Goal: Information Seeking & Learning: Learn about a topic

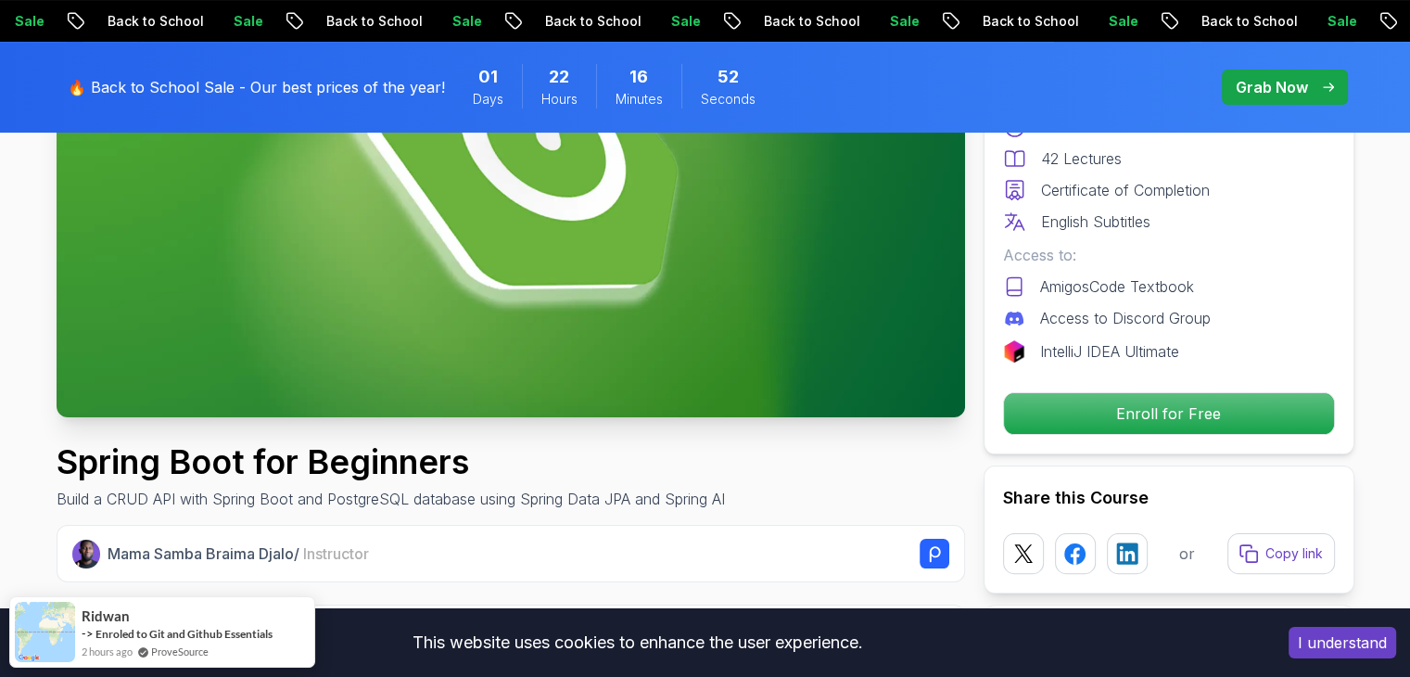
scroll to position [336, 0]
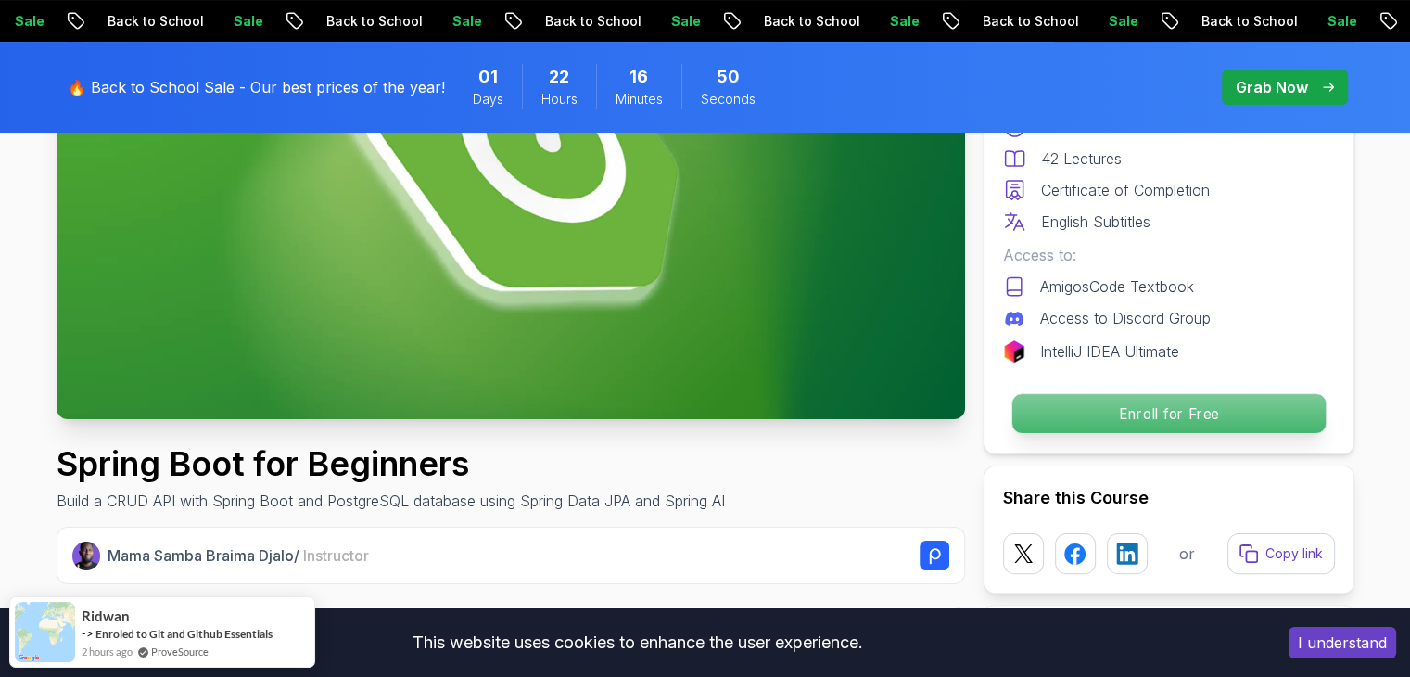
click at [1279, 416] on p "Enroll for Free" at bounding box center [1167, 413] width 313 height 39
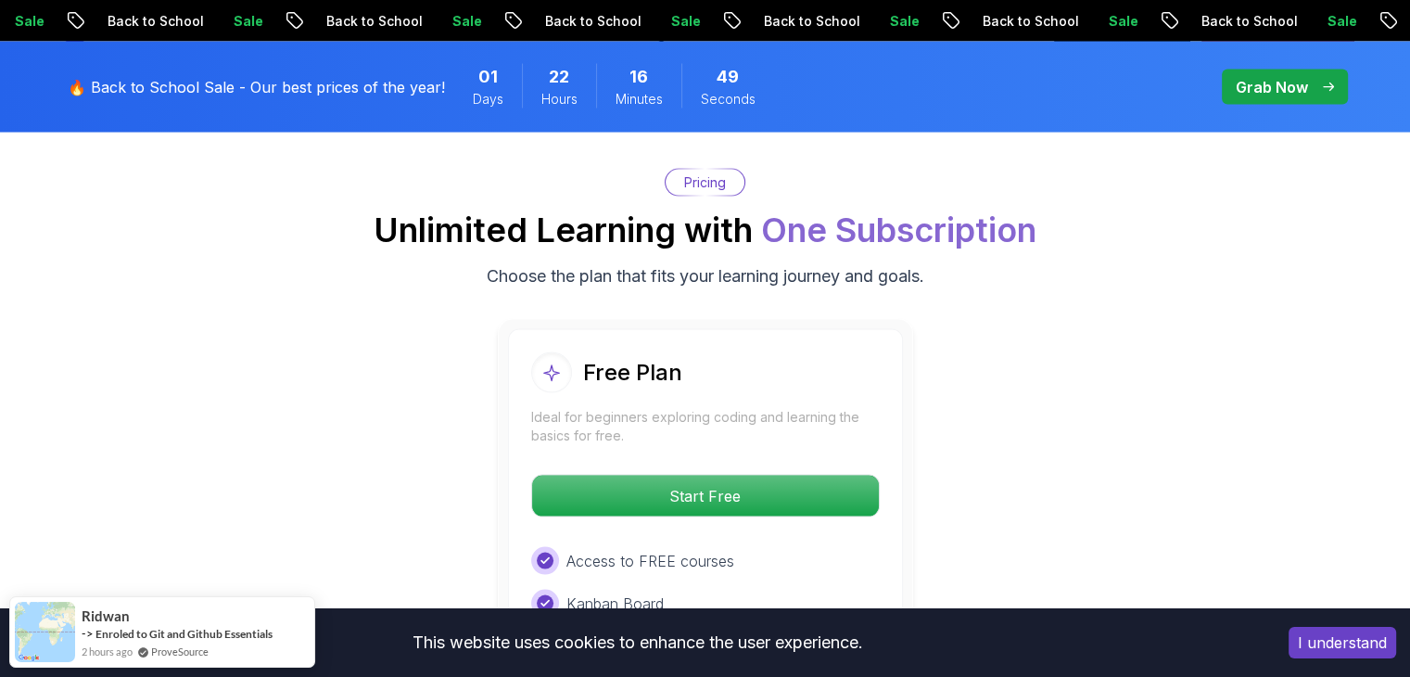
scroll to position [3768, 0]
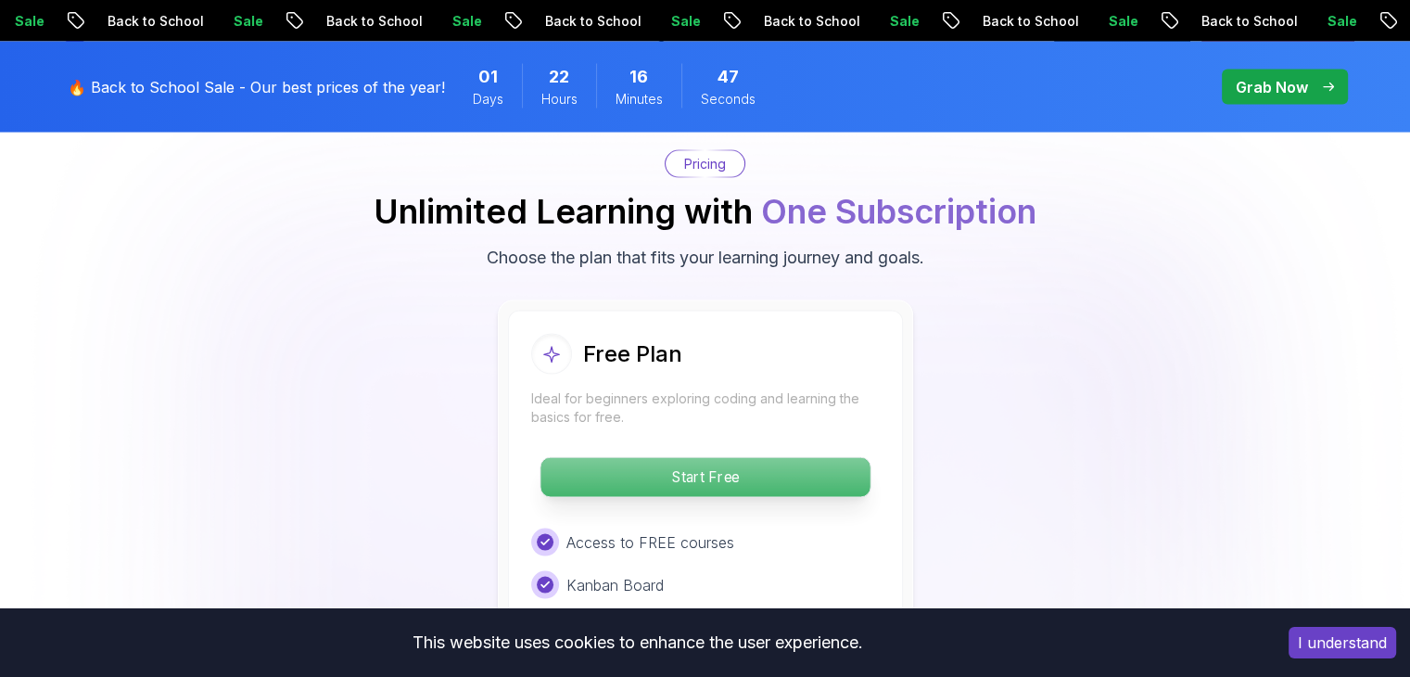
click at [790, 458] on p "Start Free" at bounding box center [705, 477] width 329 height 39
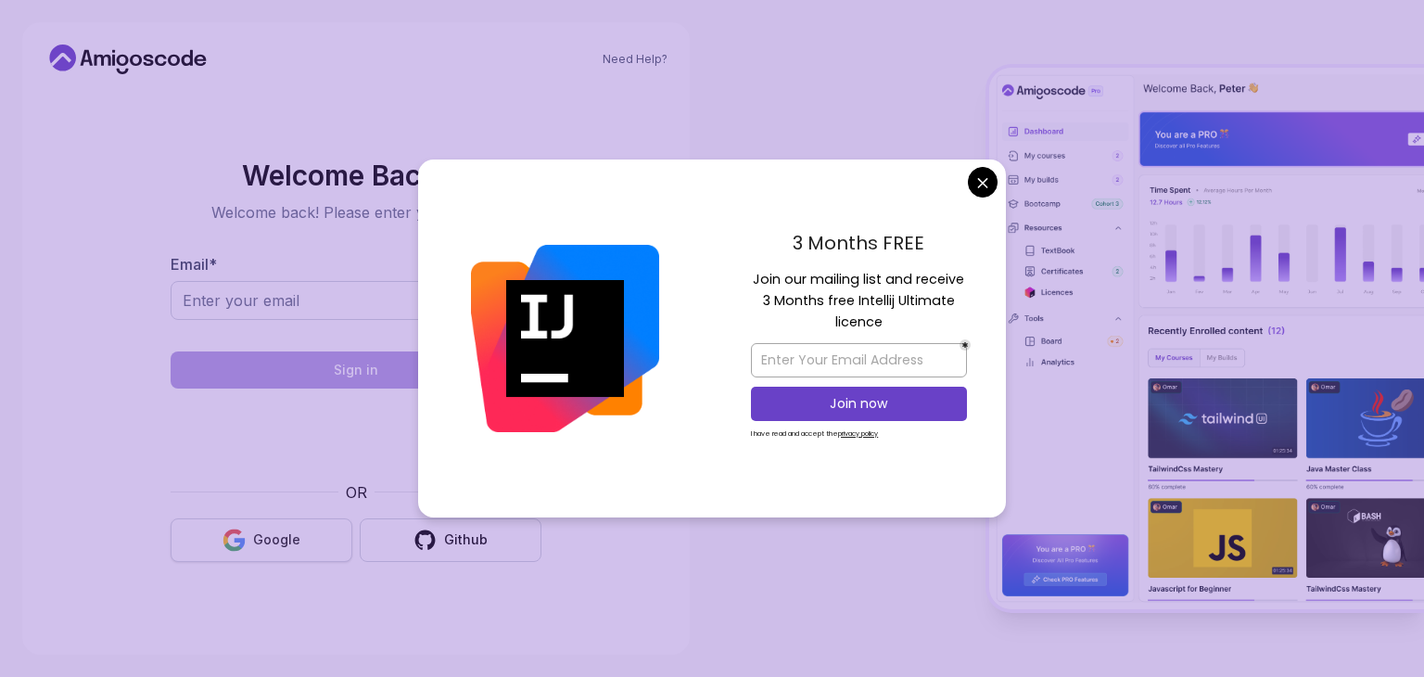
click at [253, 552] on button "Google" at bounding box center [262, 540] width 182 height 44
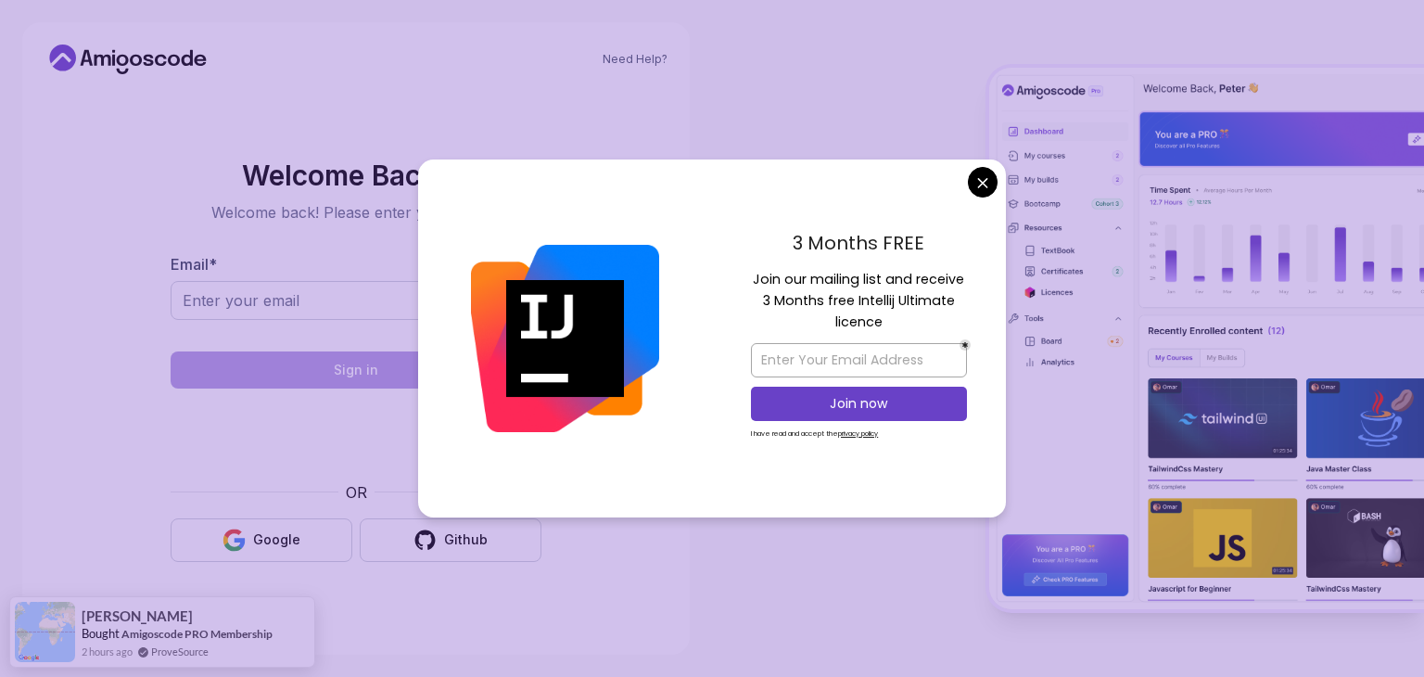
click at [989, 183] on body "Need Help? Welcome Back 👋 Welcome back! Please enter your details. Email * Sign…" at bounding box center [712, 338] width 1424 height 677
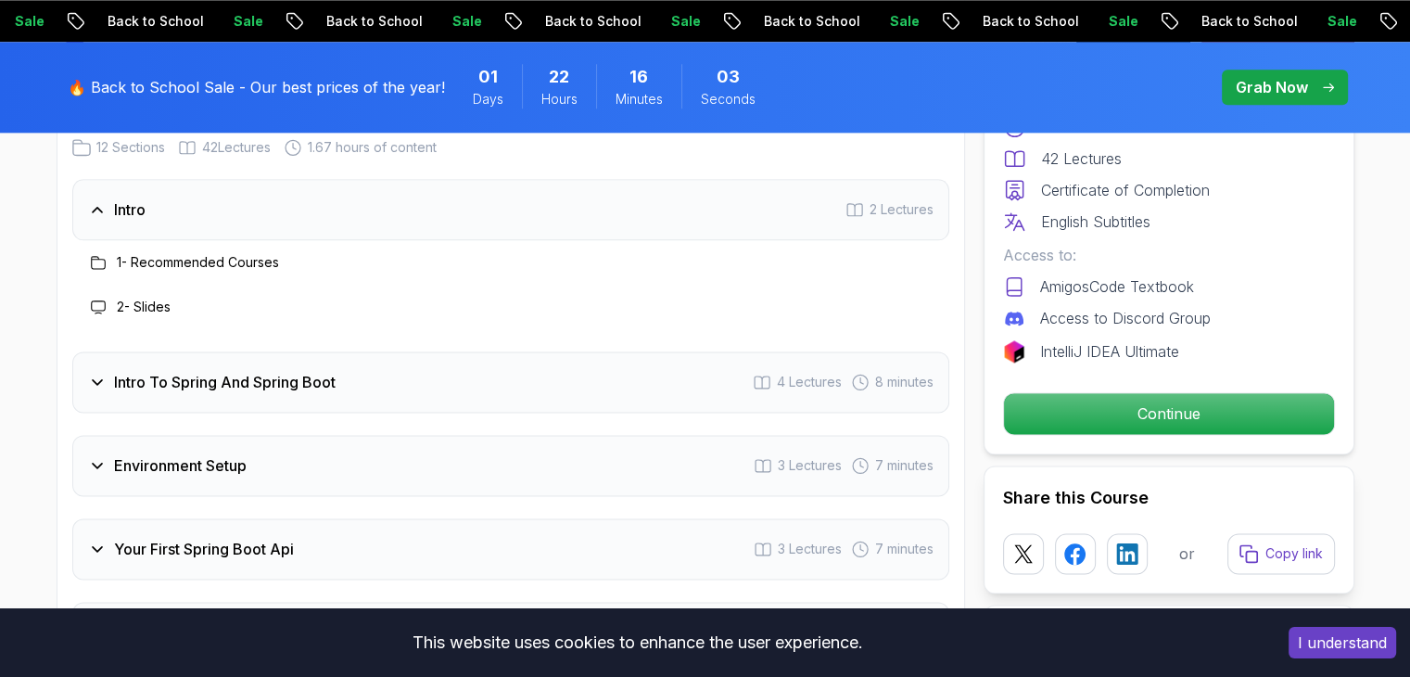
scroll to position [2405, 0]
click at [243, 251] on h3 "1 - Recommended Courses" at bounding box center [198, 260] width 162 height 19
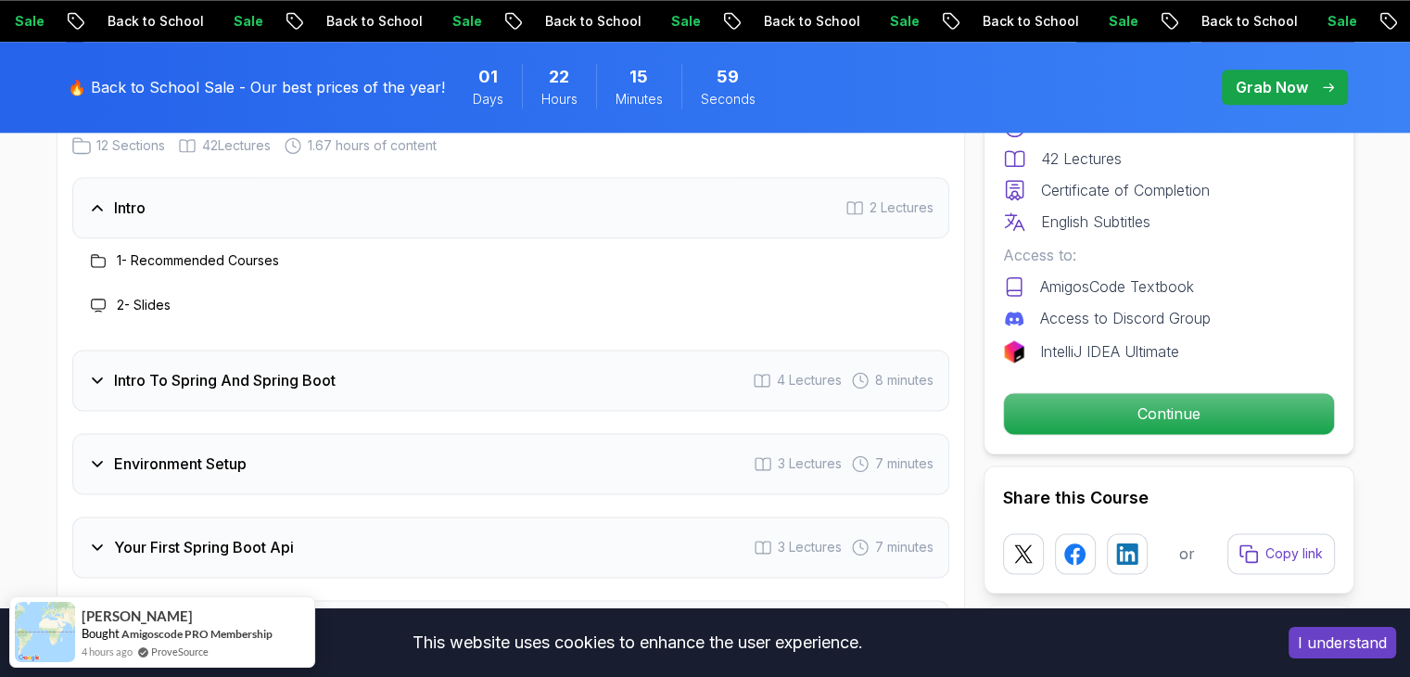
click at [130, 296] on h3 "2 - Slides" at bounding box center [144, 305] width 54 height 19
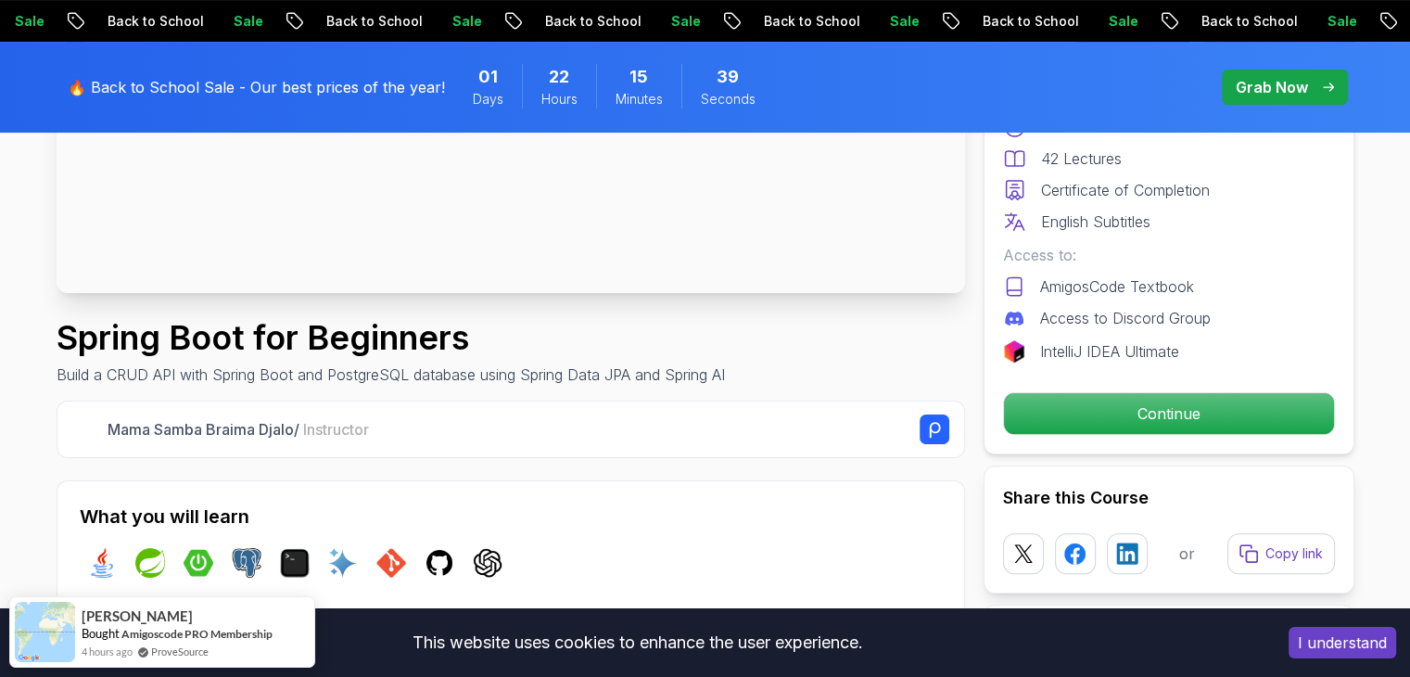
scroll to position [463, 0]
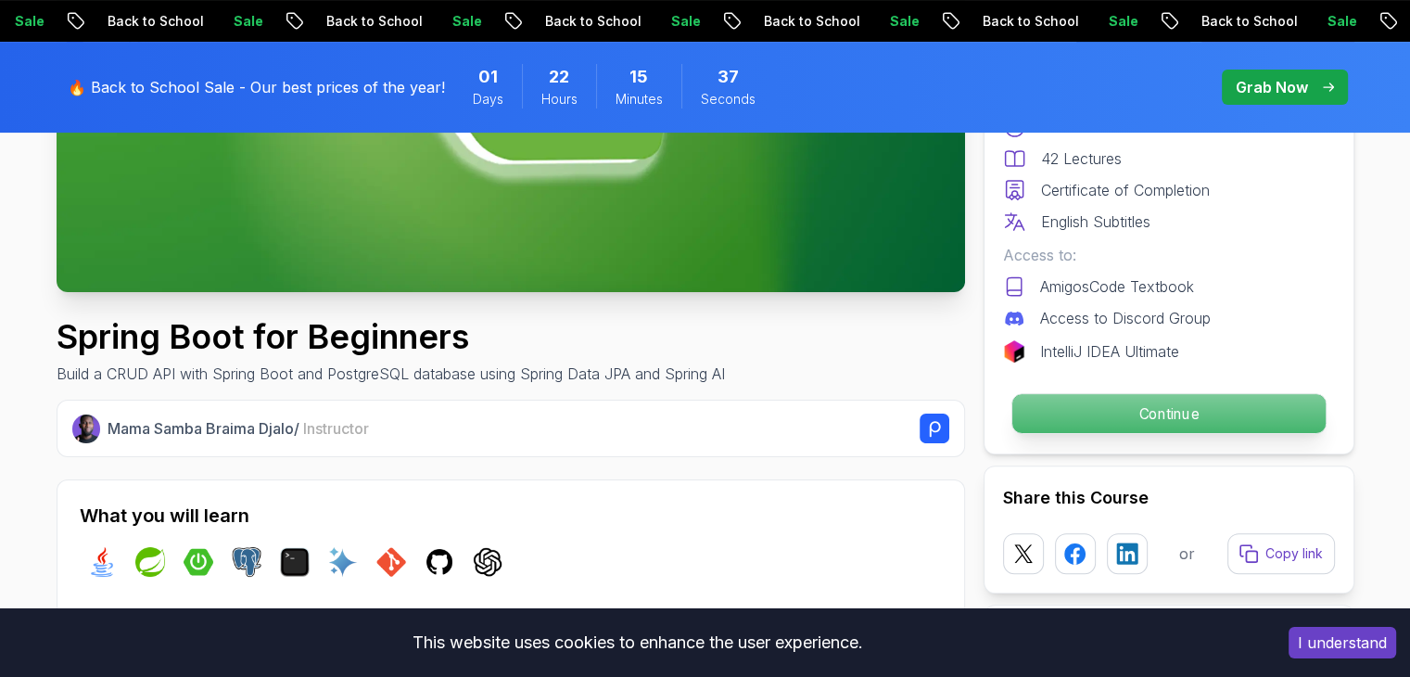
click at [1094, 406] on p "Continue" at bounding box center [1167, 413] width 313 height 39
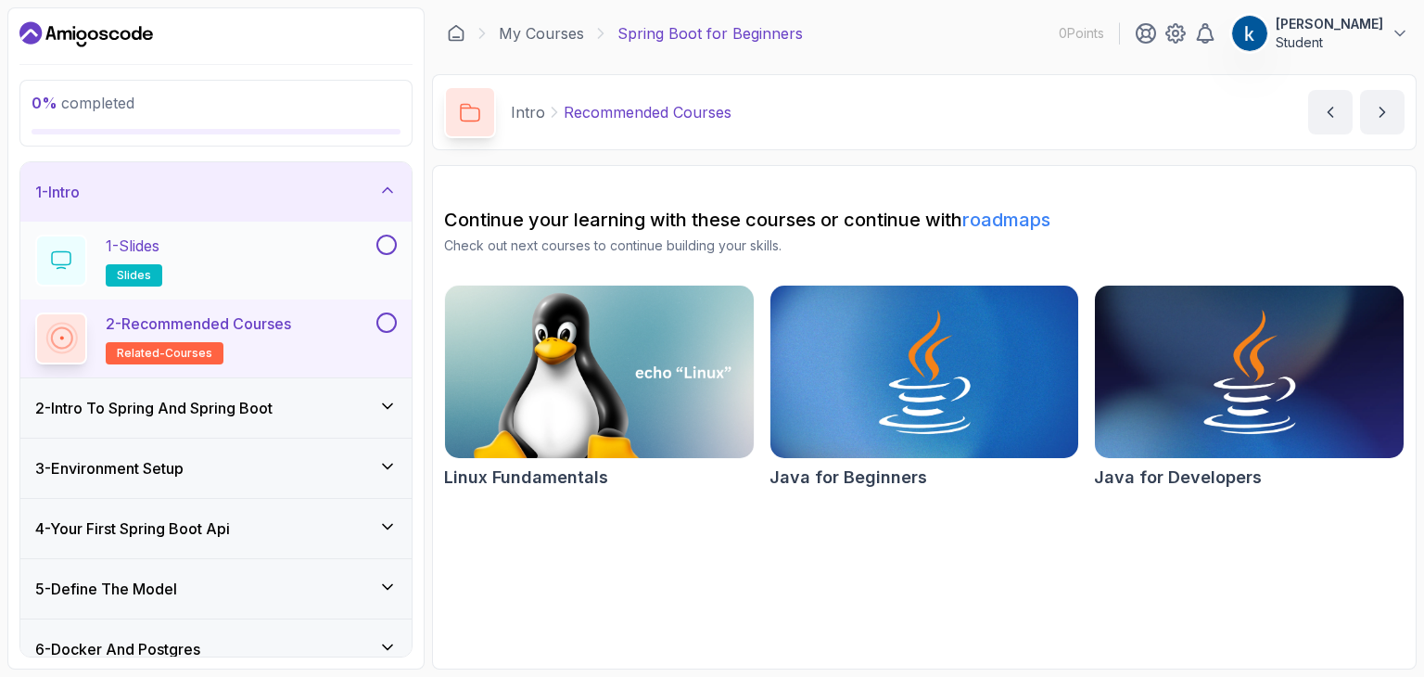
click at [232, 259] on div "1 - Slides slides" at bounding box center [203, 261] width 337 height 52
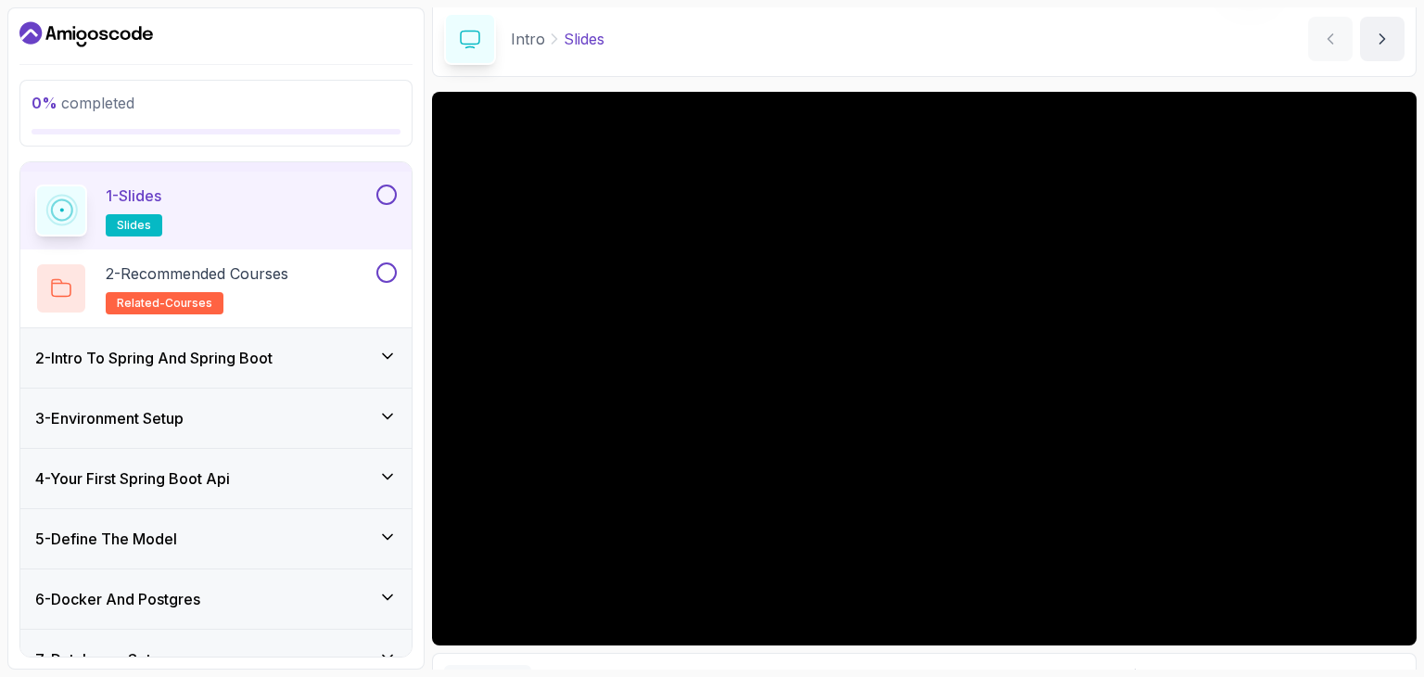
scroll to position [74, 0]
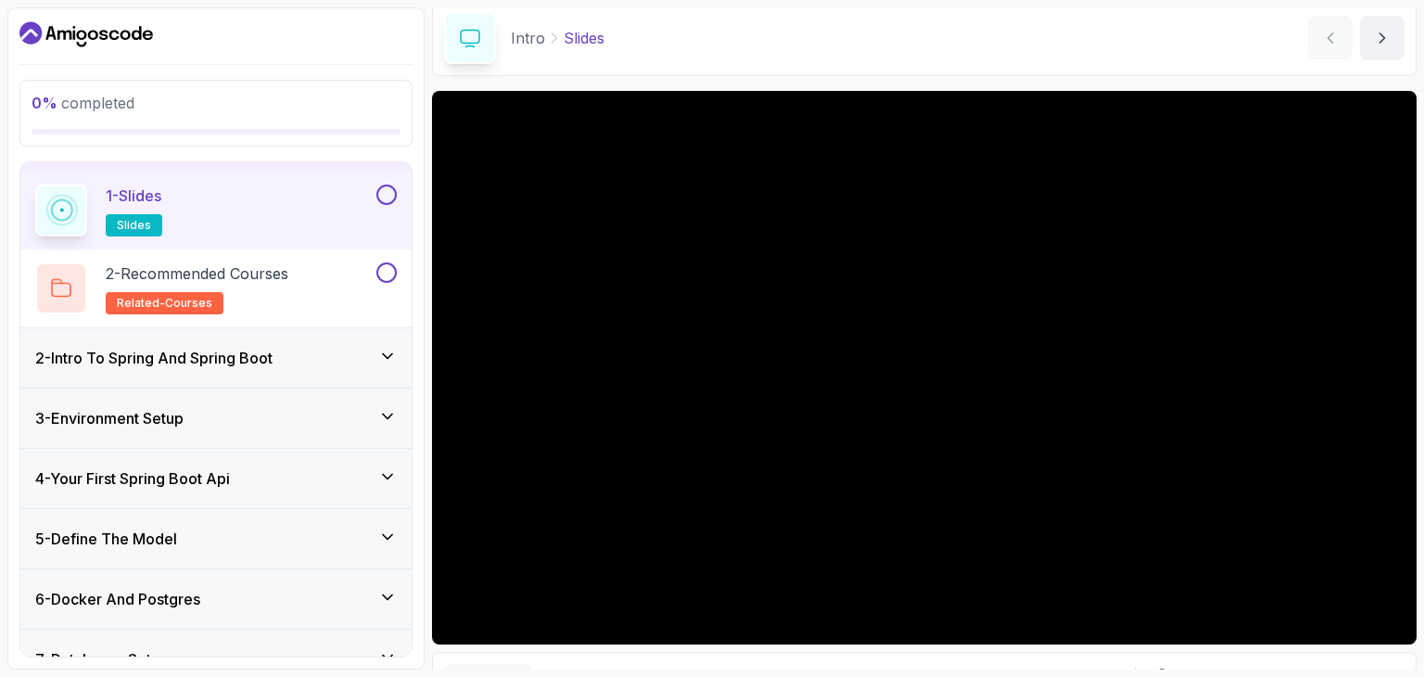
click at [392, 353] on icon at bounding box center [387, 355] width 9 height 5
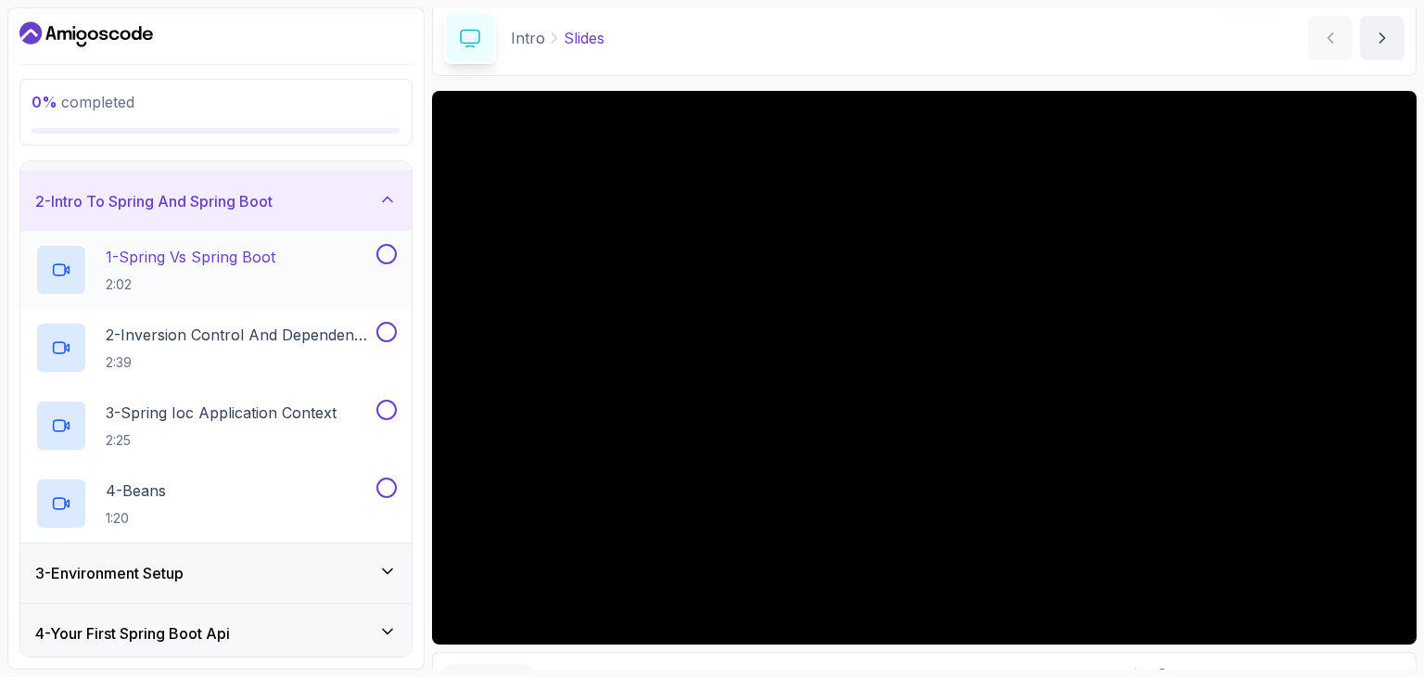
scroll to position [0, 0]
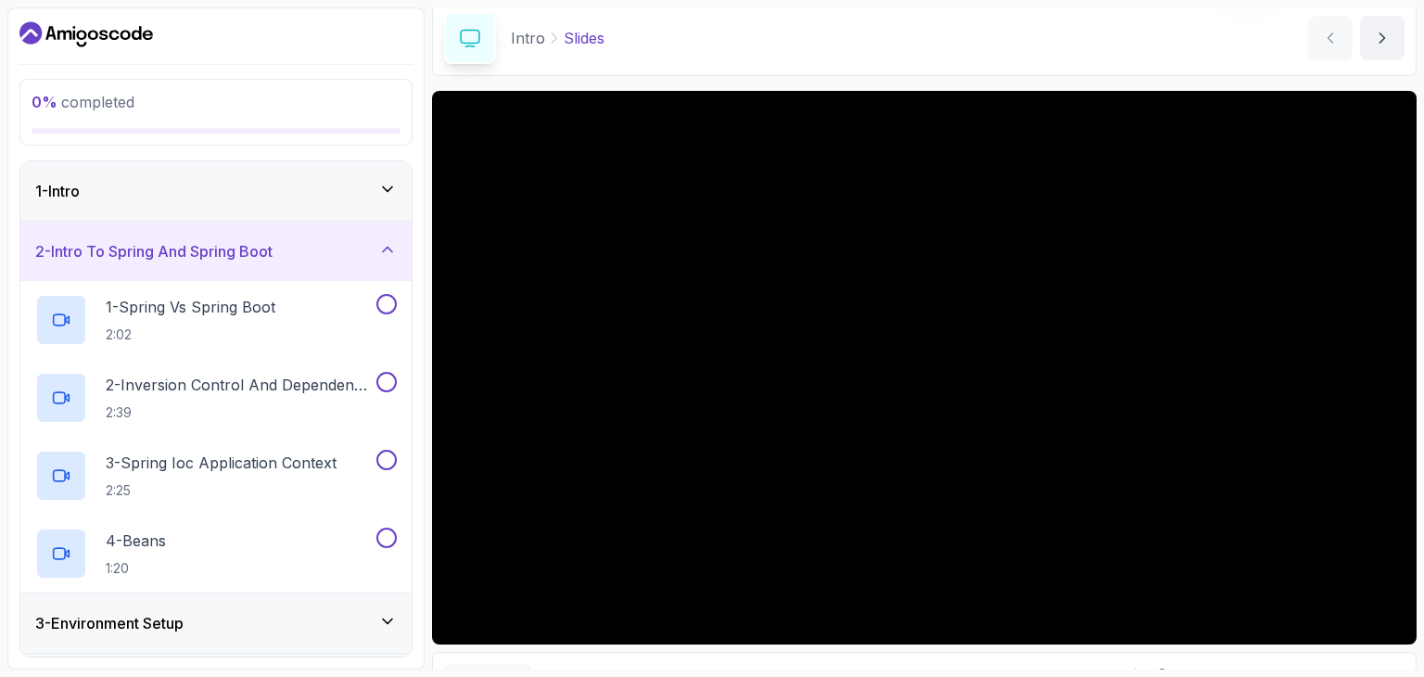
click at [400, 191] on div "1 - Intro" at bounding box center [215, 190] width 391 height 59
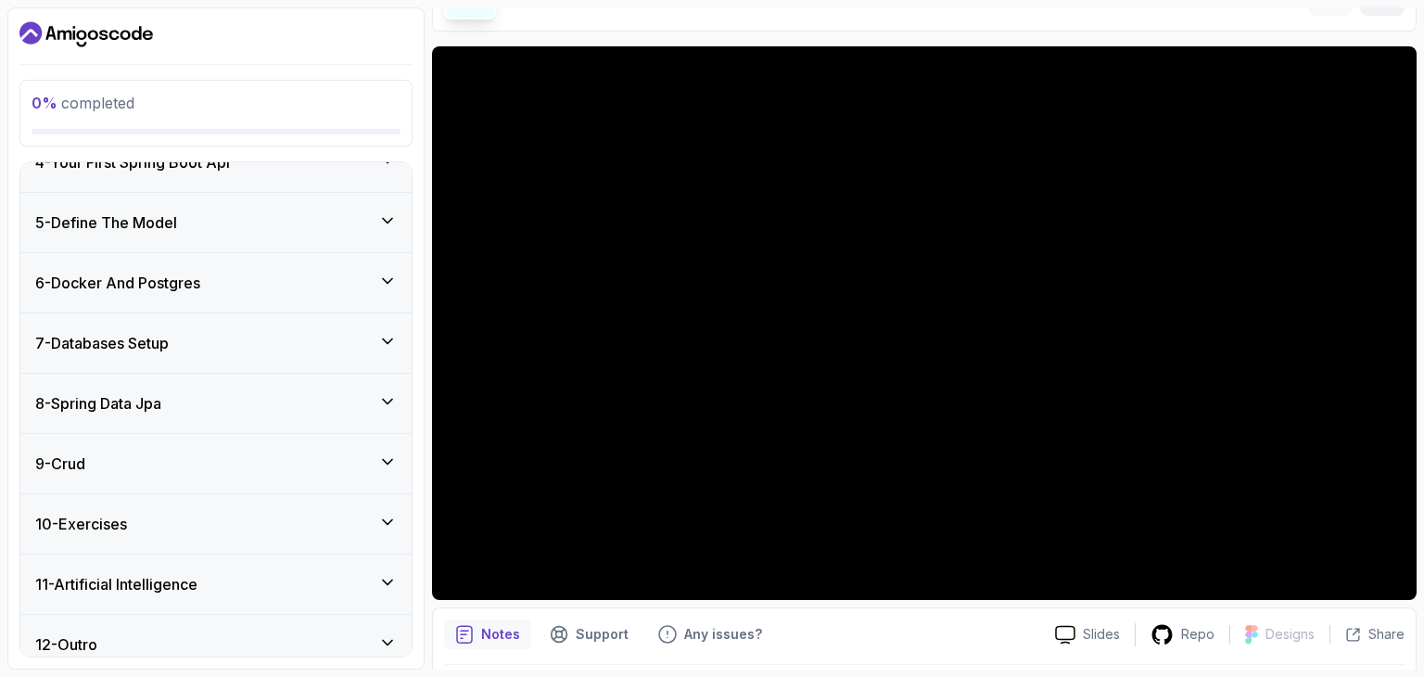
scroll to position [380, 0]
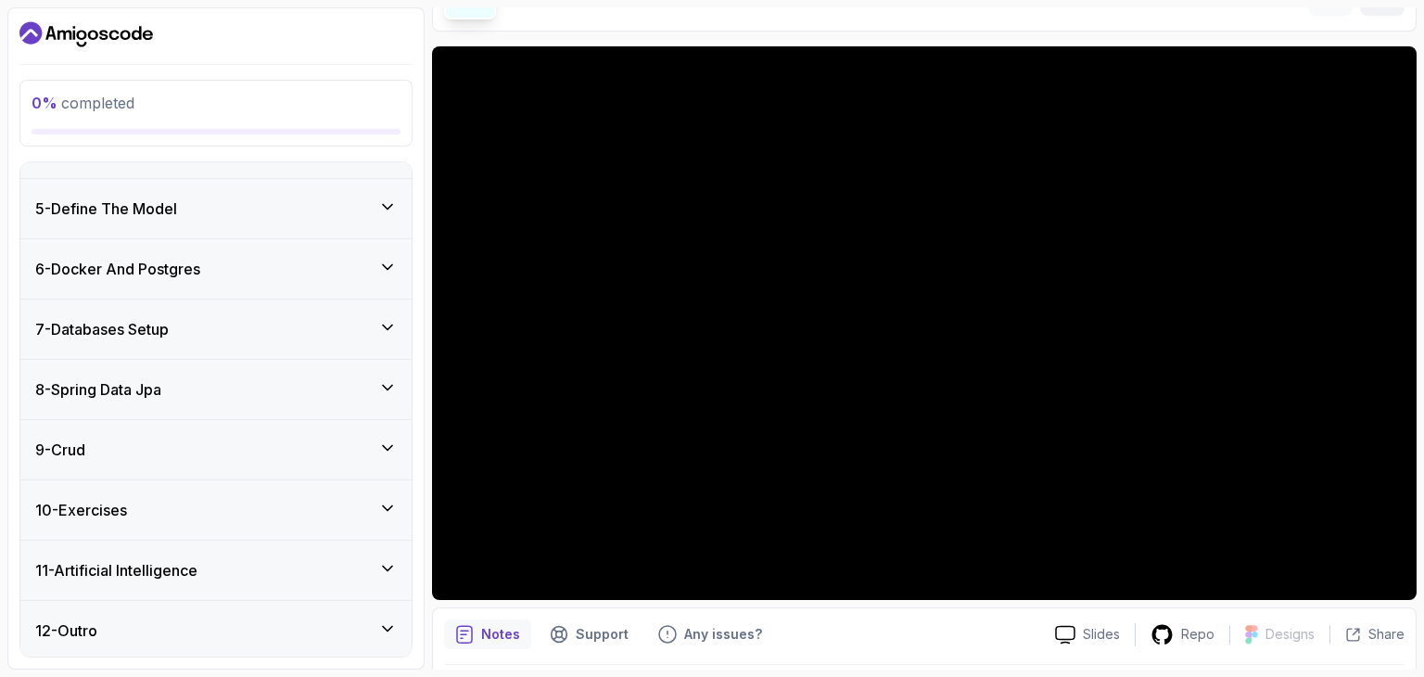
click at [389, 566] on icon at bounding box center [387, 568] width 9 height 5
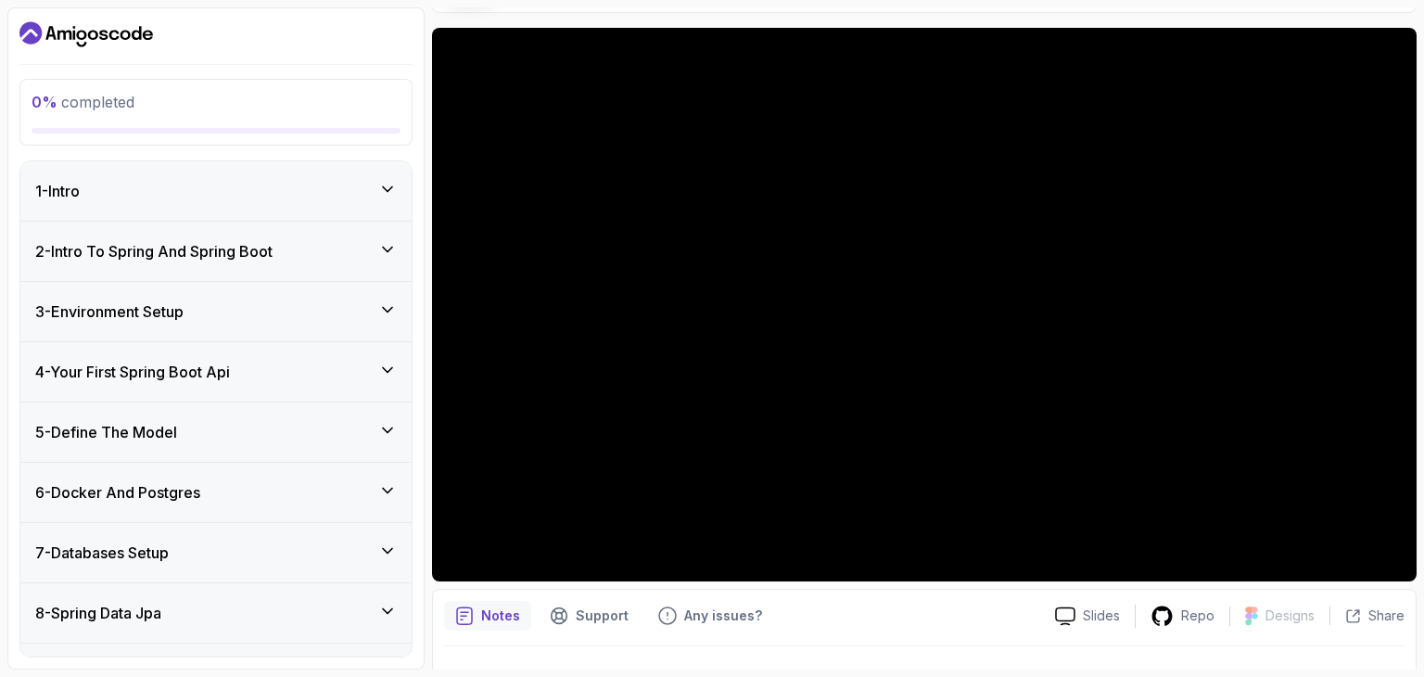
scroll to position [119, 0]
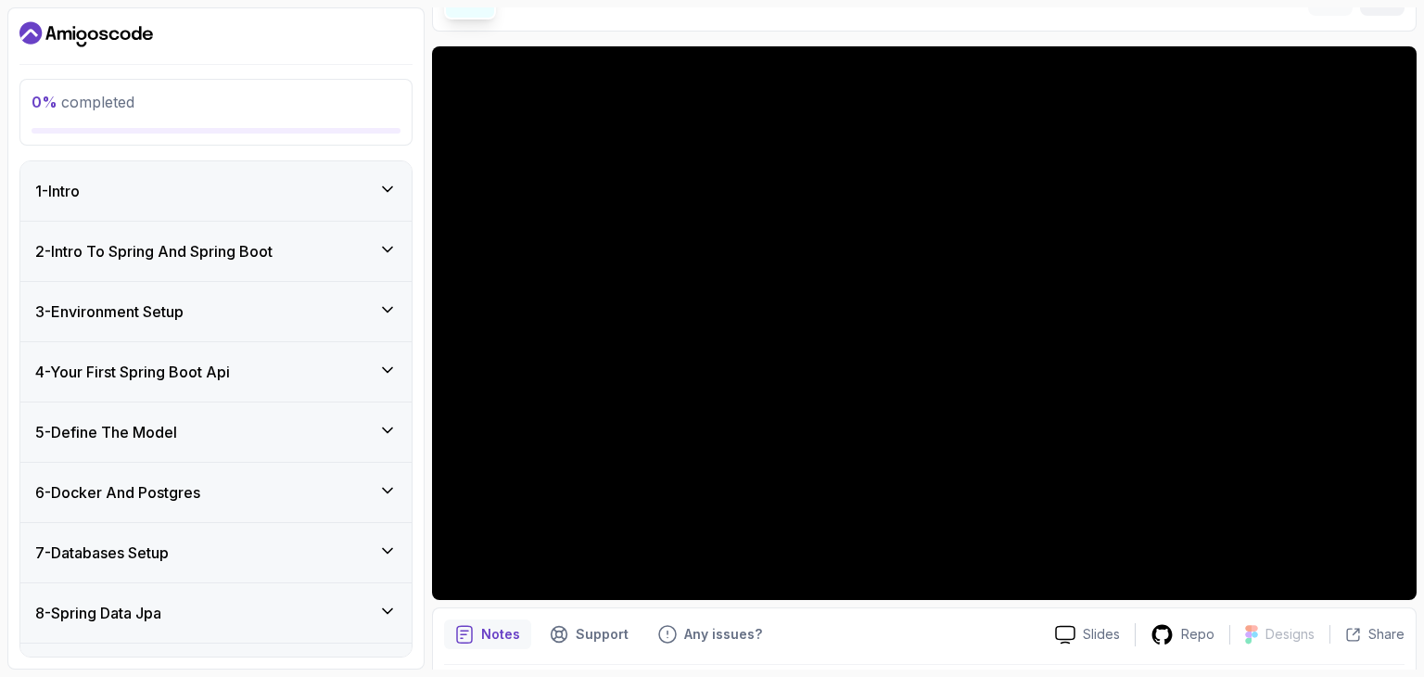
click at [374, 183] on div "1 - Intro" at bounding box center [216, 191] width 362 height 22
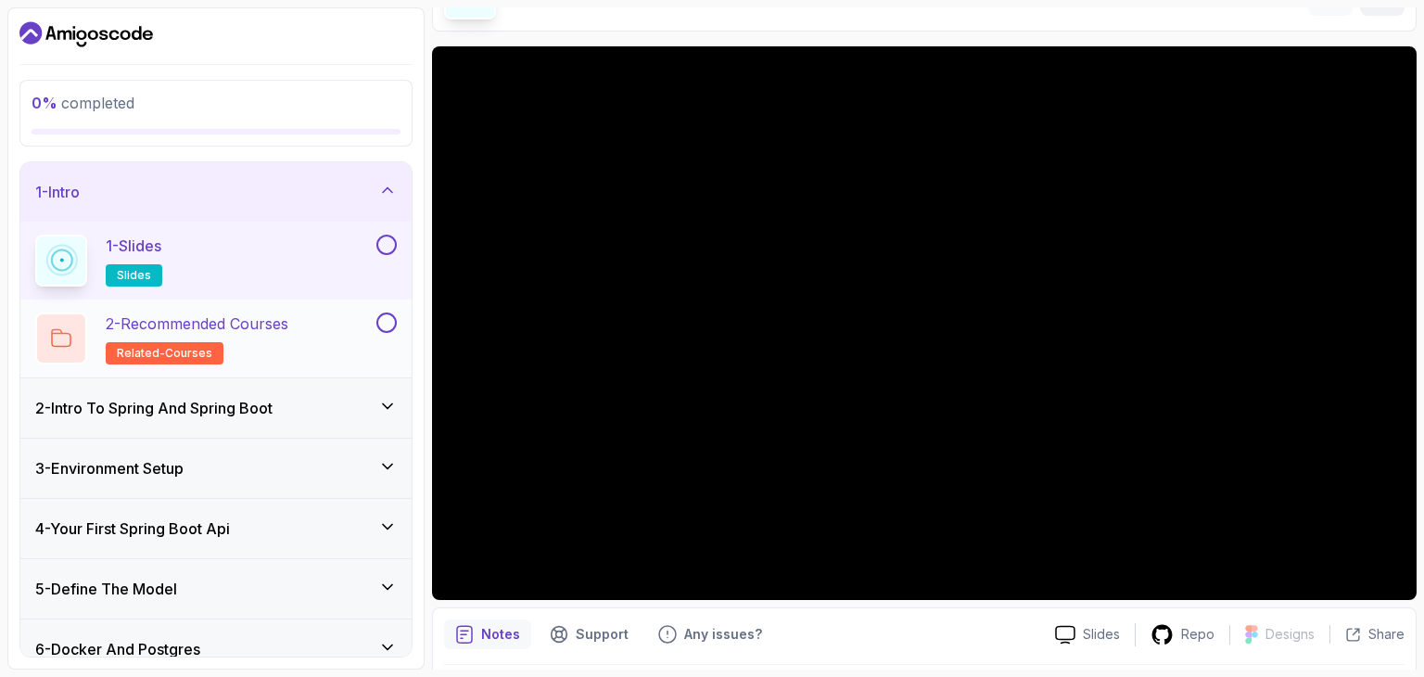
click at [248, 321] on p "2 - Recommended Courses" at bounding box center [197, 323] width 183 height 22
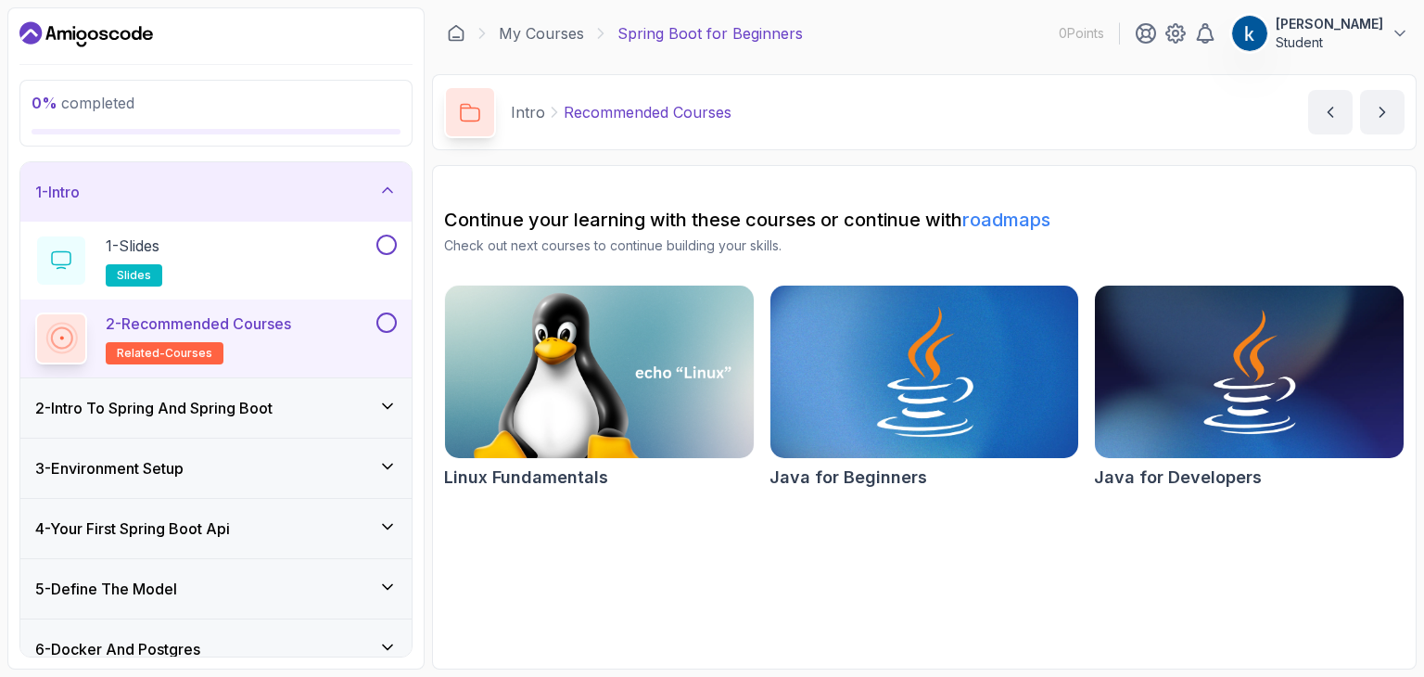
click at [904, 383] on img at bounding box center [924, 372] width 324 height 182
click at [1177, 368] on img at bounding box center [1250, 372] width 324 height 182
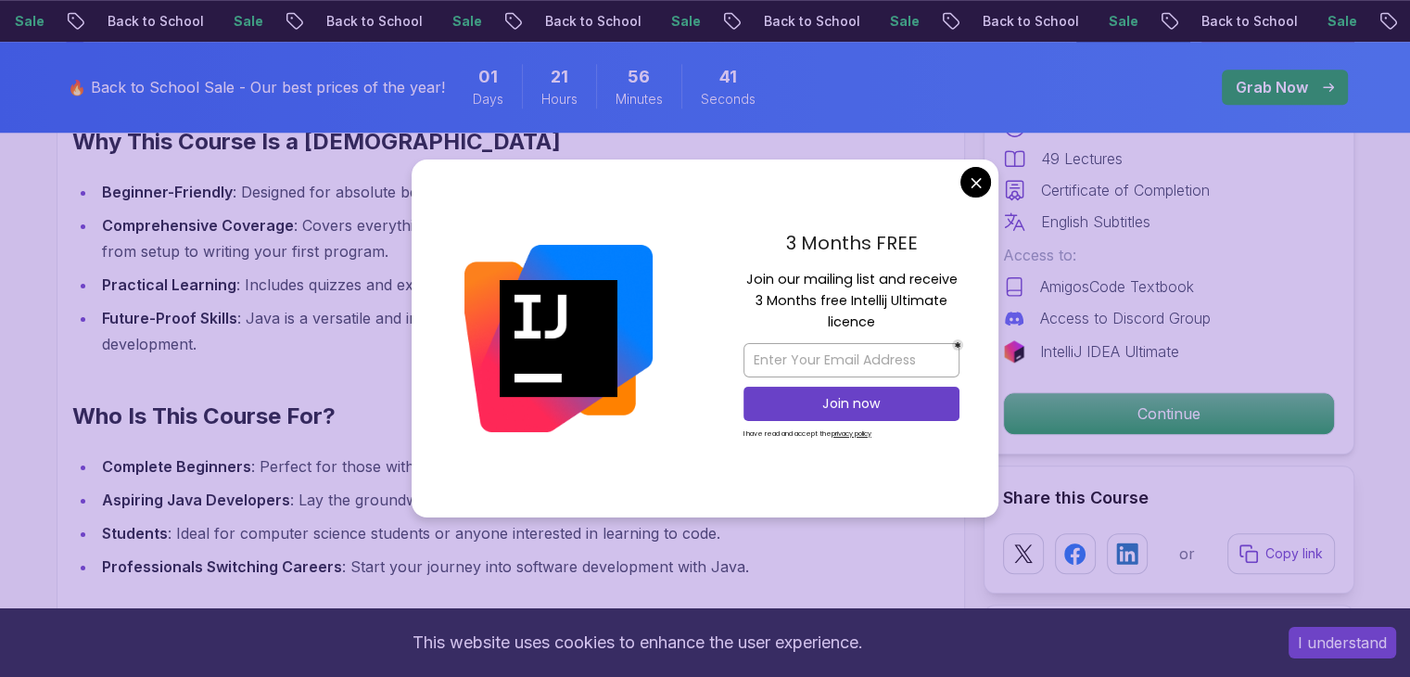
scroll to position [1747, 0]
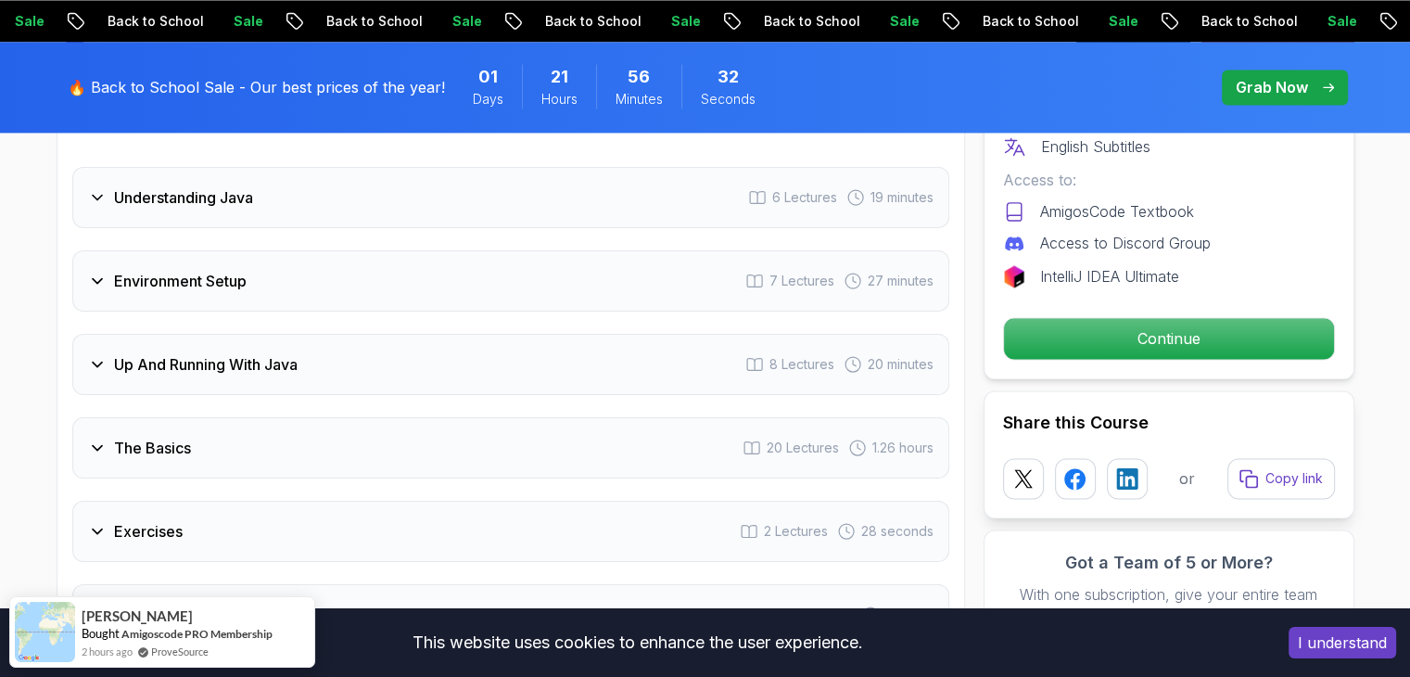
scroll to position [2976, 0]
click at [154, 418] on div "The Basics 20 Lectures 1.26 hours" at bounding box center [510, 448] width 877 height 61
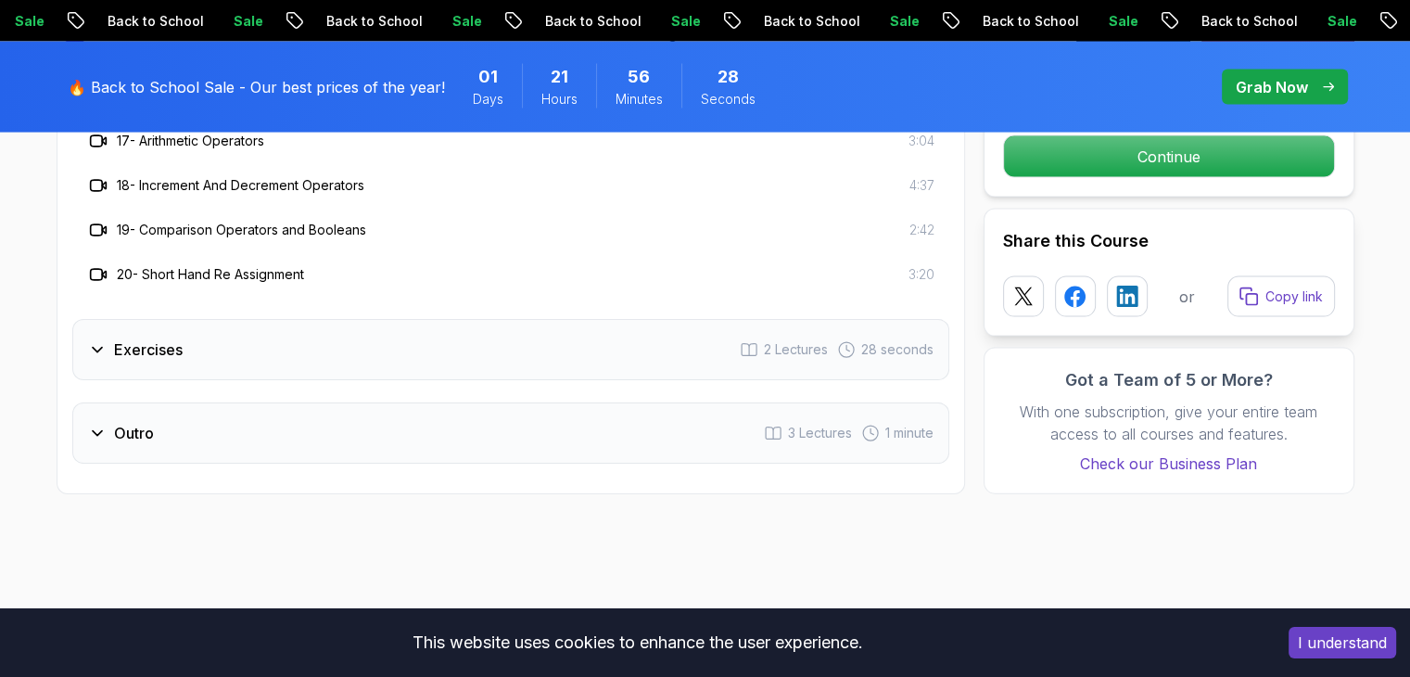
scroll to position [3916, 0]
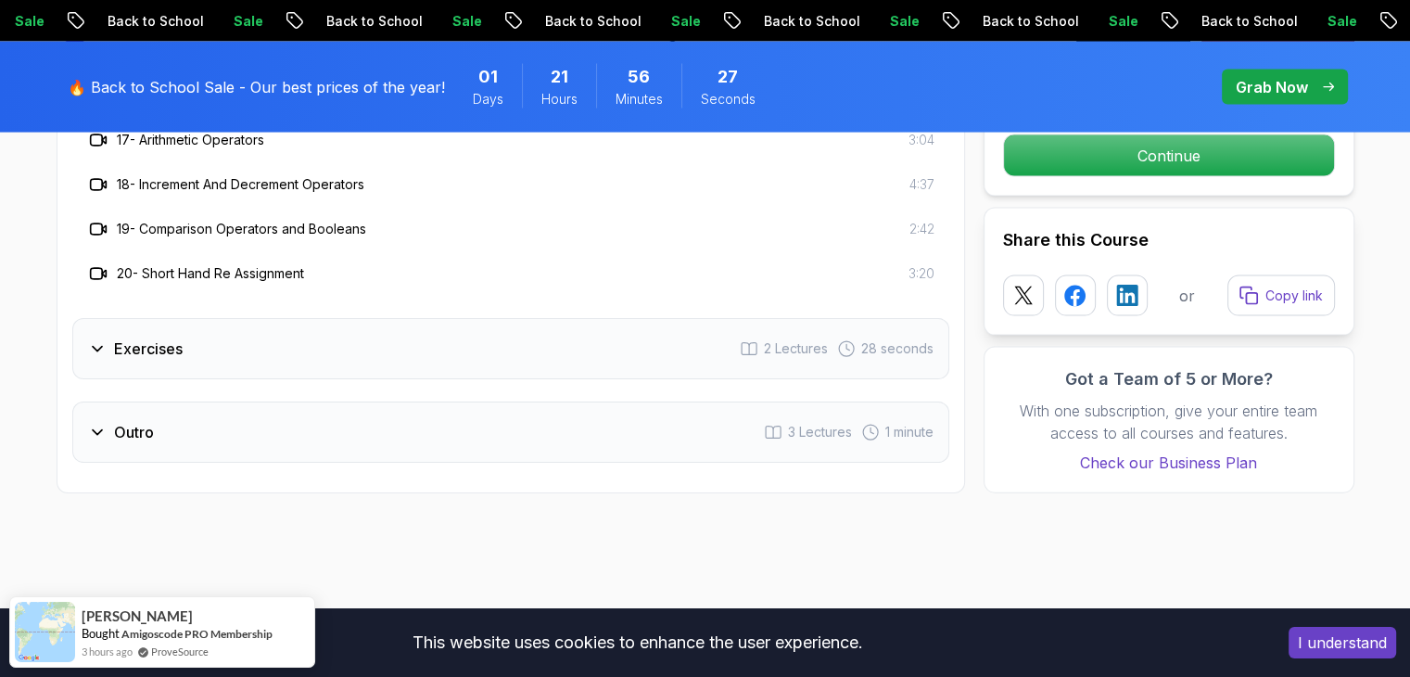
click at [196, 318] on div "Exercises 2 Lectures 28 seconds" at bounding box center [510, 348] width 877 height 61
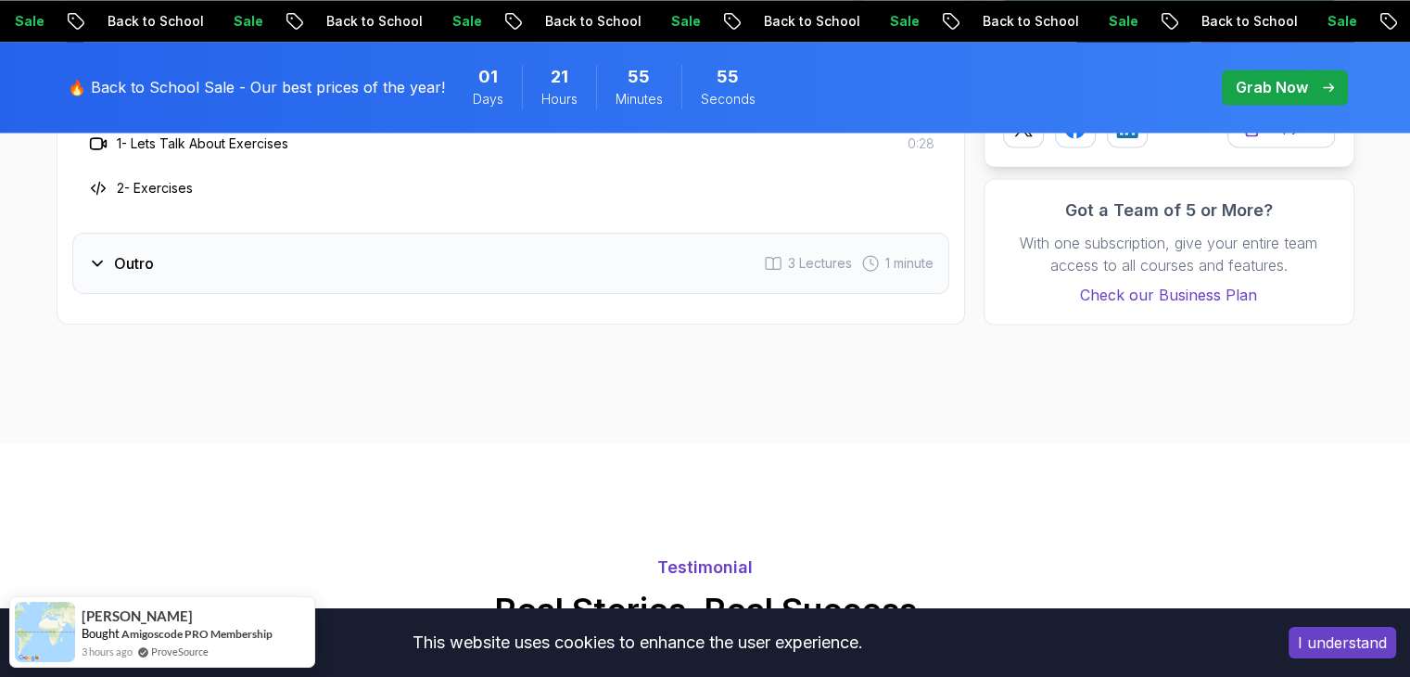
scroll to position [3281, 0]
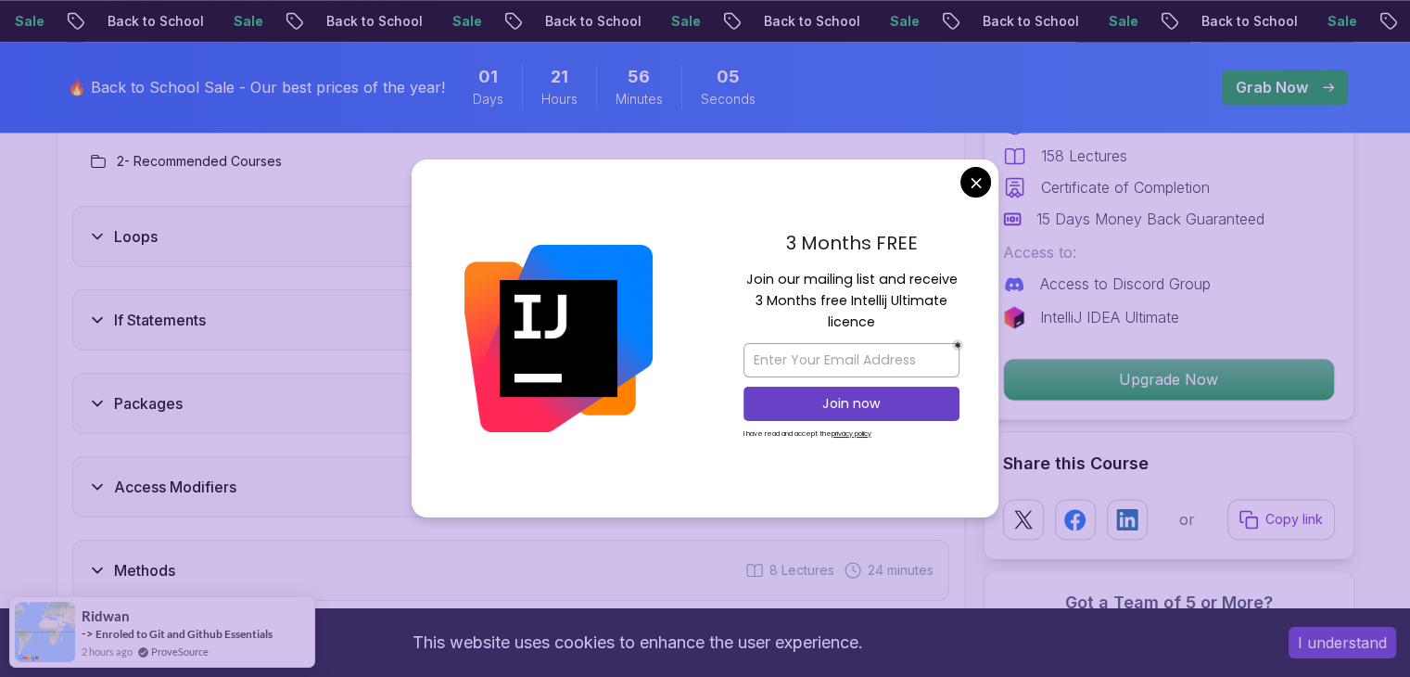
scroll to position [2648, 0]
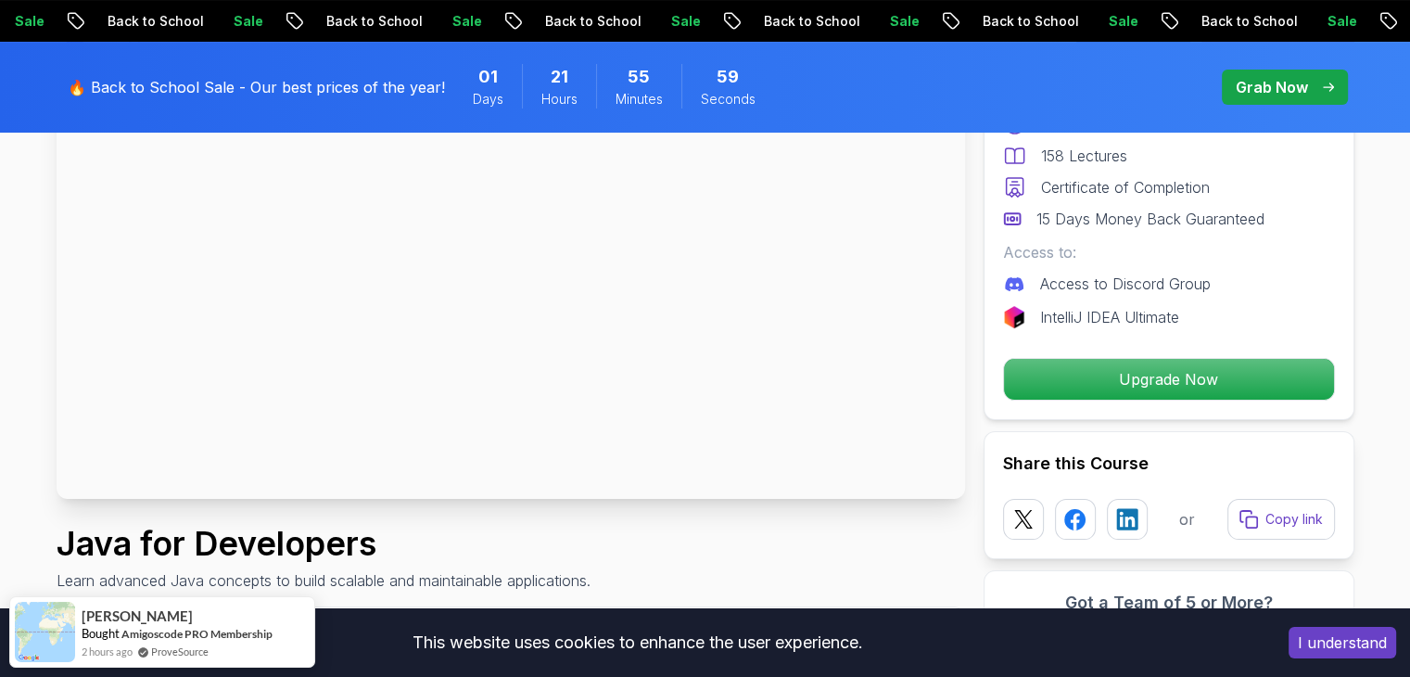
scroll to position [230, 0]
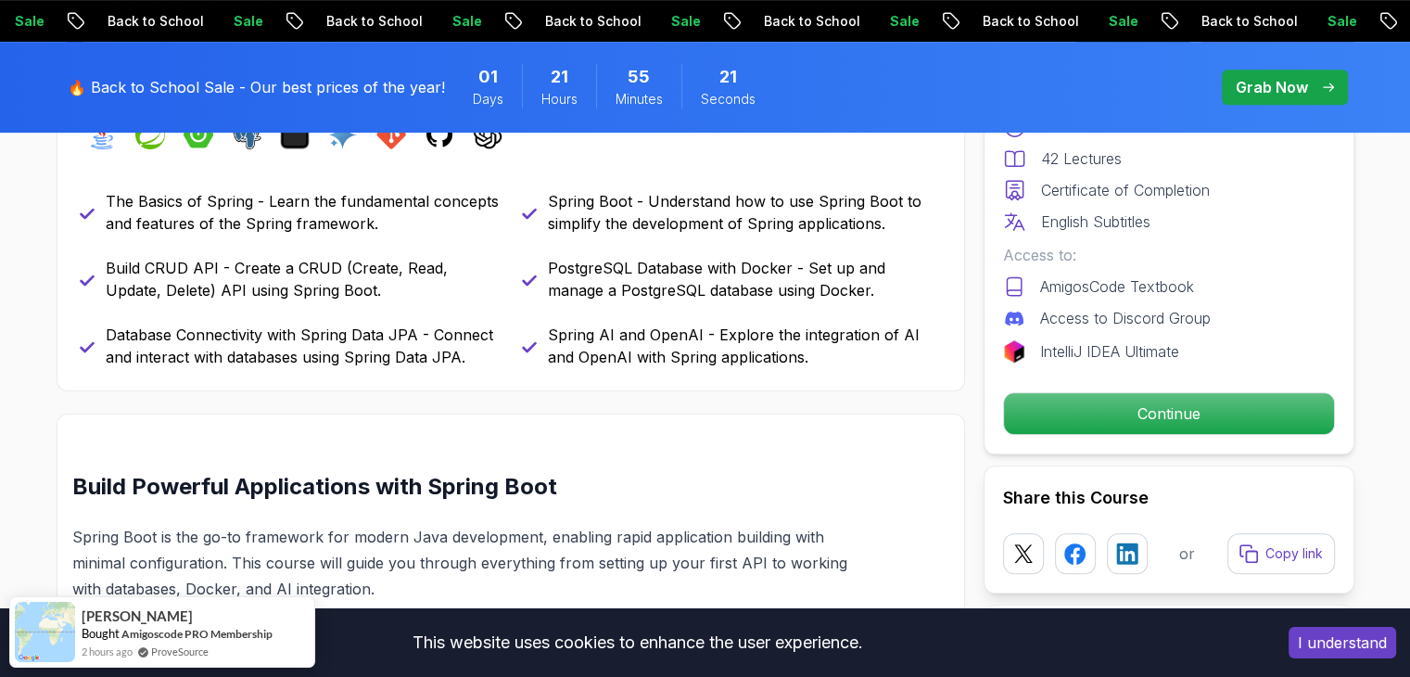
scroll to position [881, 0]
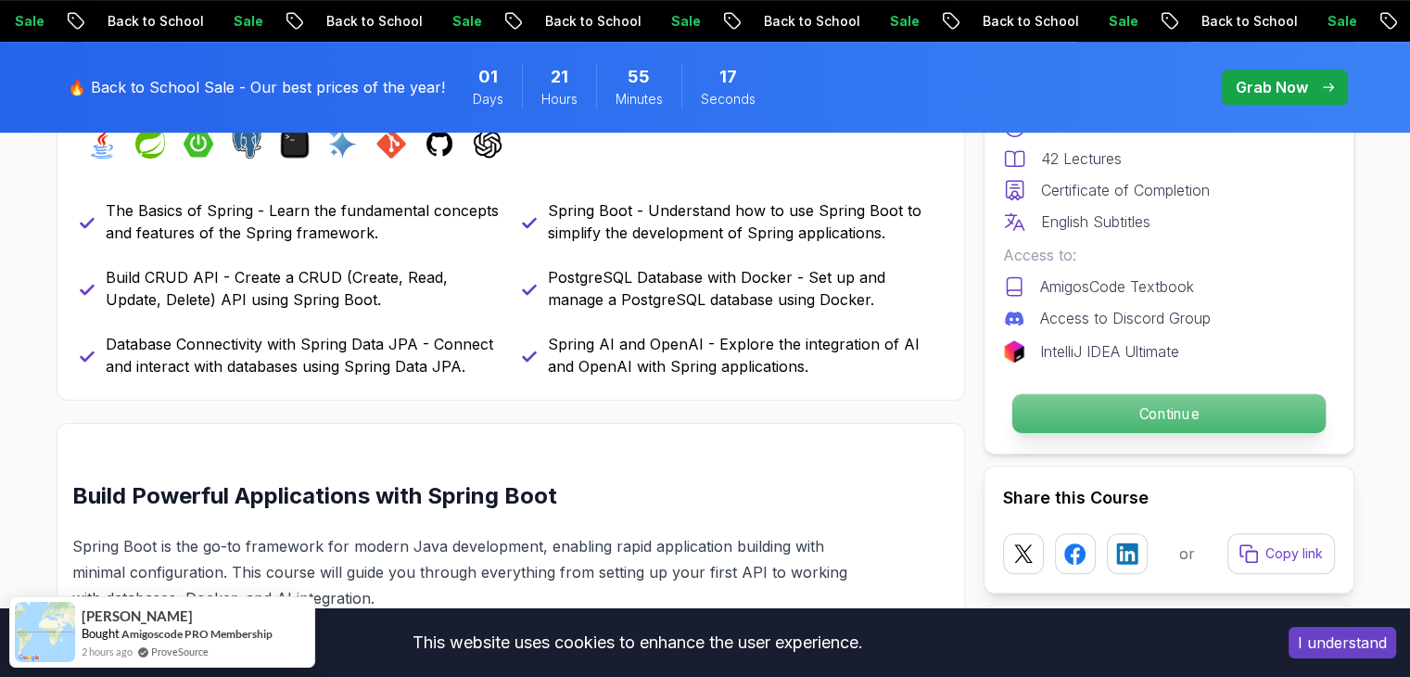
click at [1087, 420] on p "Continue" at bounding box center [1167, 413] width 313 height 39
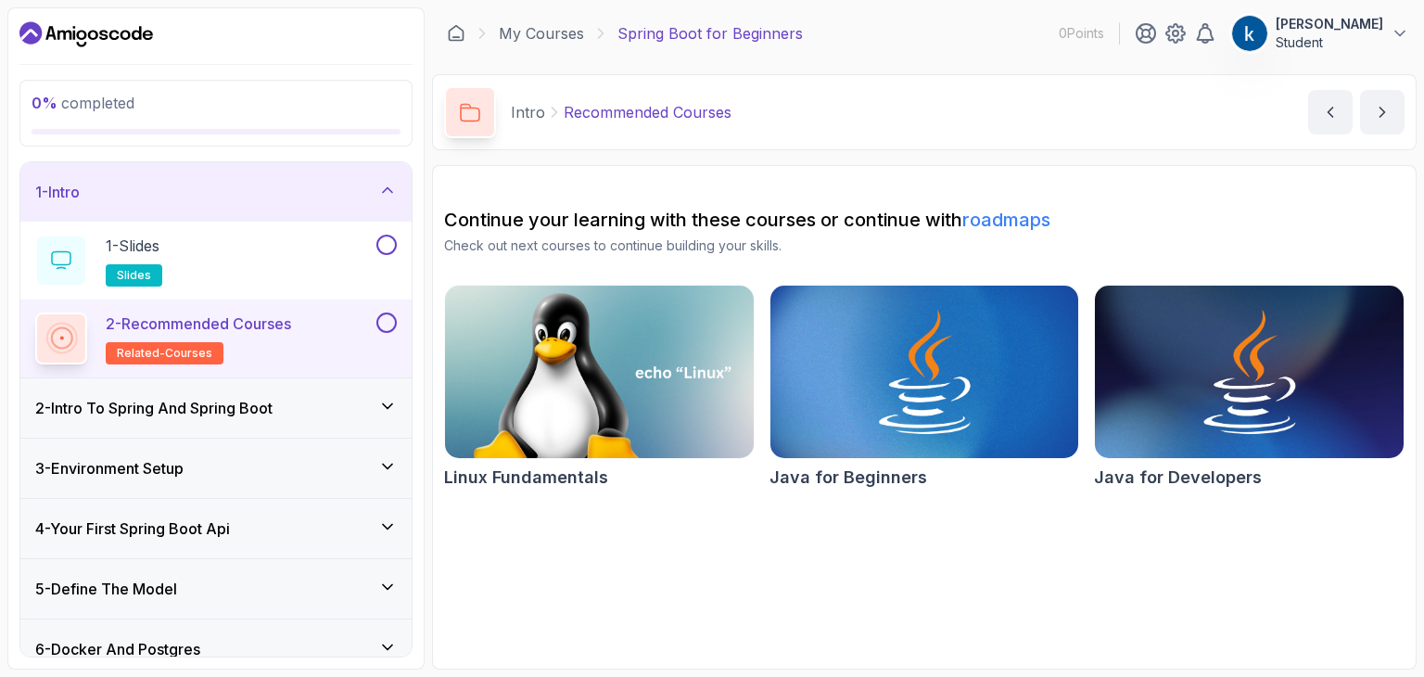
click at [1024, 223] on link "roadmaps" at bounding box center [1006, 220] width 88 height 22
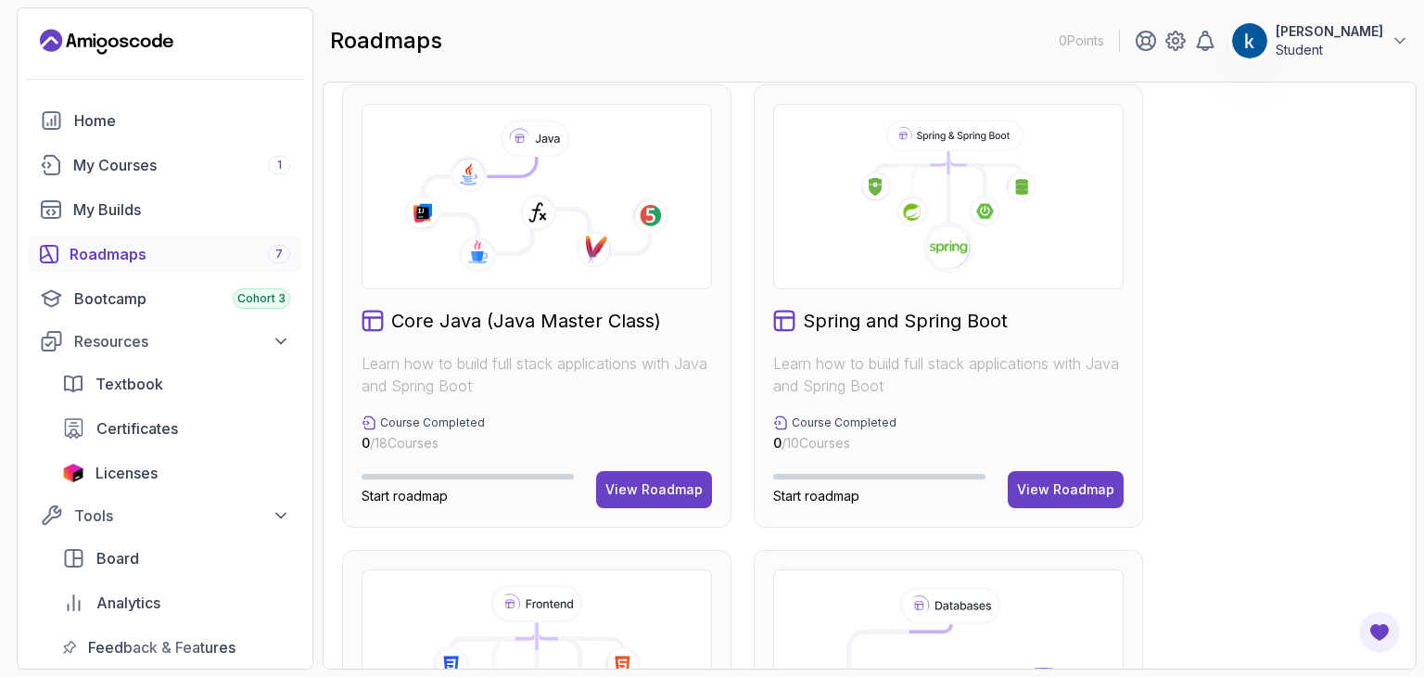
scroll to position [501, 0]
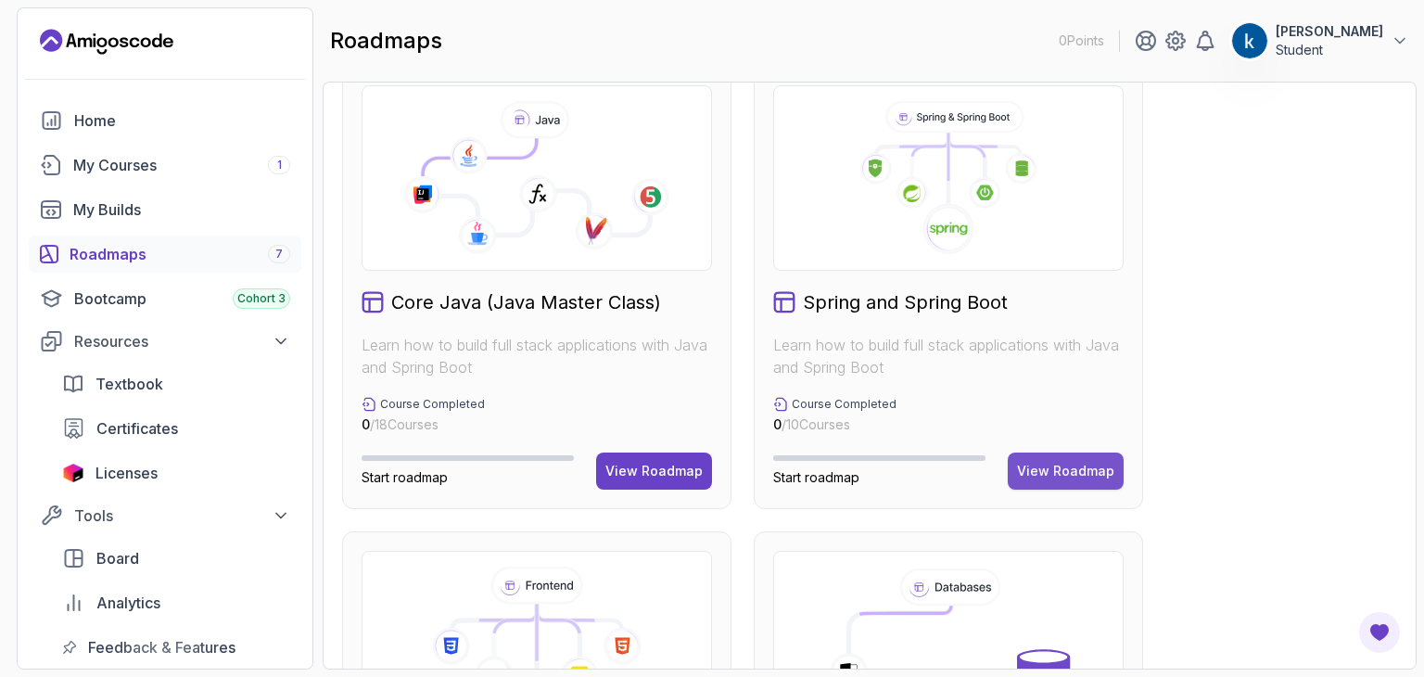
click at [1092, 453] on button "View Roadmap" at bounding box center [1066, 470] width 116 height 37
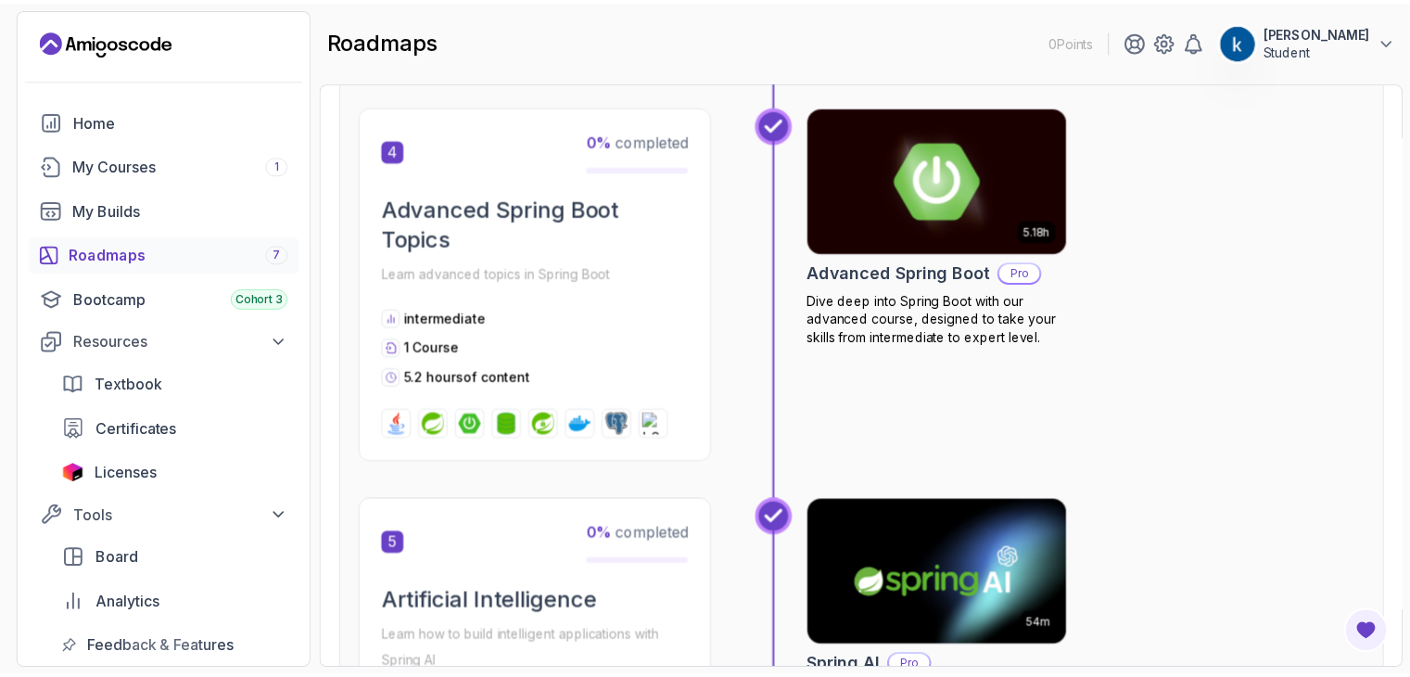
scroll to position [1609, 0]
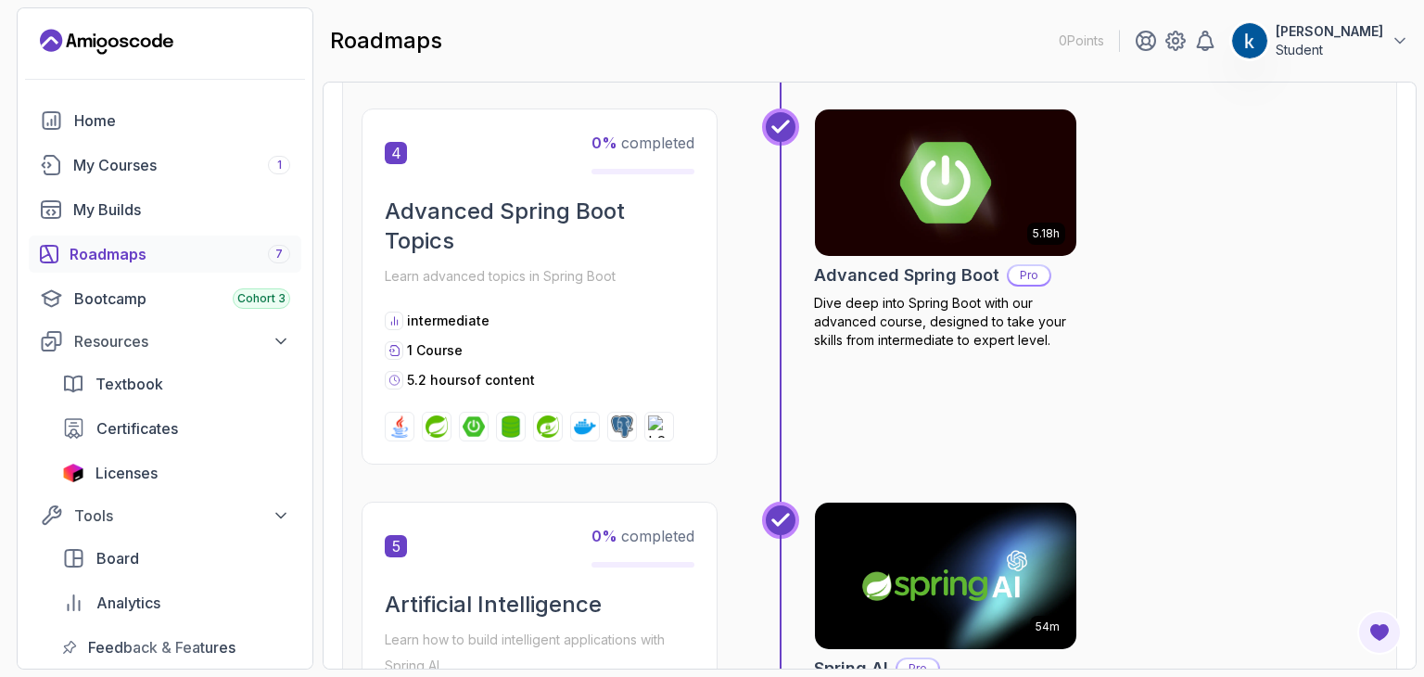
click at [856, 197] on img at bounding box center [945, 183] width 274 height 154
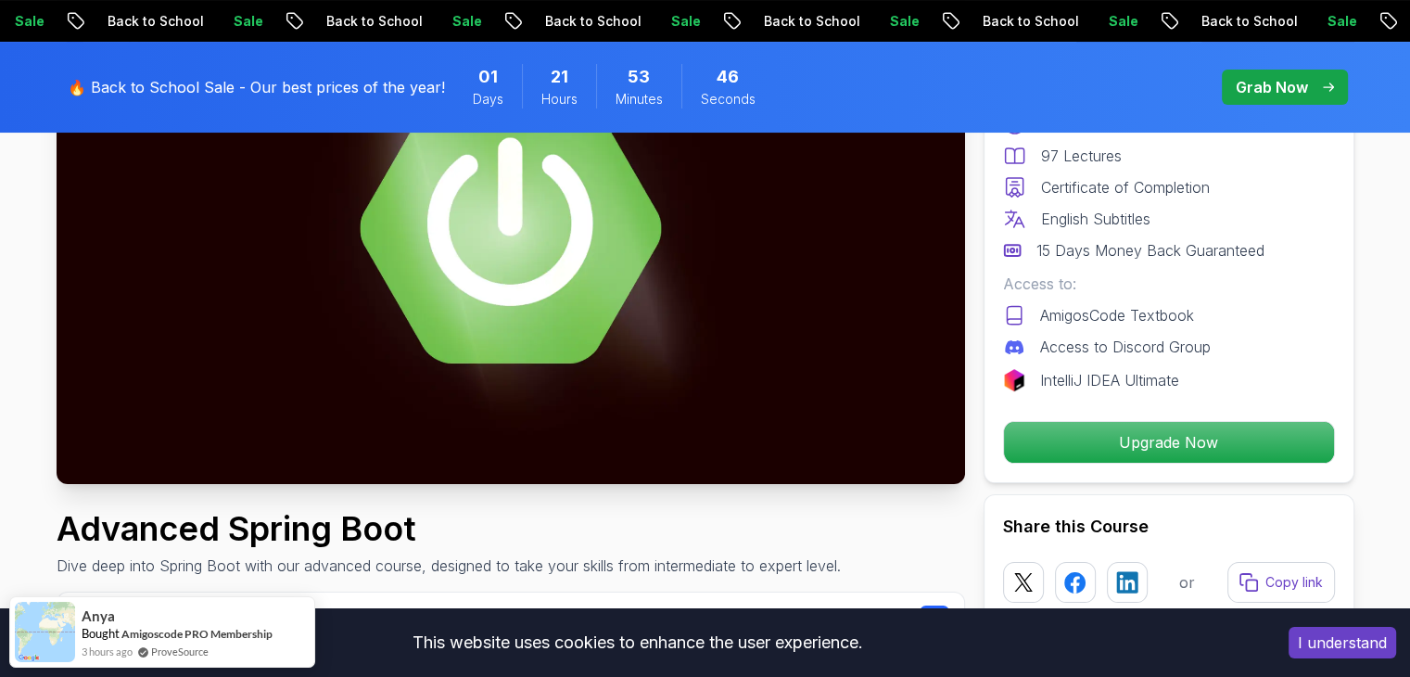
scroll to position [276, 0]
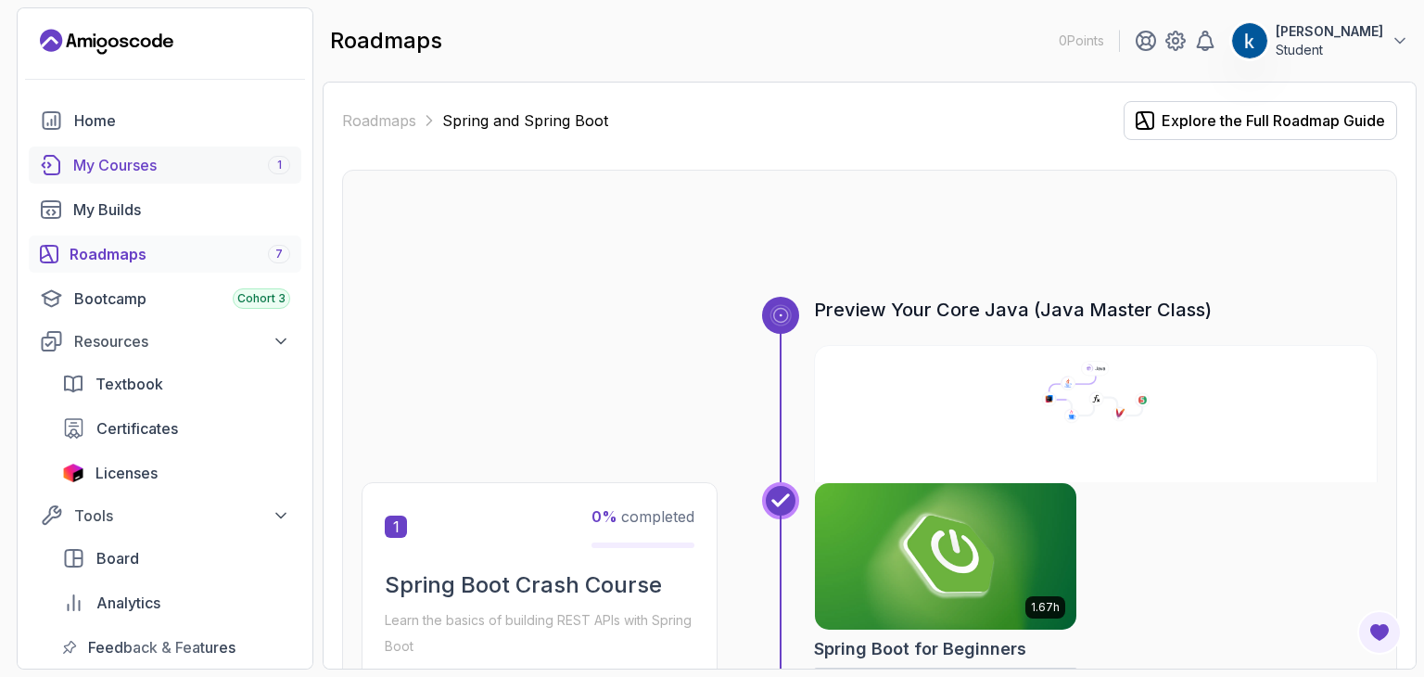
click at [186, 174] on div "My Courses 1" at bounding box center [181, 165] width 217 height 22
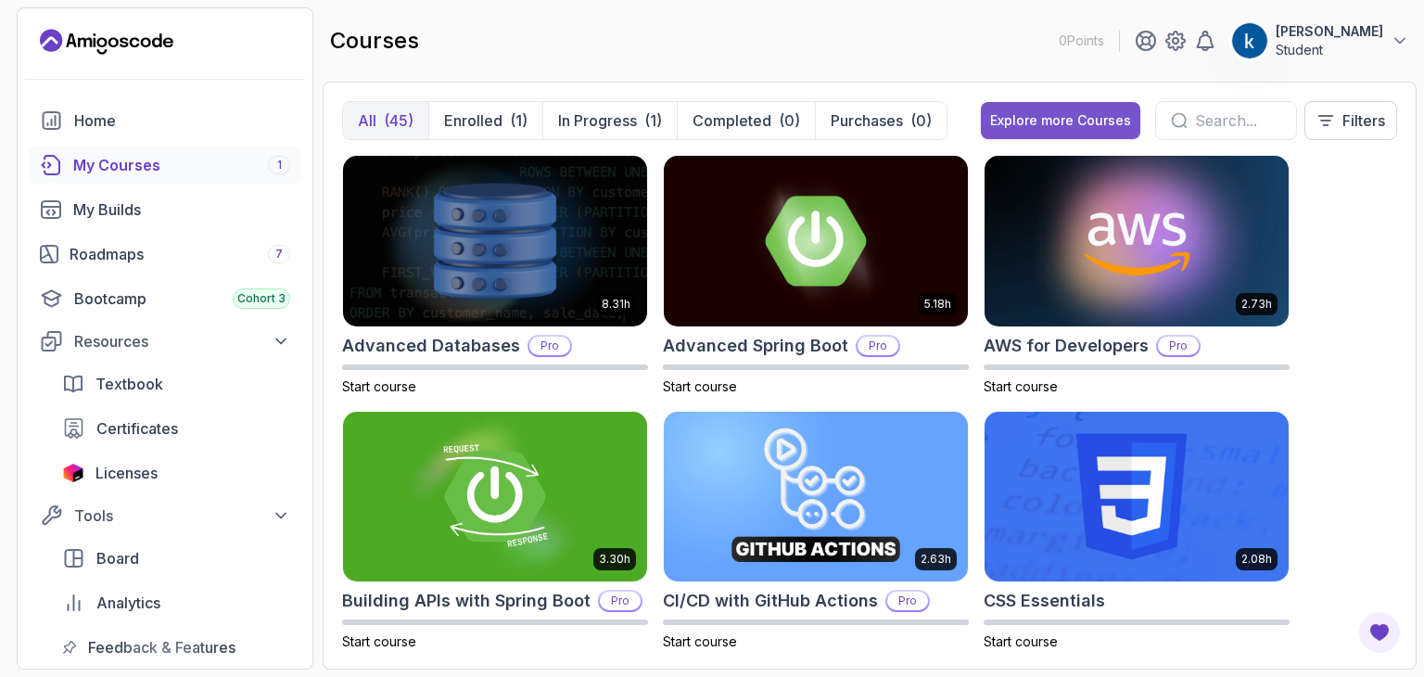
click at [1123, 121] on div "Explore more Courses" at bounding box center [1060, 120] width 141 height 19
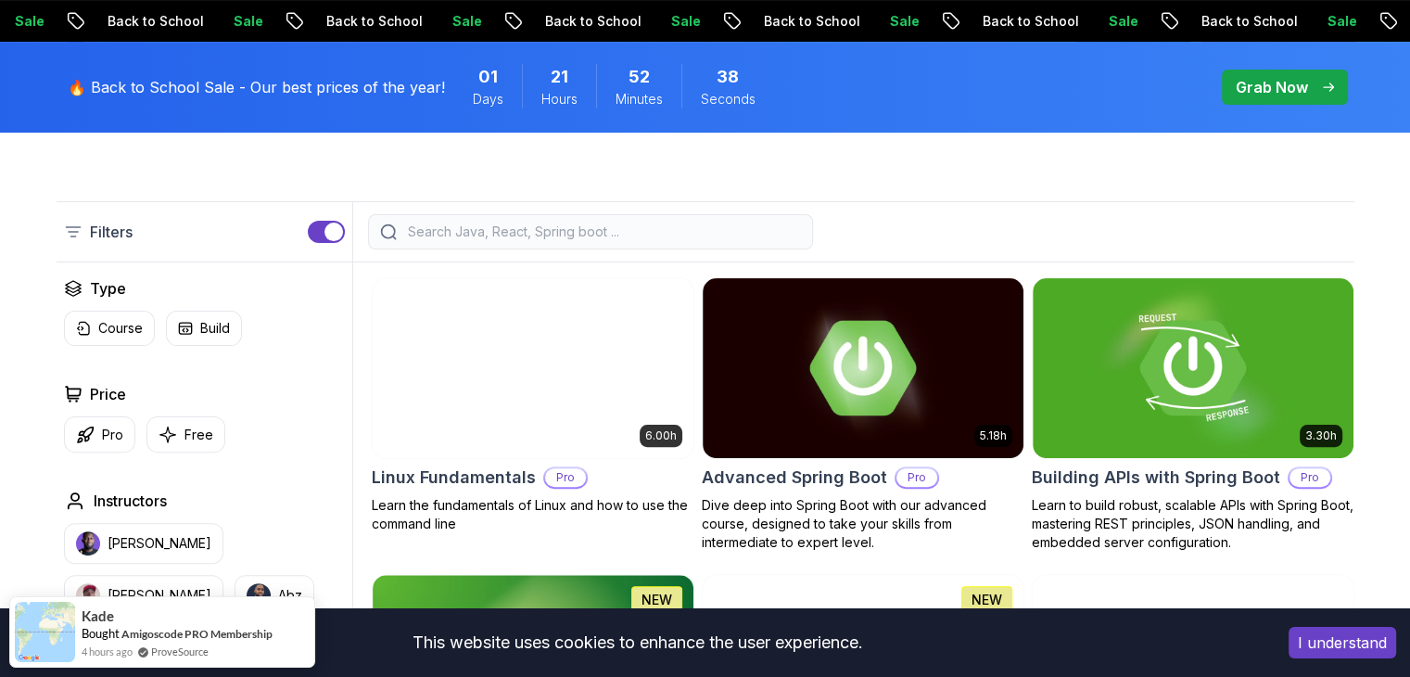
scroll to position [443, 0]
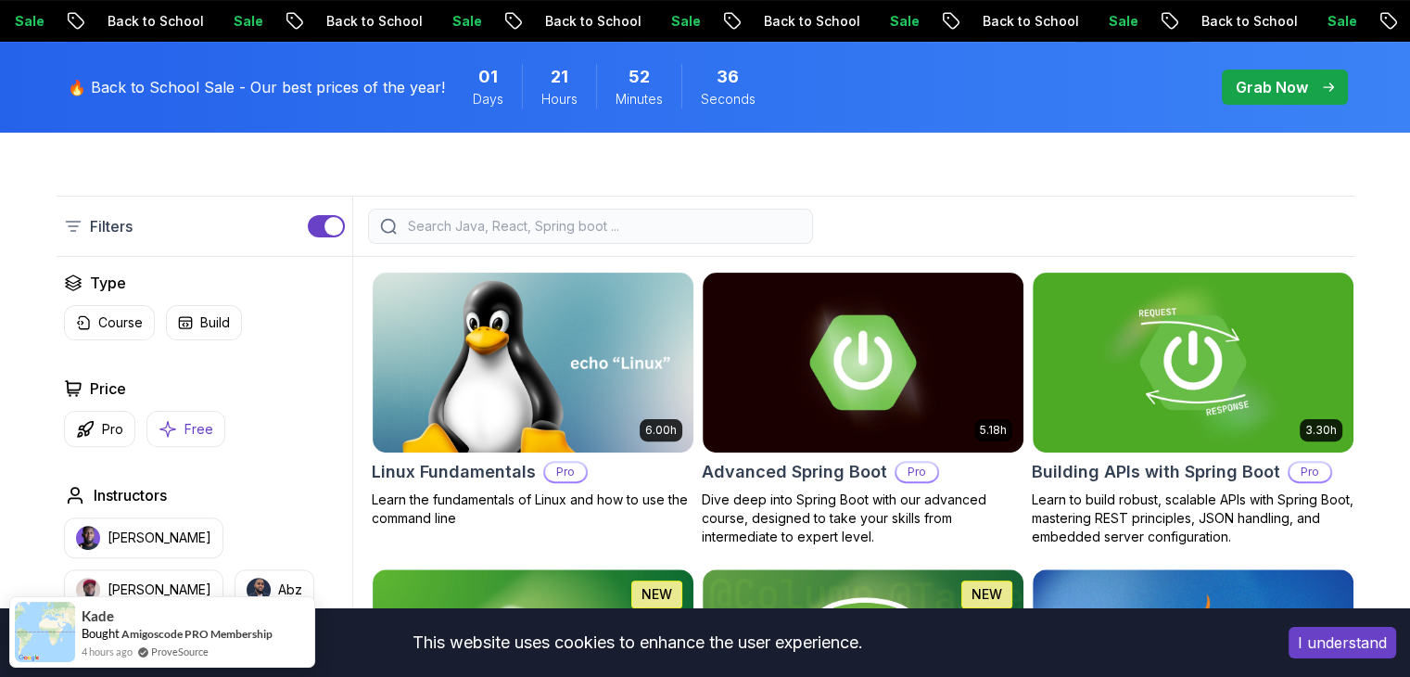
click at [182, 437] on button "Free" at bounding box center [185, 429] width 79 height 36
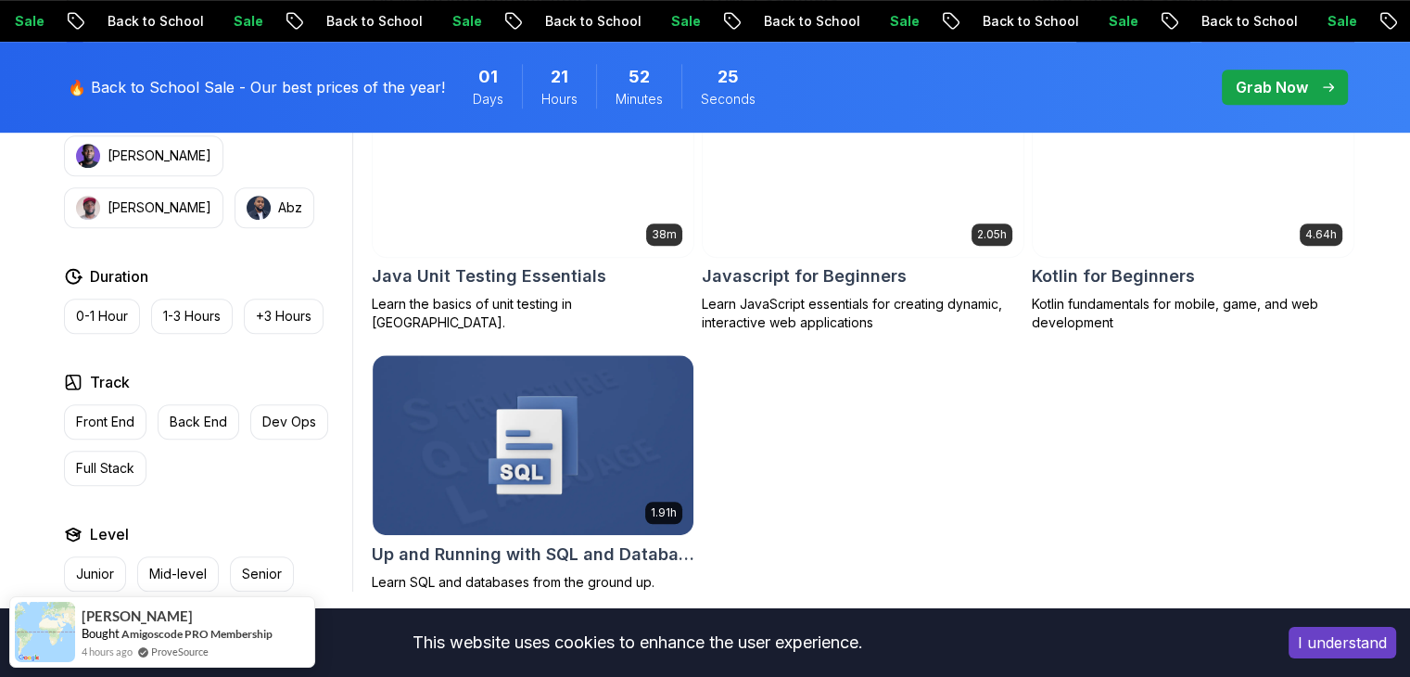
scroll to position [1194, 0]
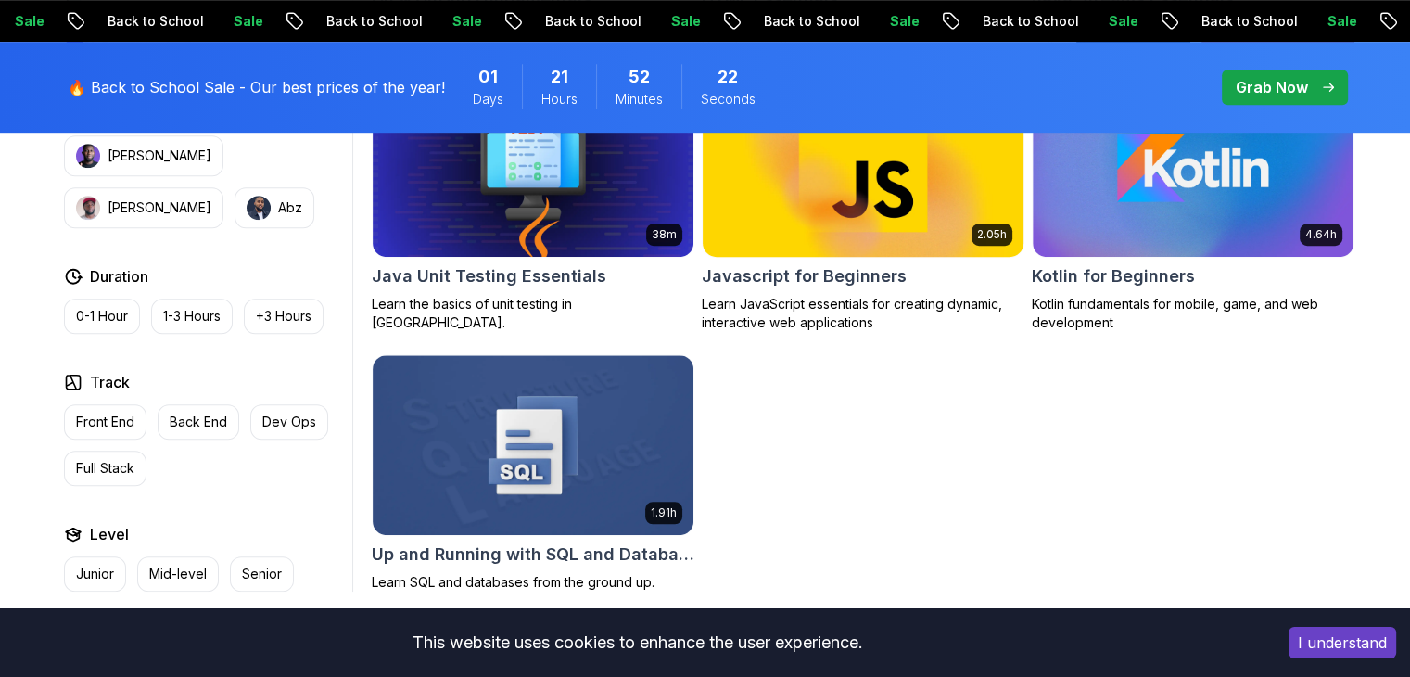
click at [792, 293] on div "2.05h Javascript for Beginners Learn JavaScript essentials for creating dynamic…" at bounding box center [863, 205] width 323 height 256
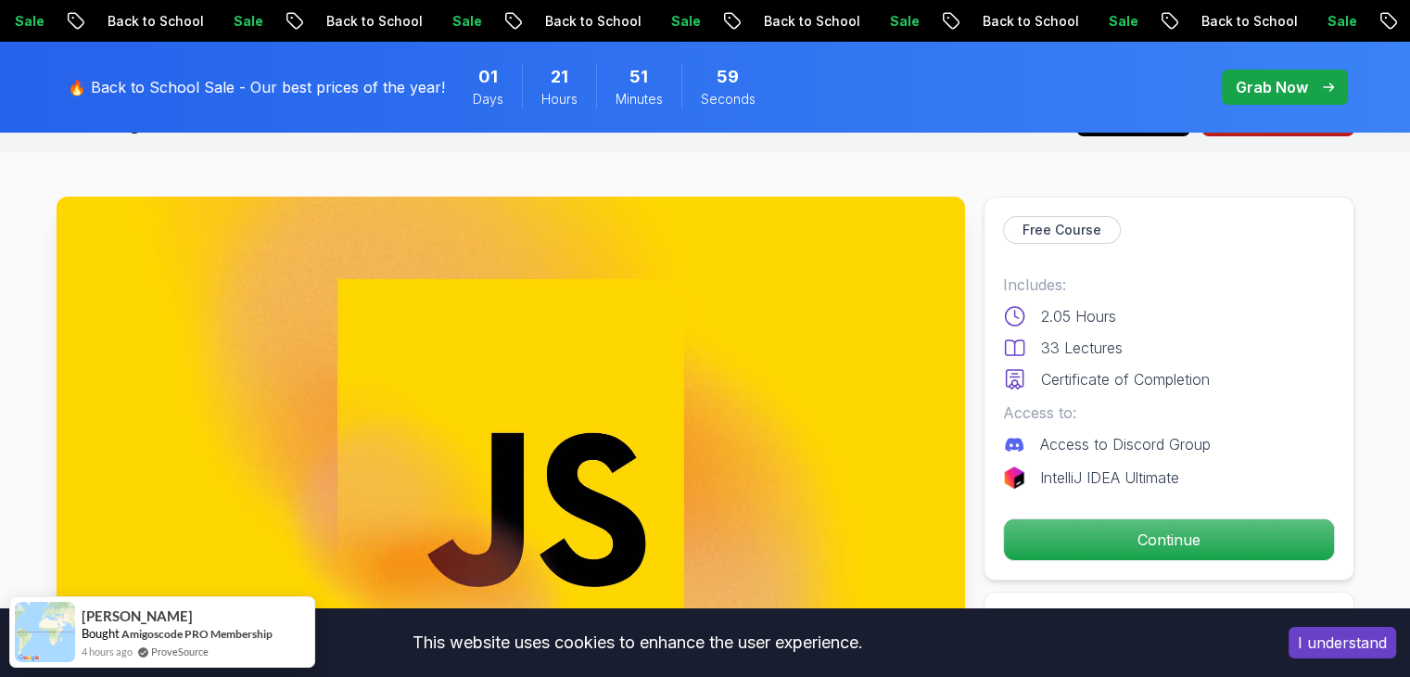
scroll to position [48, 0]
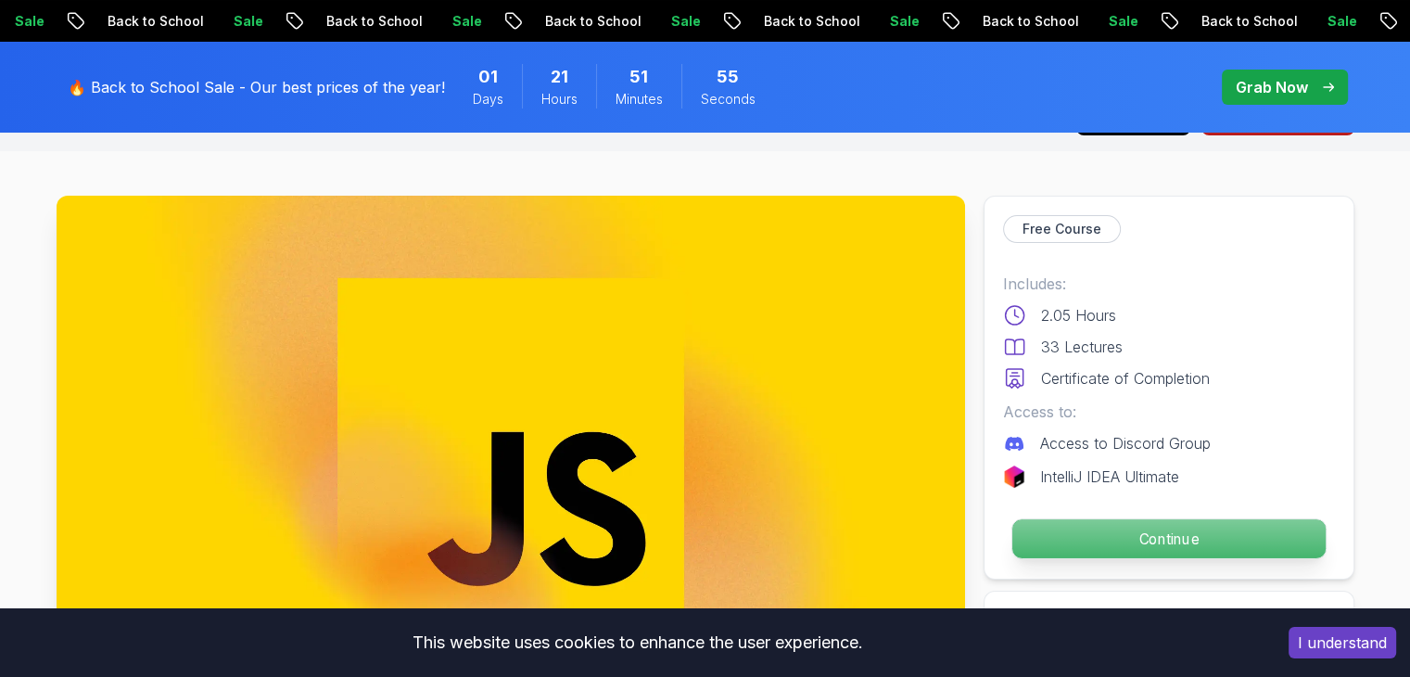
click at [1123, 533] on p "Continue" at bounding box center [1167, 538] width 313 height 39
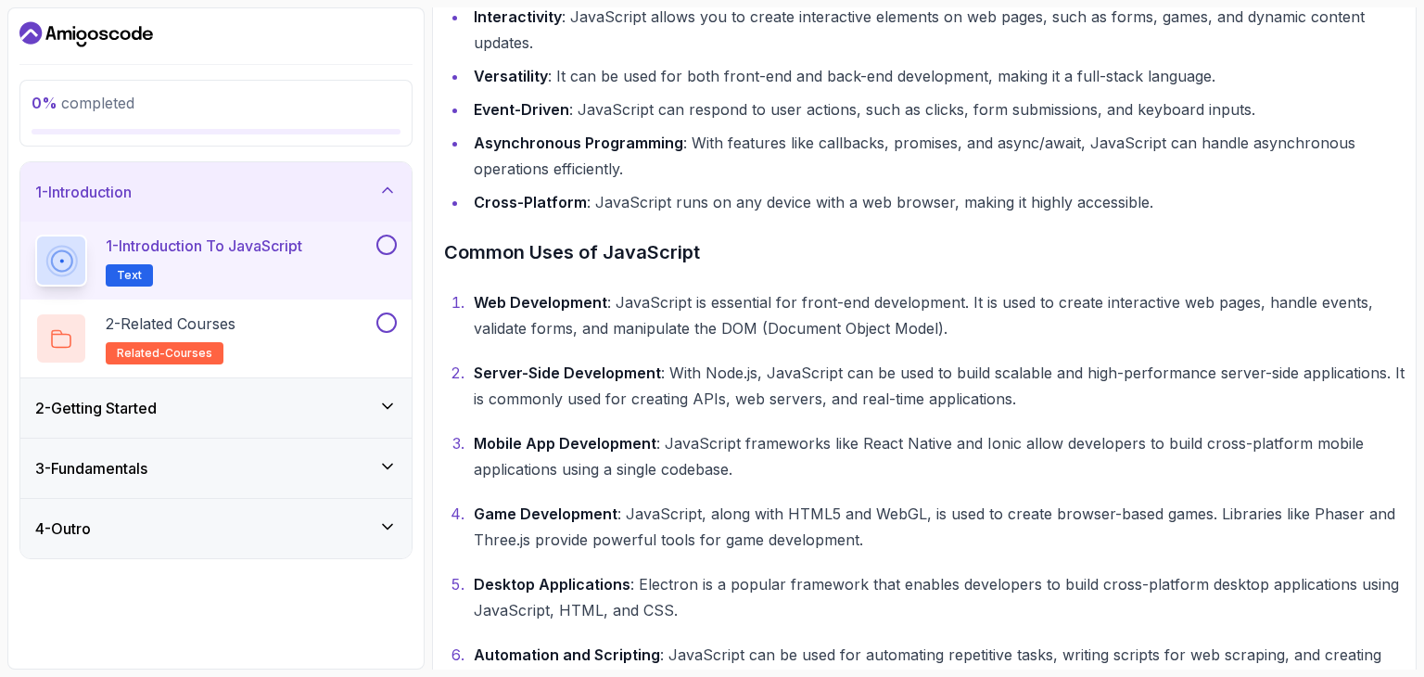
scroll to position [729, 0]
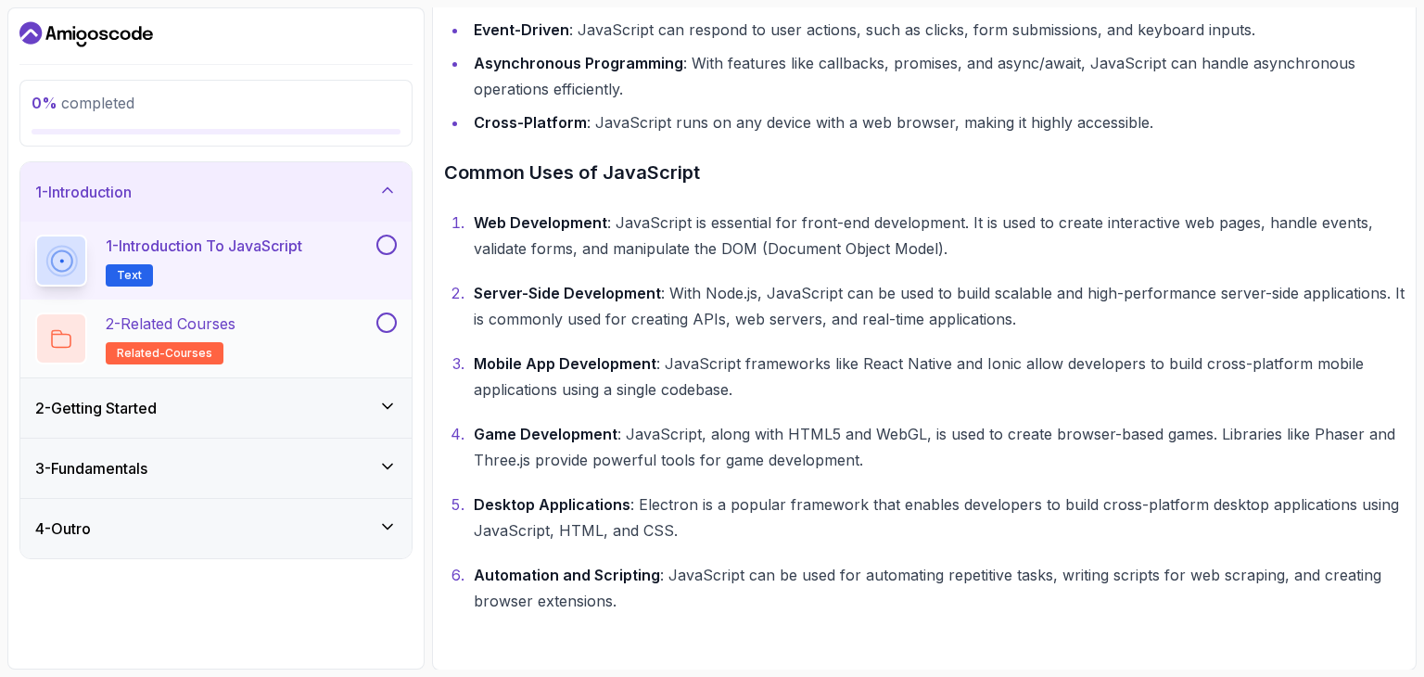
click at [382, 330] on button at bounding box center [386, 322] width 20 height 20
click at [382, 242] on button at bounding box center [386, 245] width 20 height 20
click at [383, 400] on icon at bounding box center [387, 406] width 19 height 19
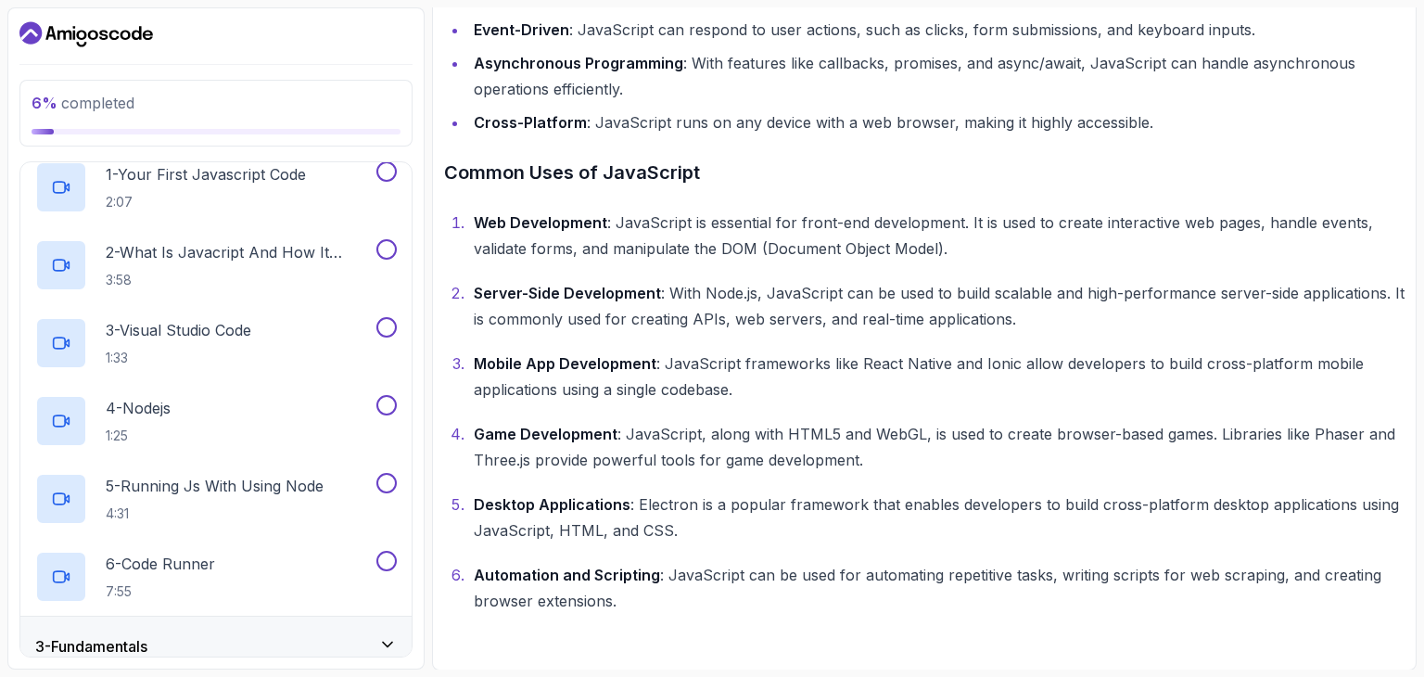
scroll to position [211, 0]
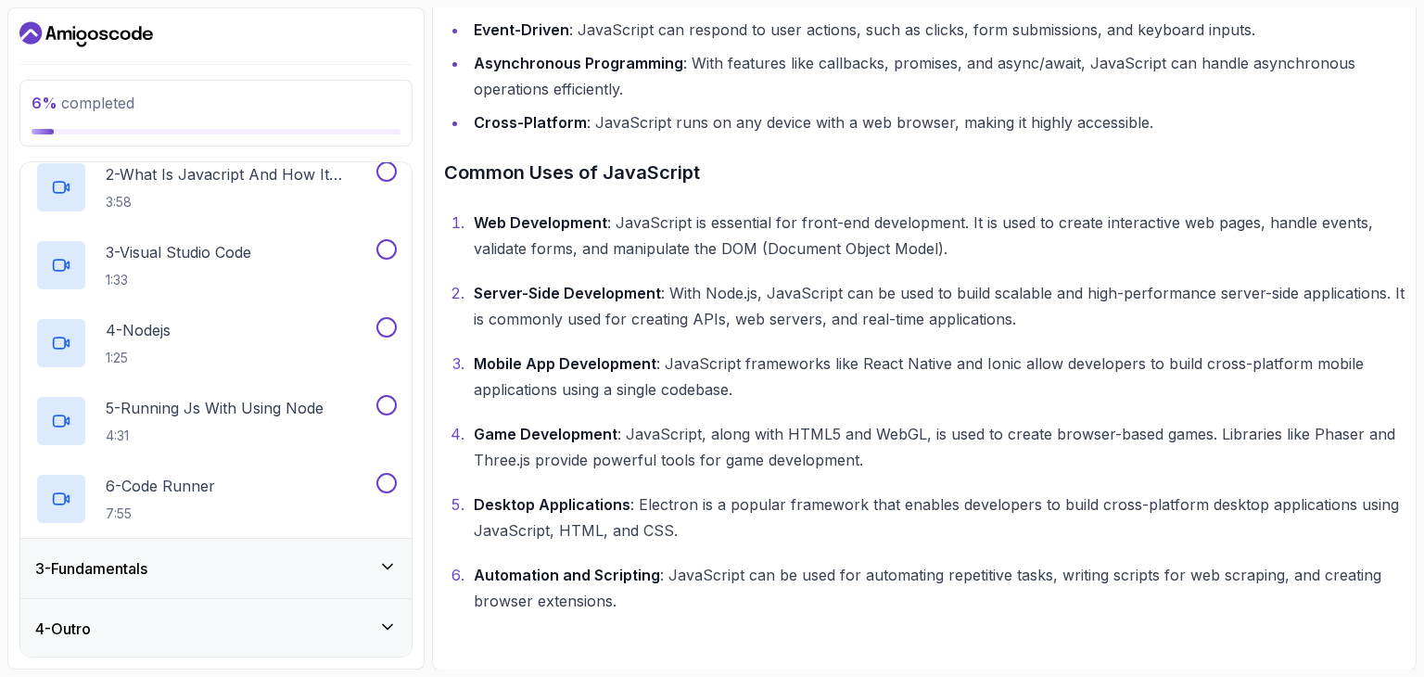
click at [387, 569] on icon at bounding box center [387, 566] width 19 height 19
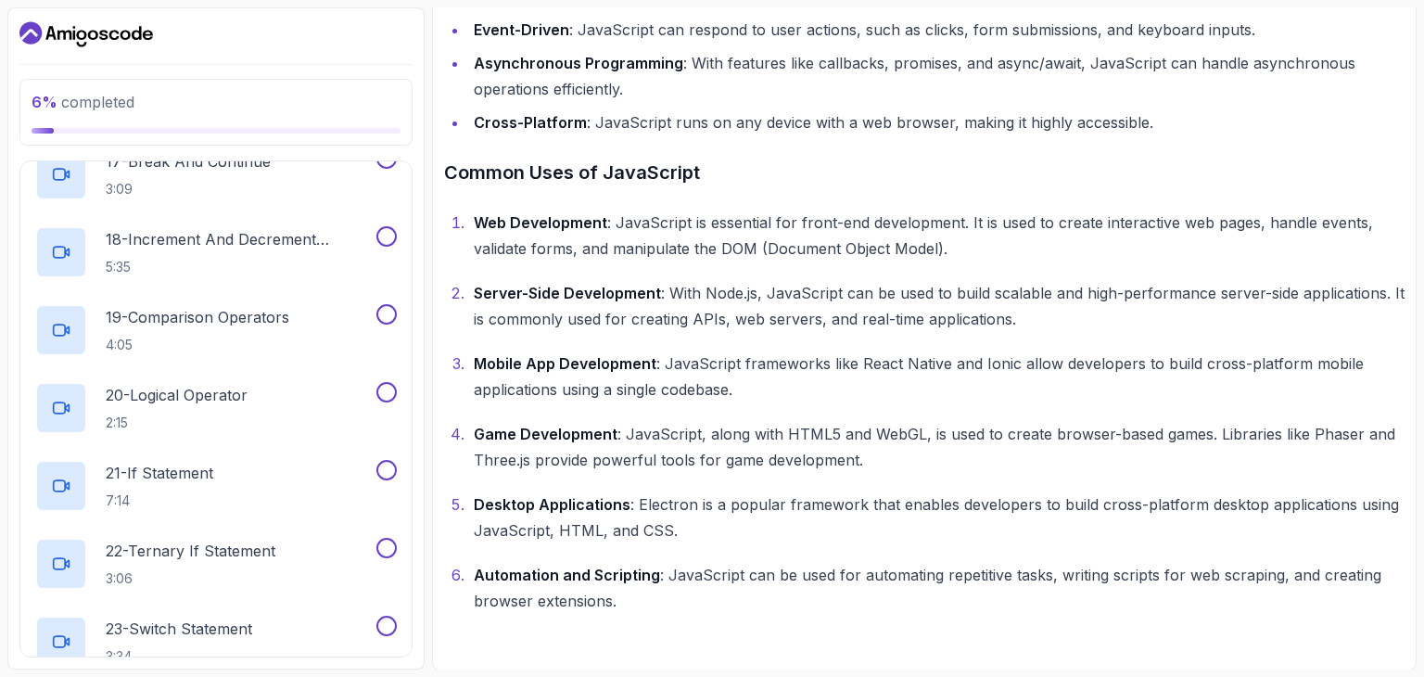
scroll to position [1535, 0]
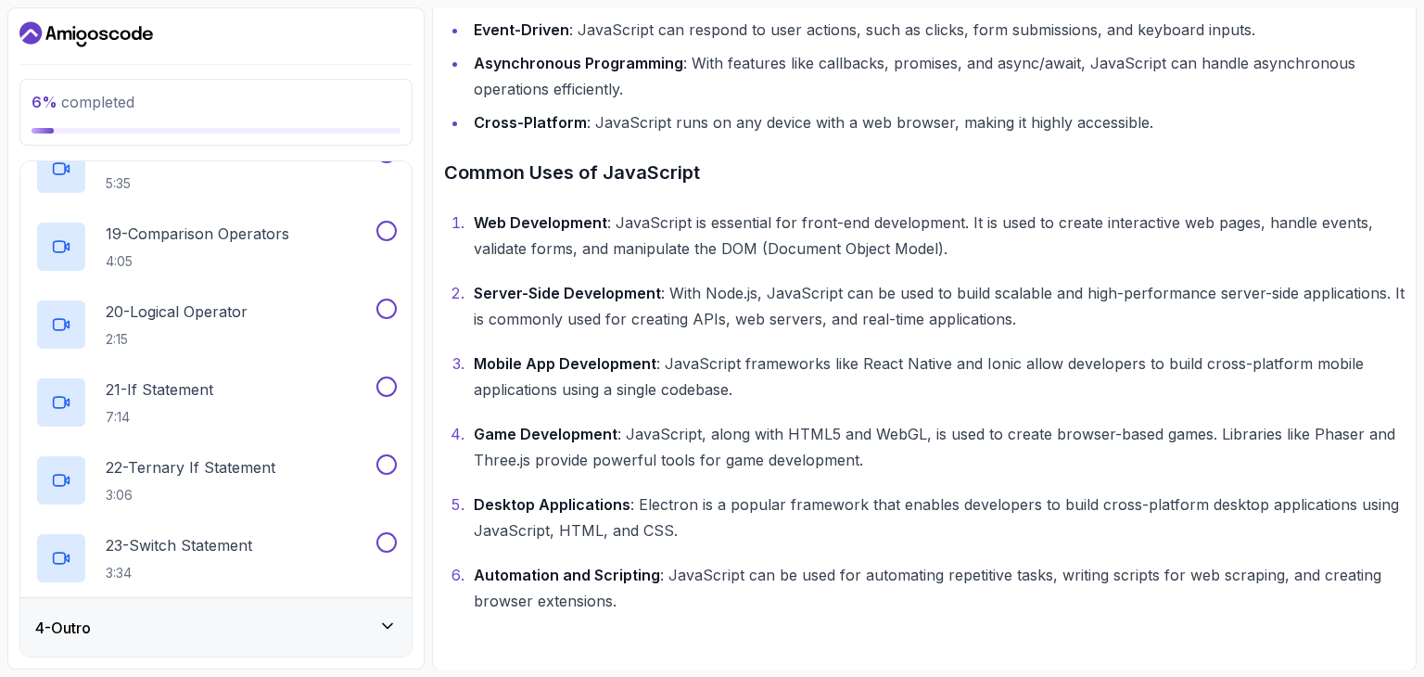
click at [382, 628] on icon at bounding box center [387, 626] width 19 height 19
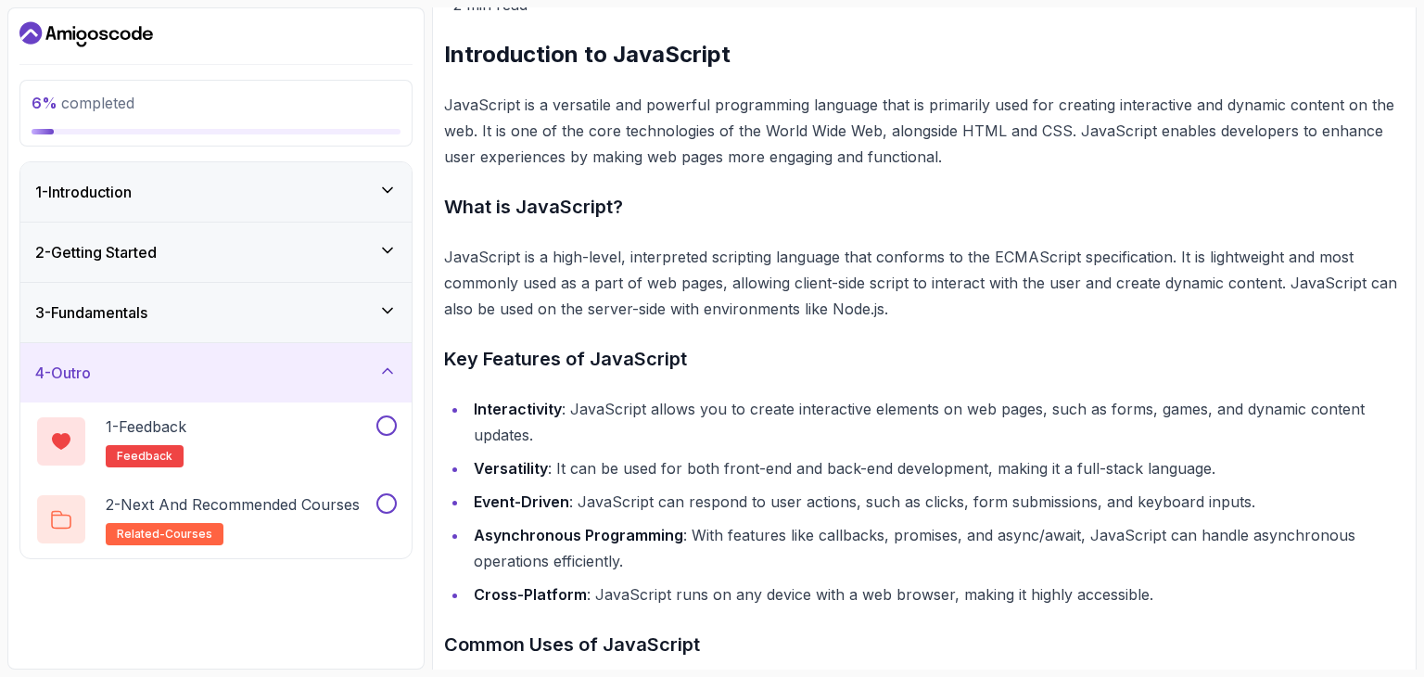
scroll to position [0, 0]
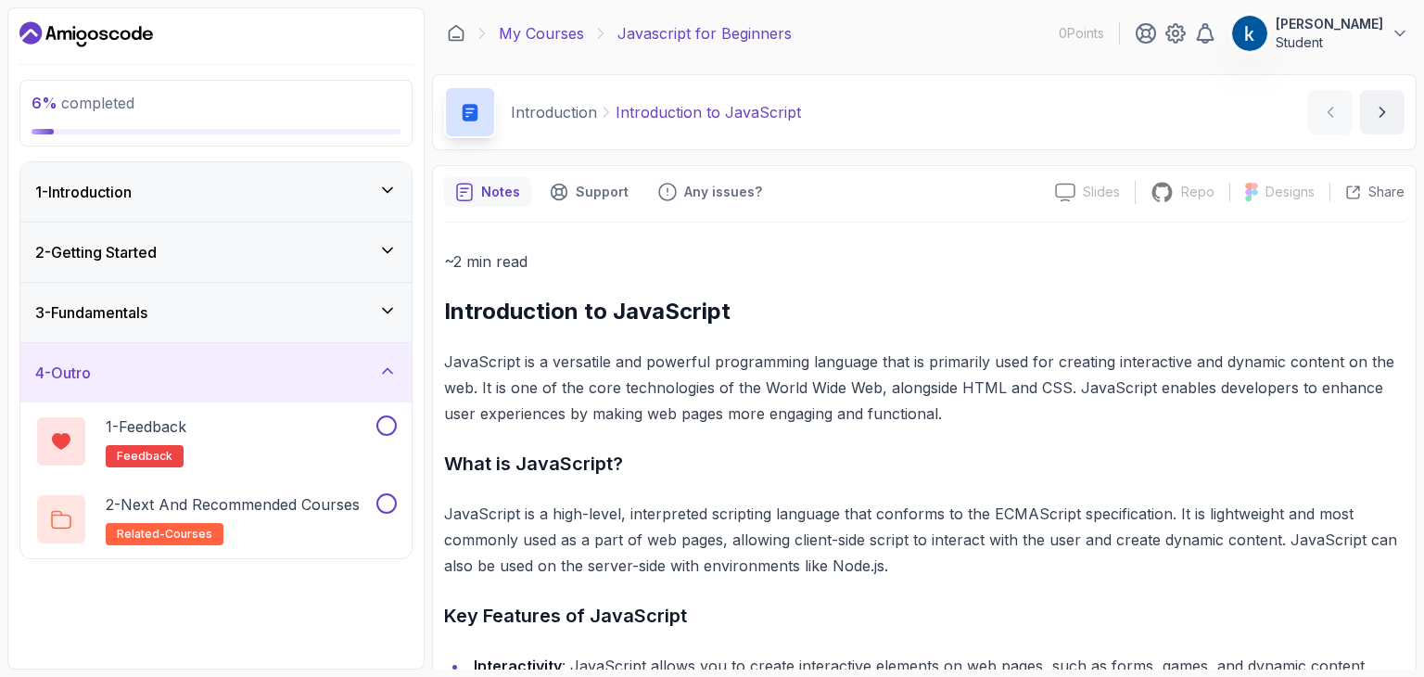
click at [556, 25] on link "My Courses" at bounding box center [541, 33] width 85 height 22
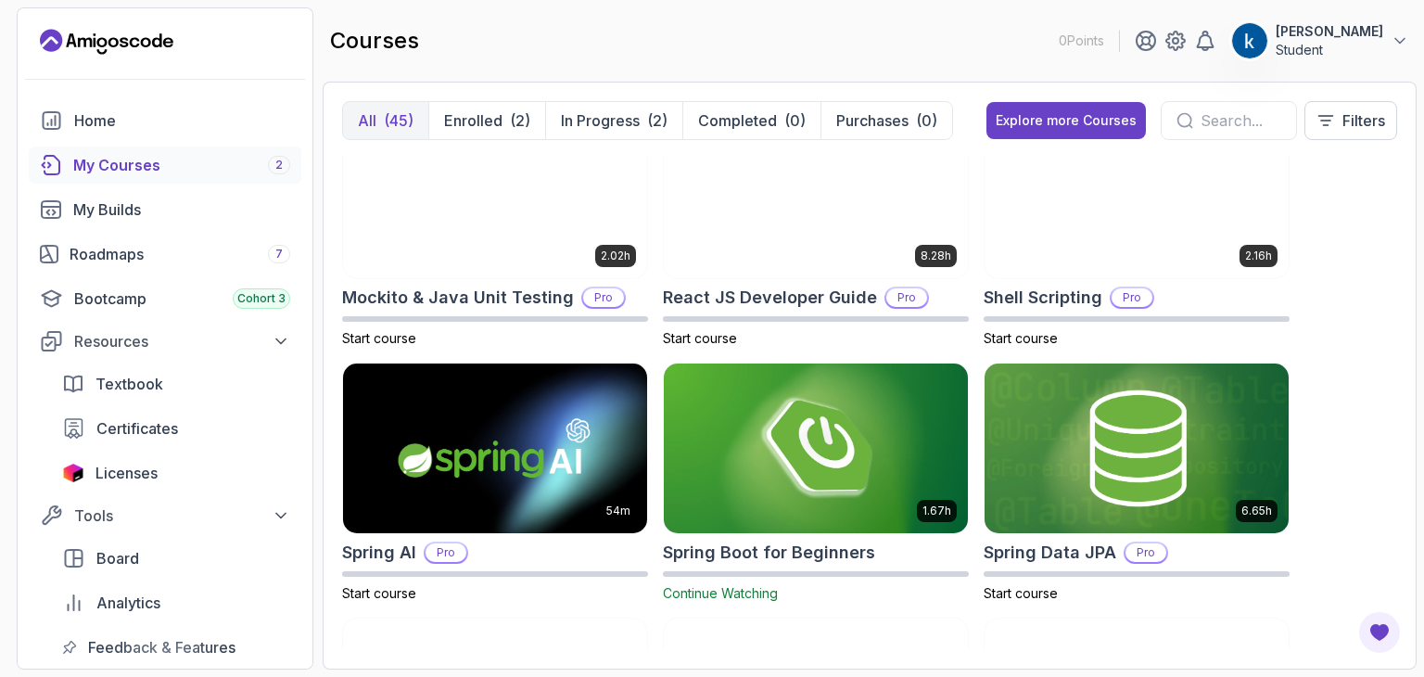
scroll to position [2858, 0]
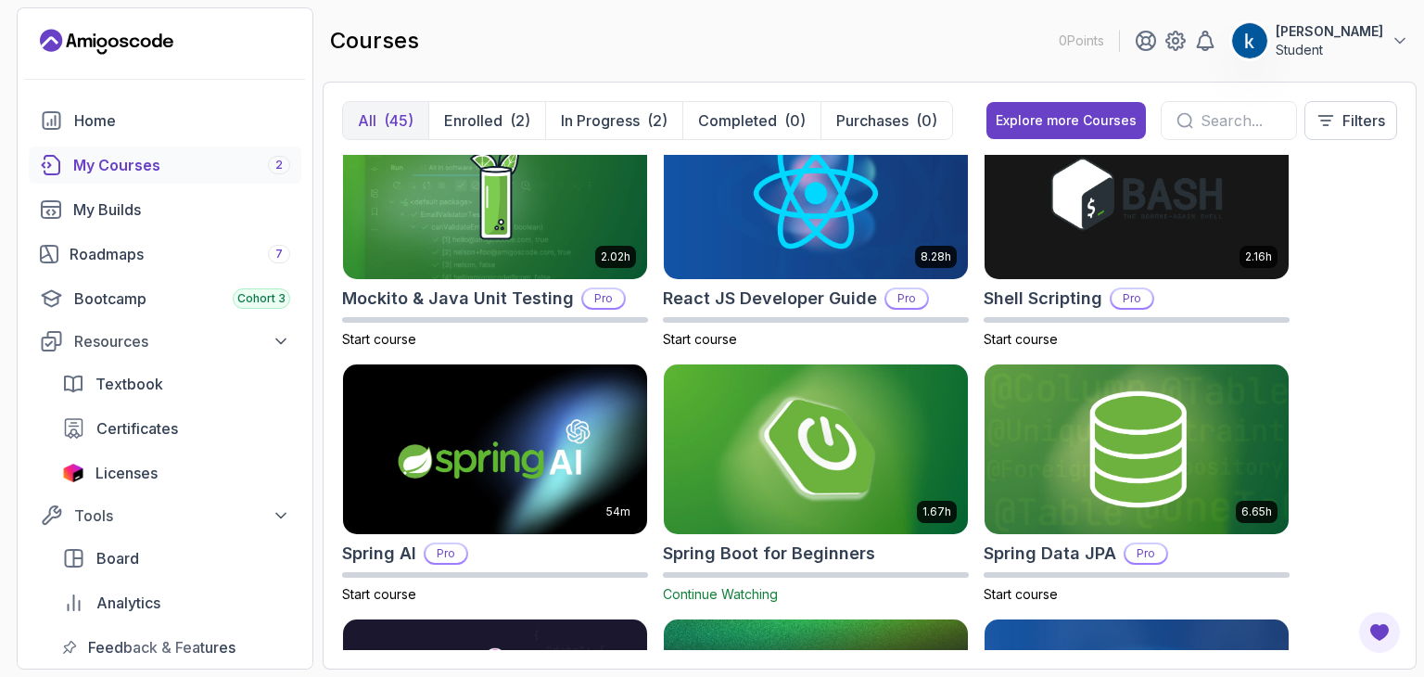
click at [726, 527] on img at bounding box center [815, 449] width 319 height 179
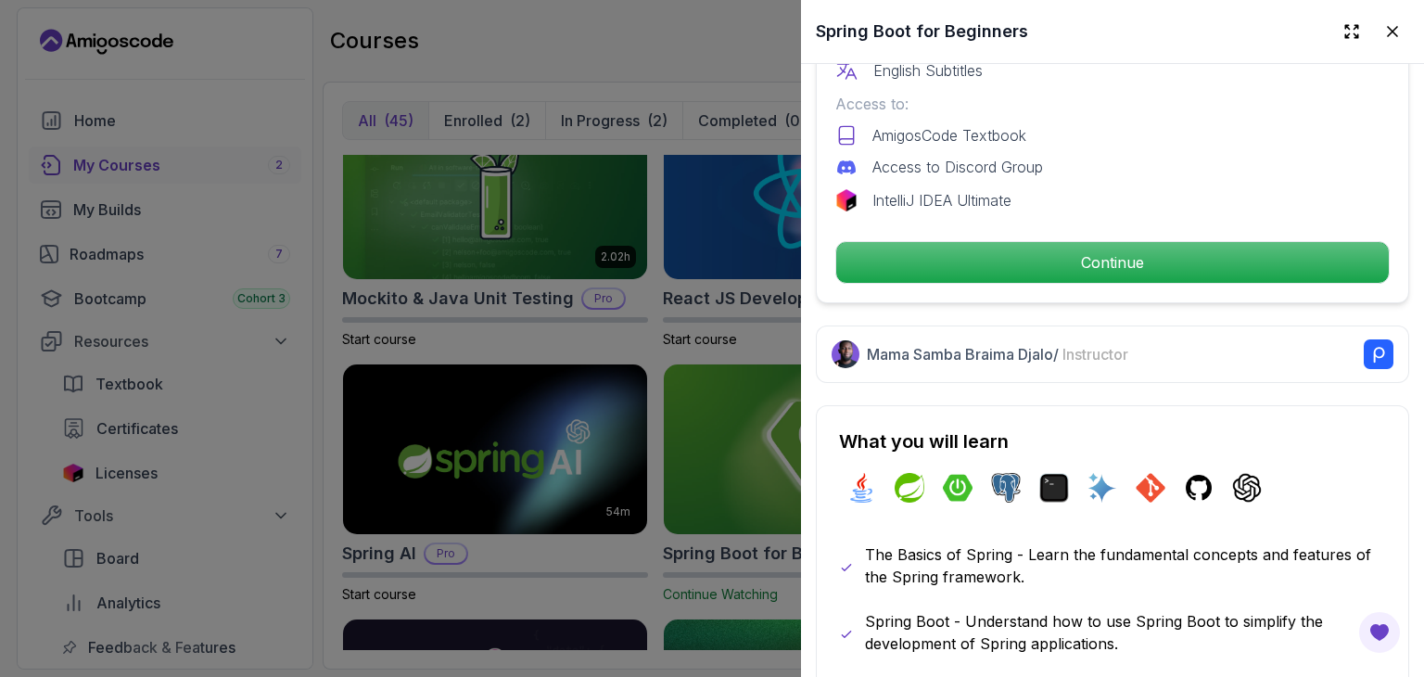
scroll to position [647, 0]
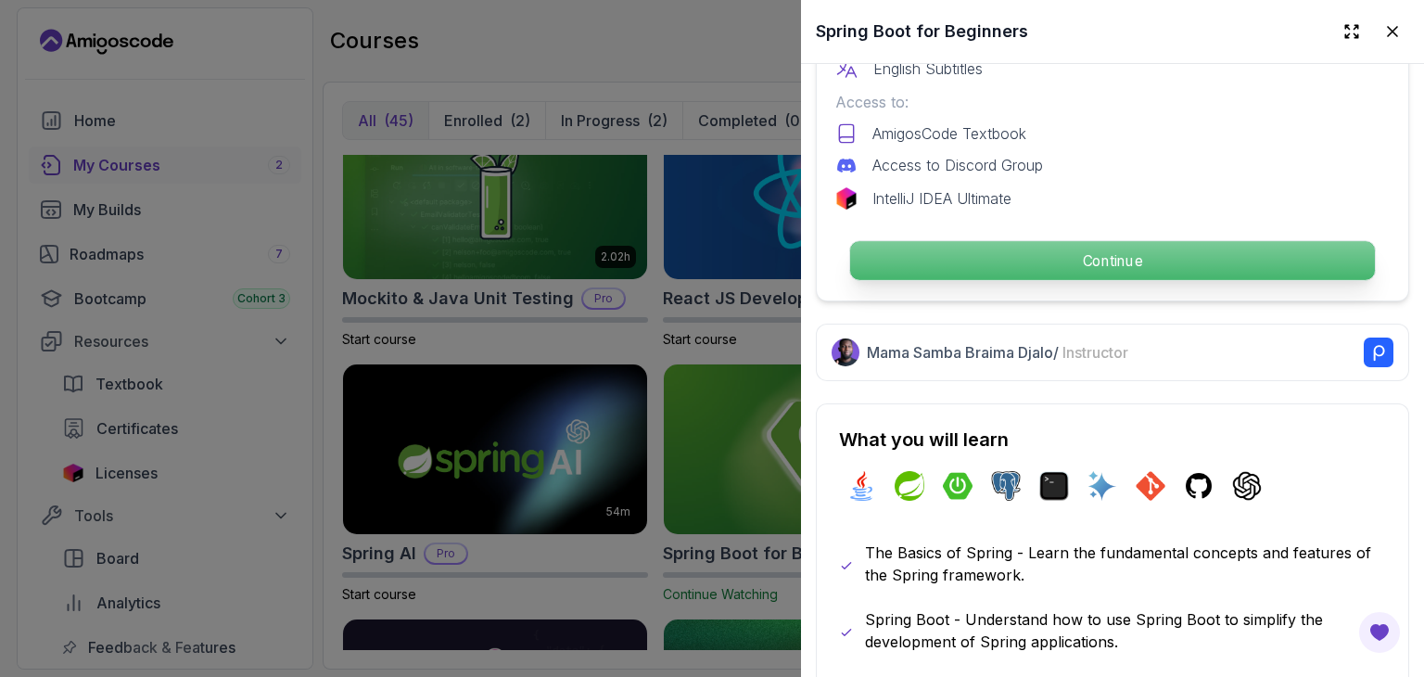
click at [957, 241] on p "Continue" at bounding box center [1112, 260] width 525 height 39
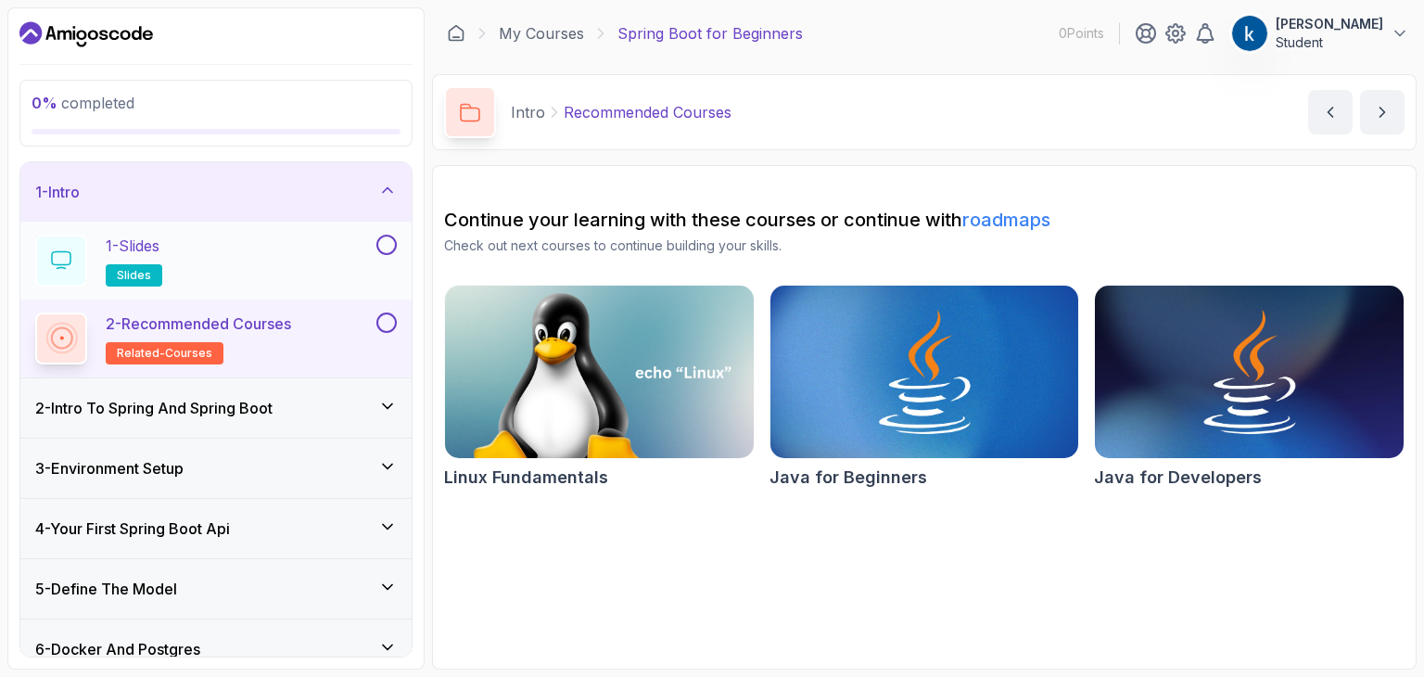
click at [390, 246] on button at bounding box center [386, 245] width 20 height 20
click at [390, 246] on icon at bounding box center [386, 244] width 17 height 19
click at [152, 252] on p "1 - Slides" at bounding box center [133, 246] width 54 height 22
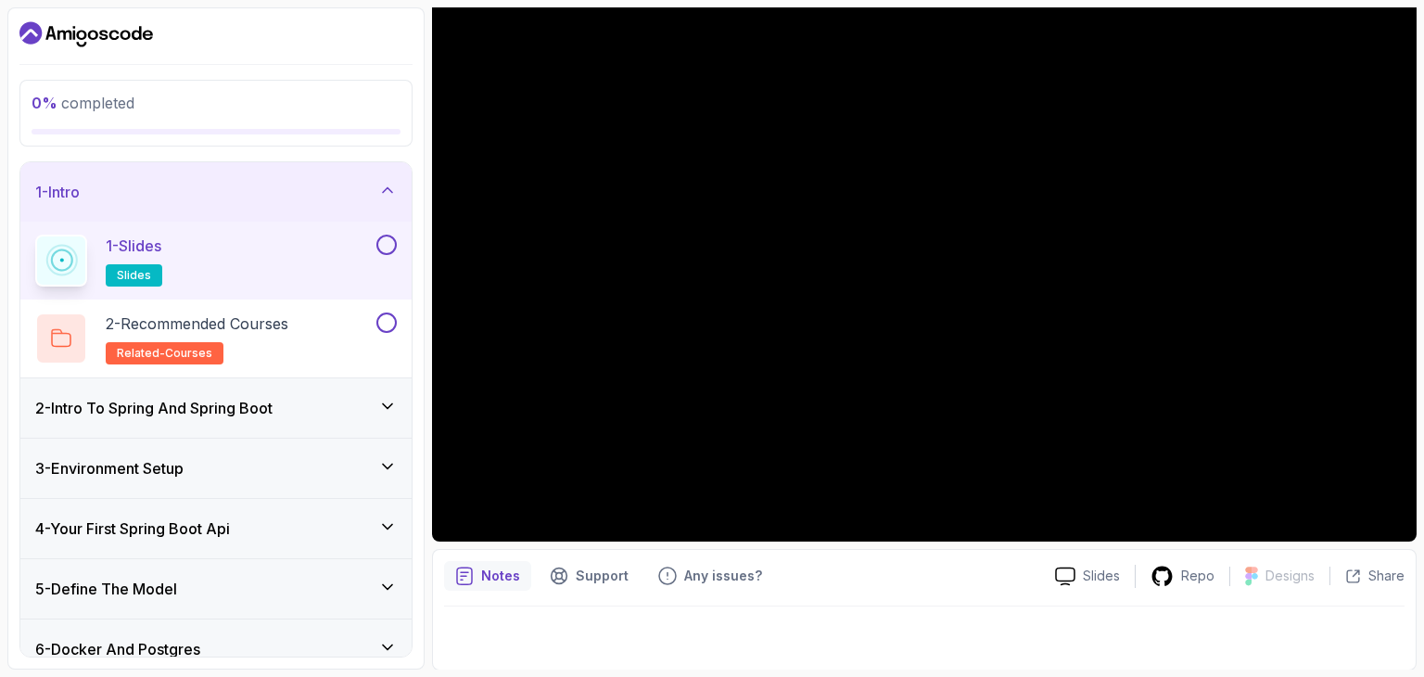
scroll to position [178, 0]
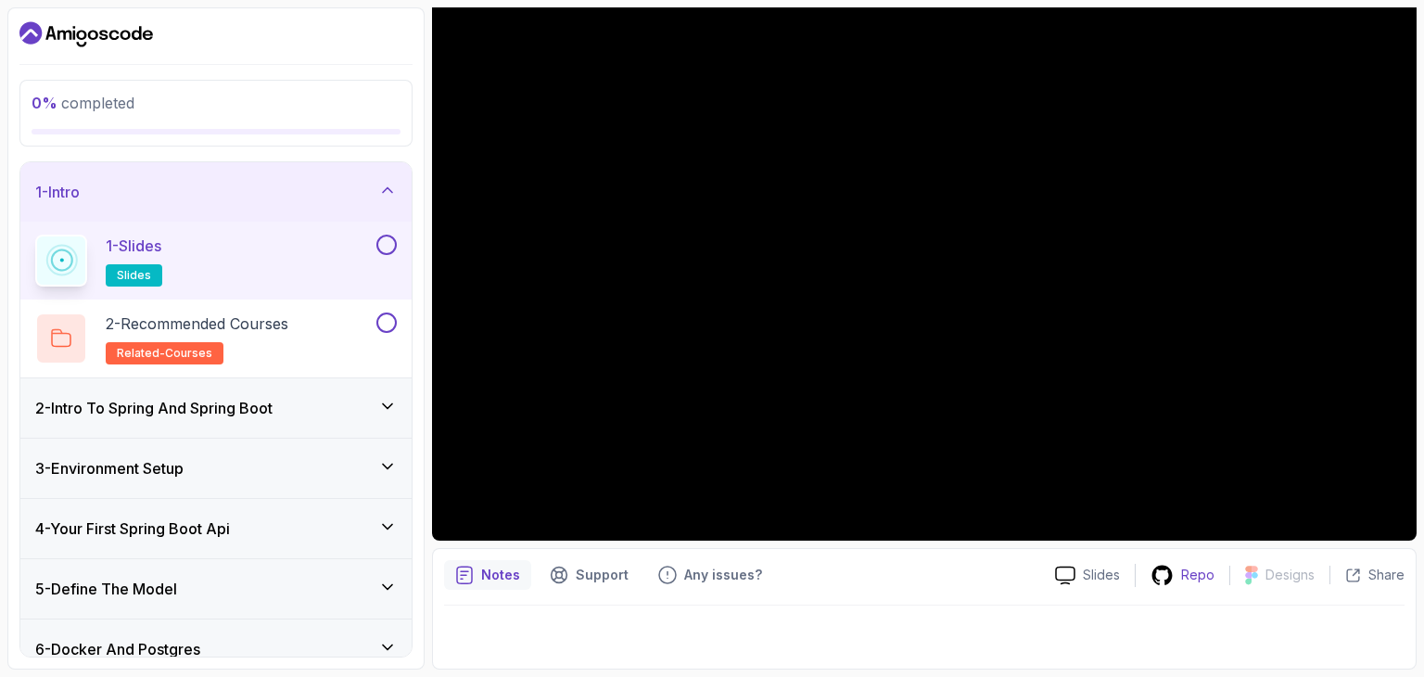
click at [1189, 579] on p "Repo" at bounding box center [1197, 575] width 33 height 19
click at [386, 251] on button at bounding box center [386, 245] width 20 height 20
click at [384, 323] on button at bounding box center [386, 322] width 20 height 20
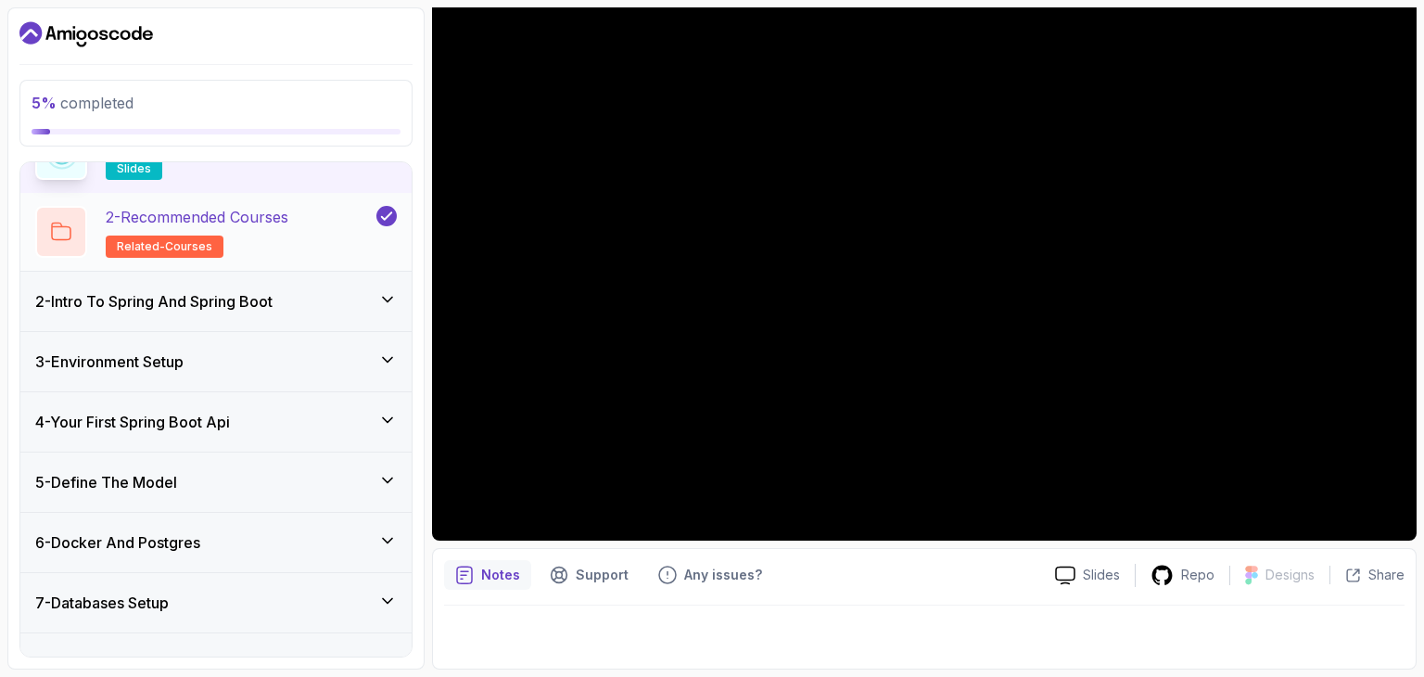
scroll to position [110, 0]
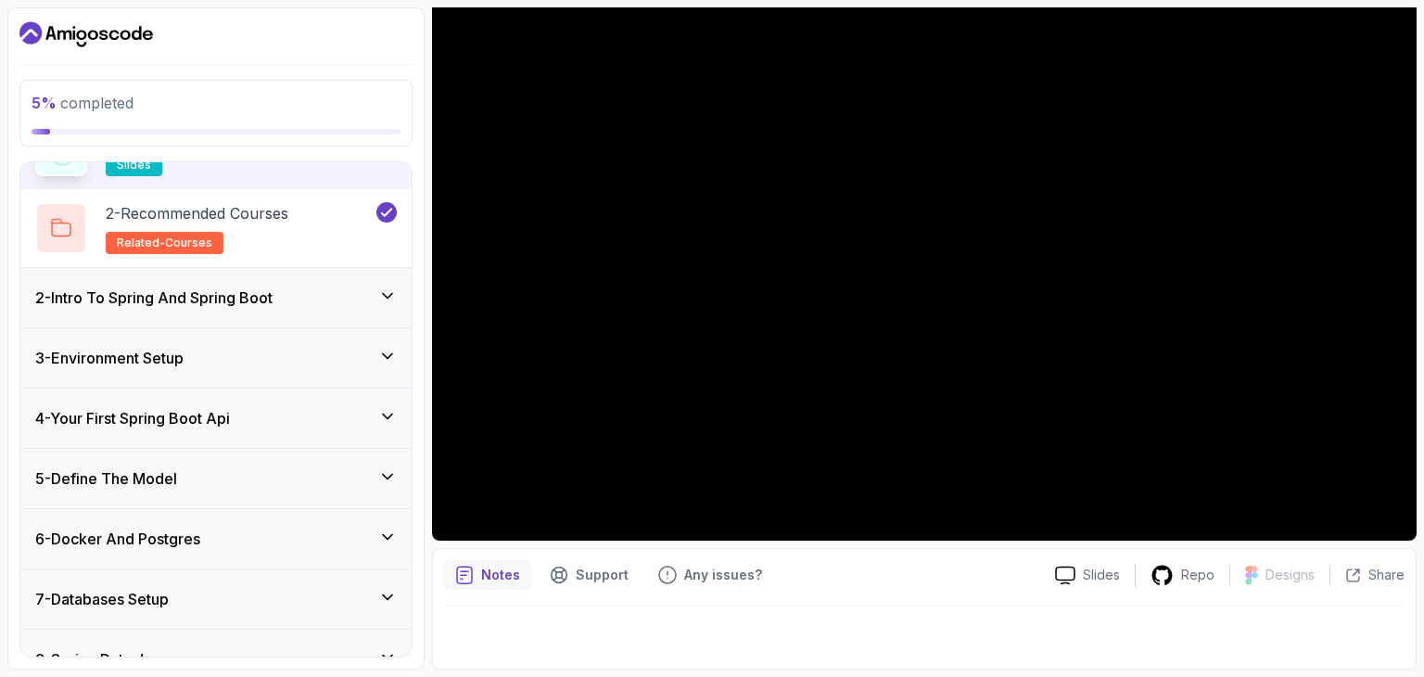
click at [385, 294] on icon at bounding box center [387, 295] width 19 height 19
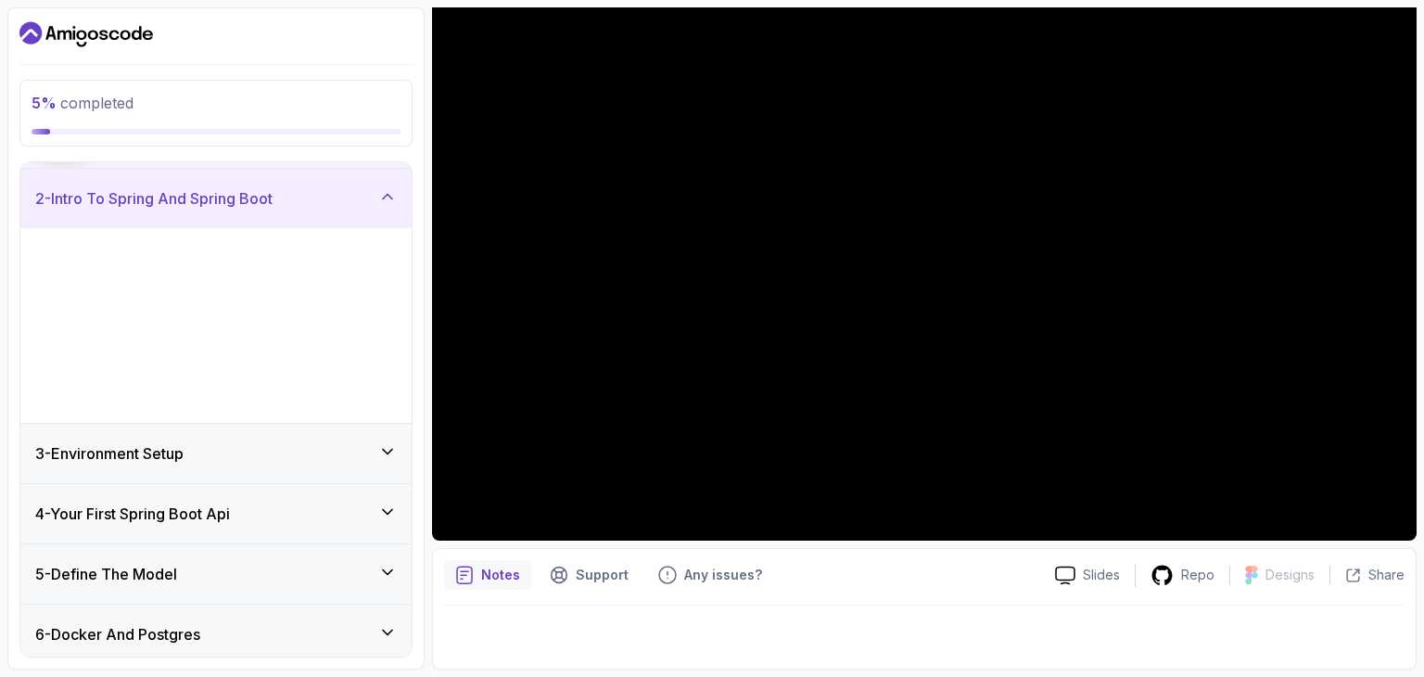
scroll to position [107, 0]
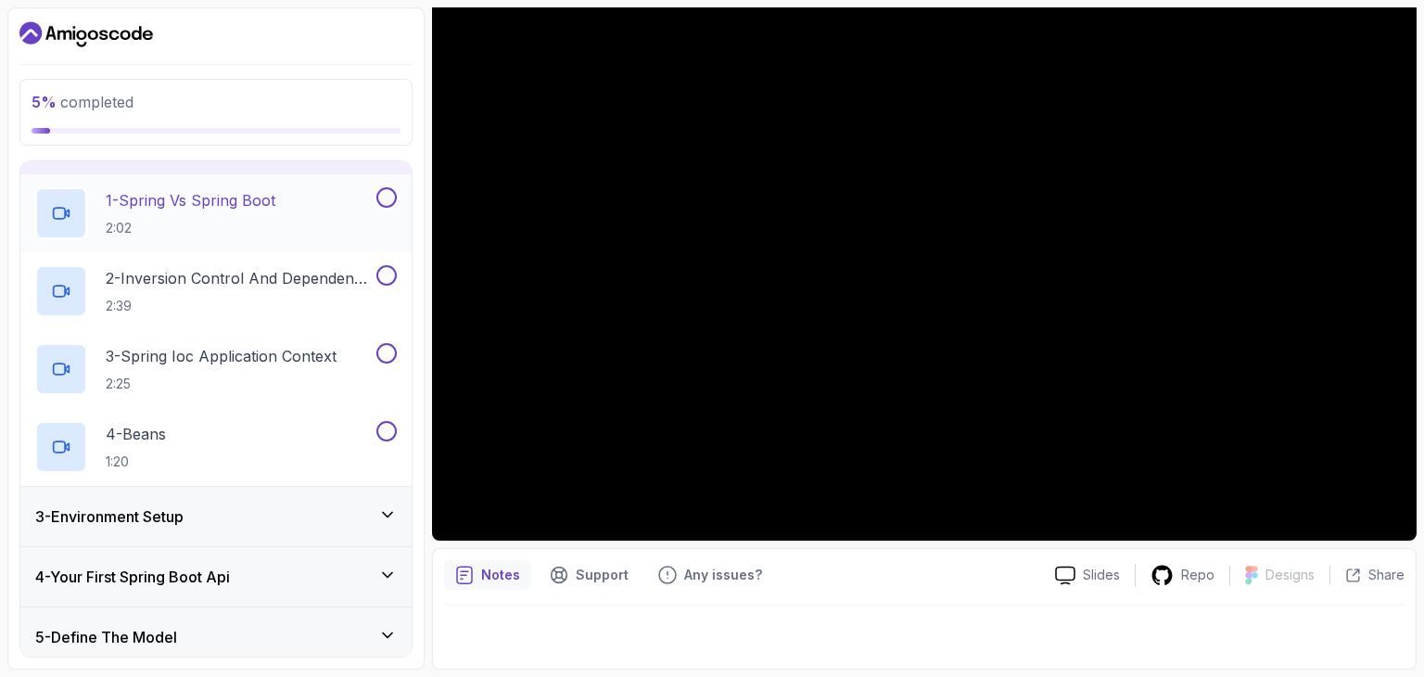
click at [308, 212] on div "1 - Spring Vs Spring Boot 2:02" at bounding box center [203, 213] width 337 height 52
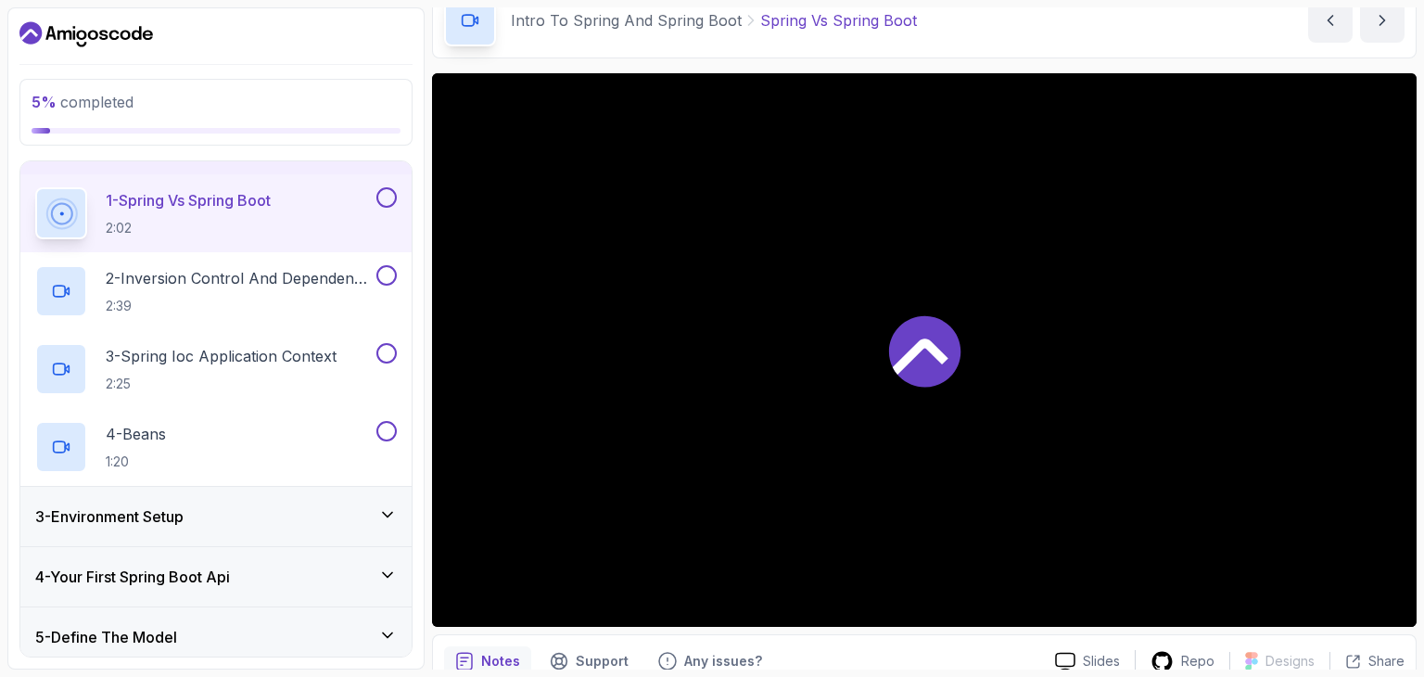
scroll to position [93, 0]
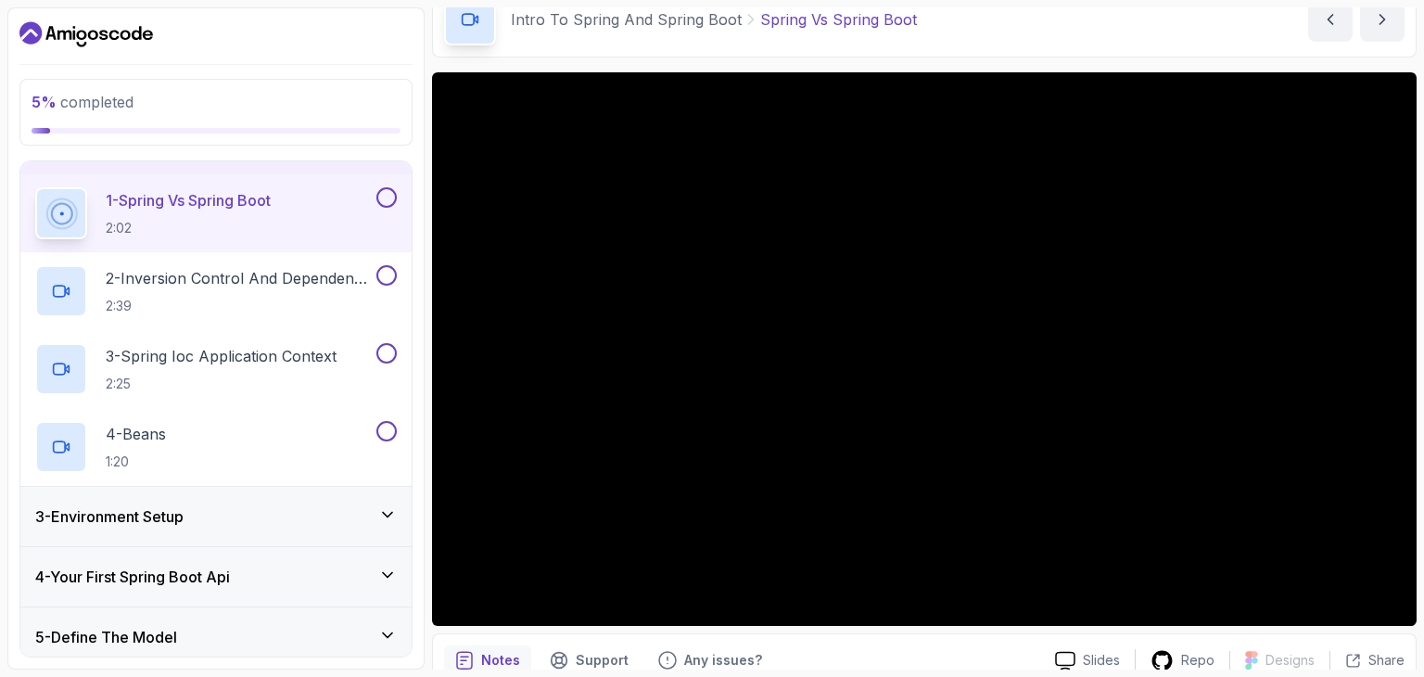
click at [388, 516] on icon at bounding box center [387, 515] width 9 height 5
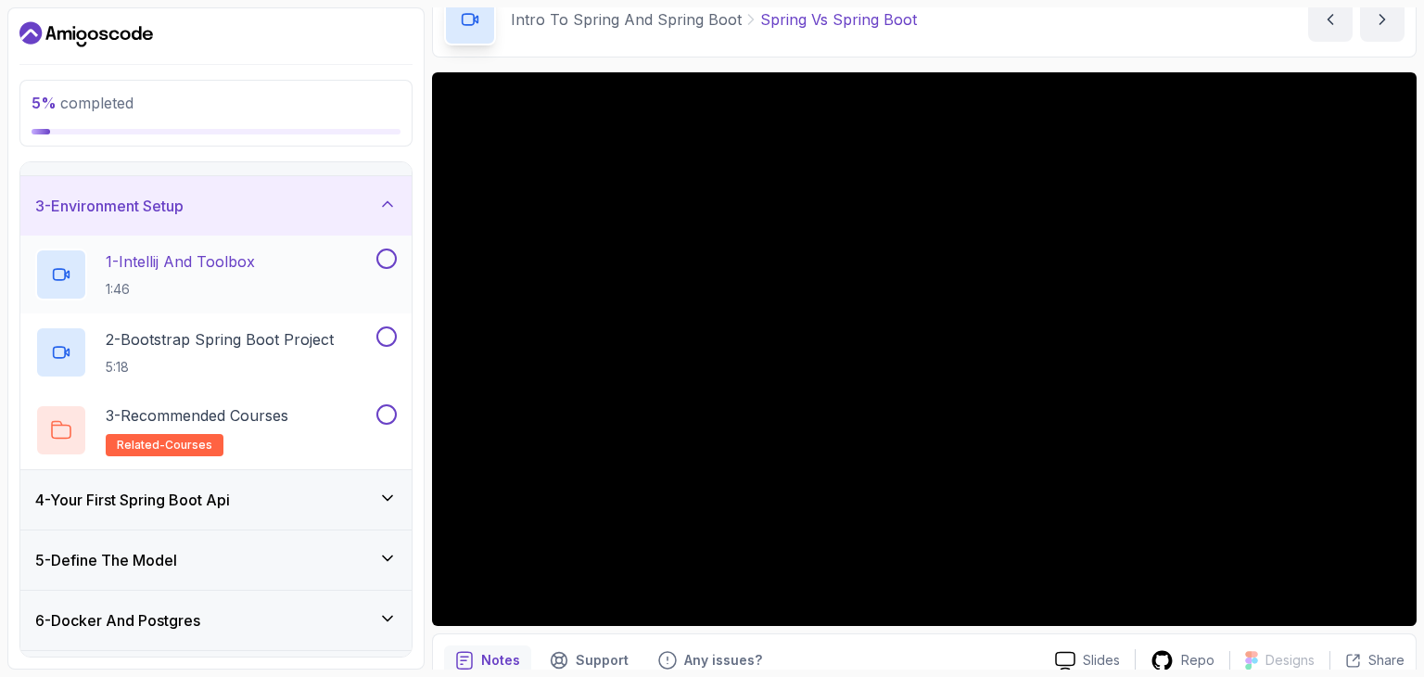
click at [242, 258] on p "1 - Intellij And Toolbox" at bounding box center [180, 261] width 149 height 22
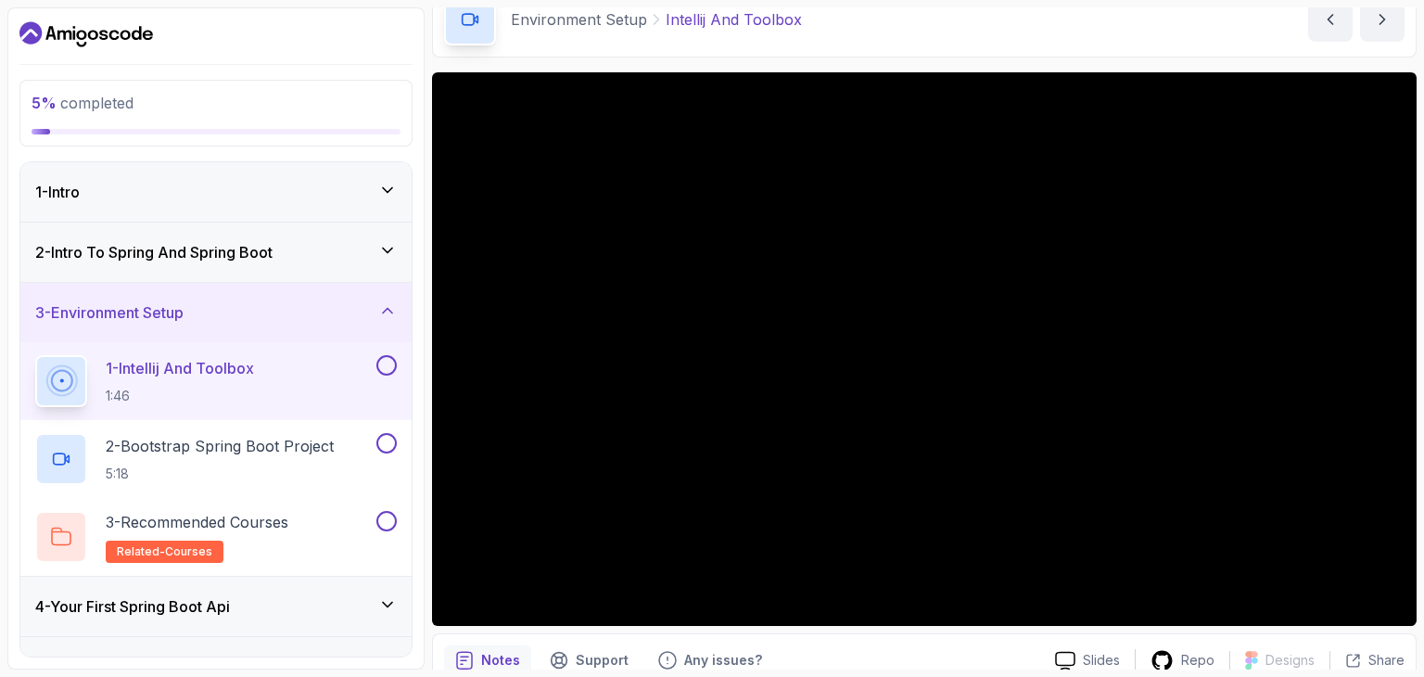
click at [273, 254] on h3 "2 - Intro To Spring And Spring Boot" at bounding box center [153, 252] width 237 height 22
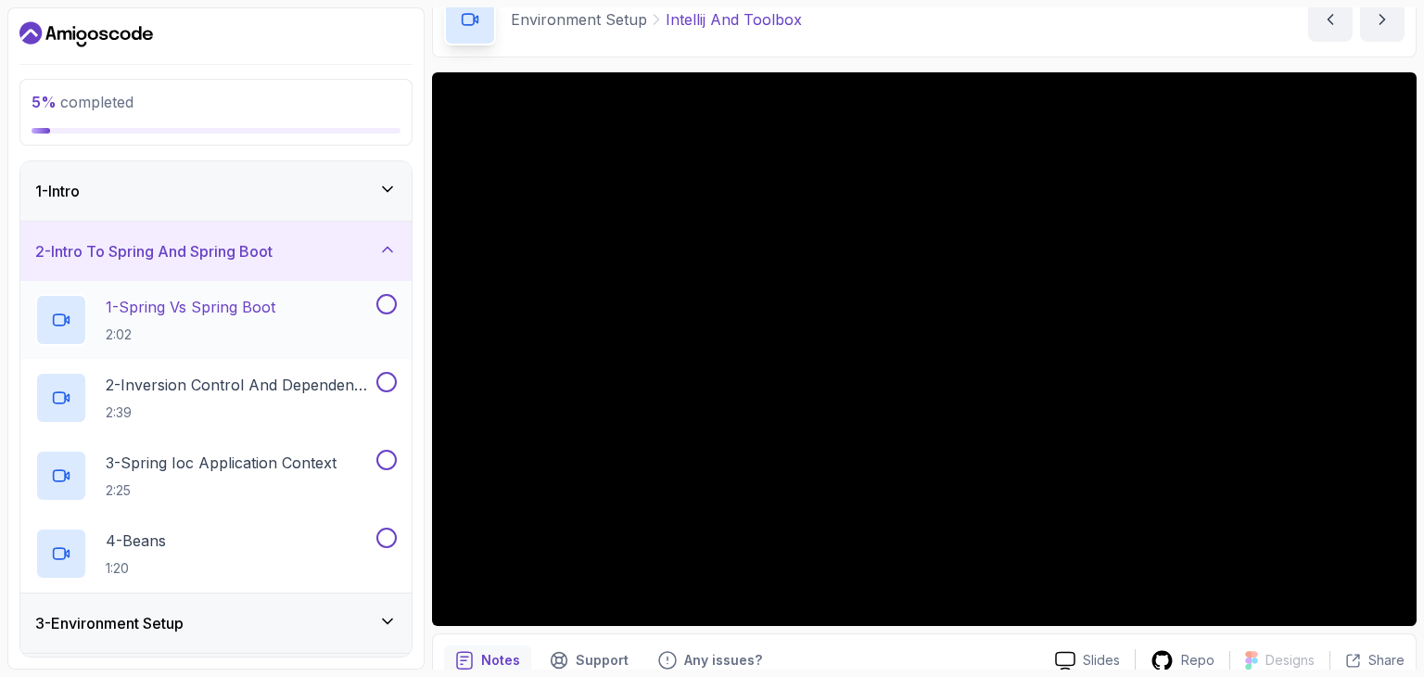
click at [241, 308] on p "1 - Spring Vs Spring Boot" at bounding box center [191, 307] width 170 height 22
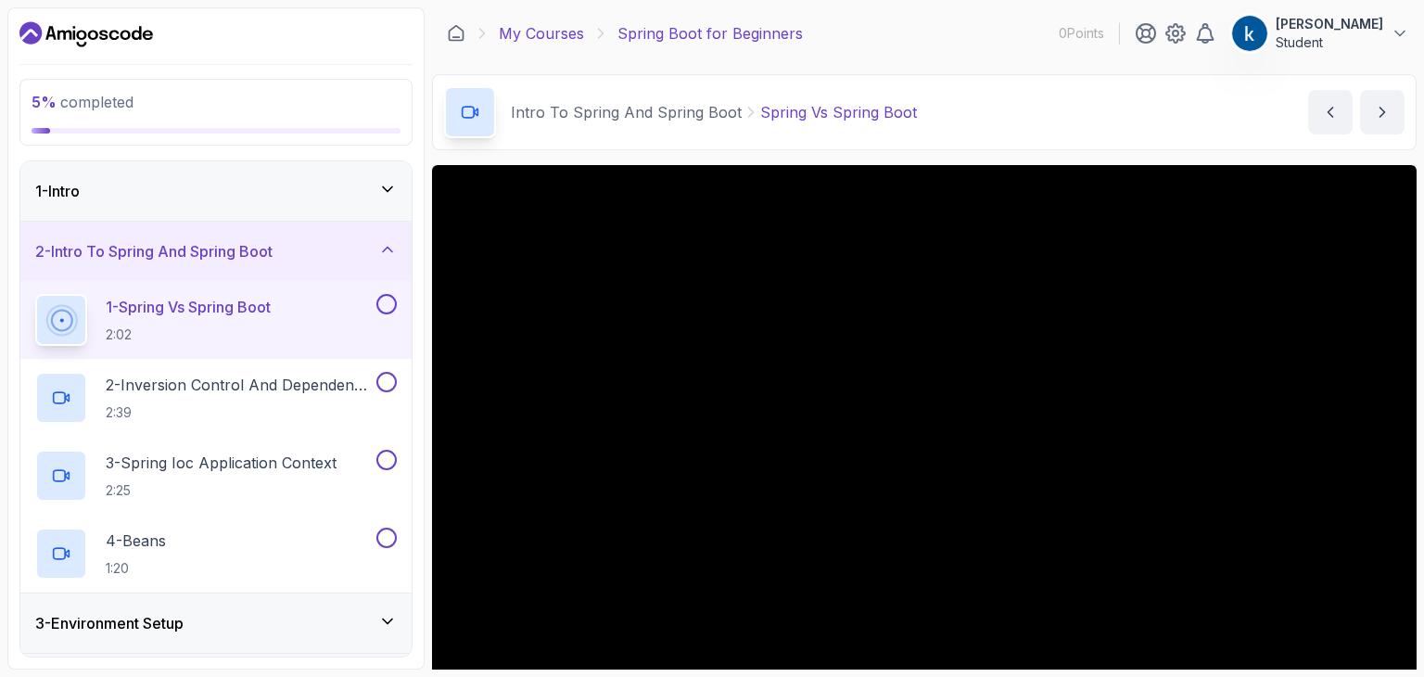
click at [549, 37] on link "My Courses" at bounding box center [541, 33] width 85 height 22
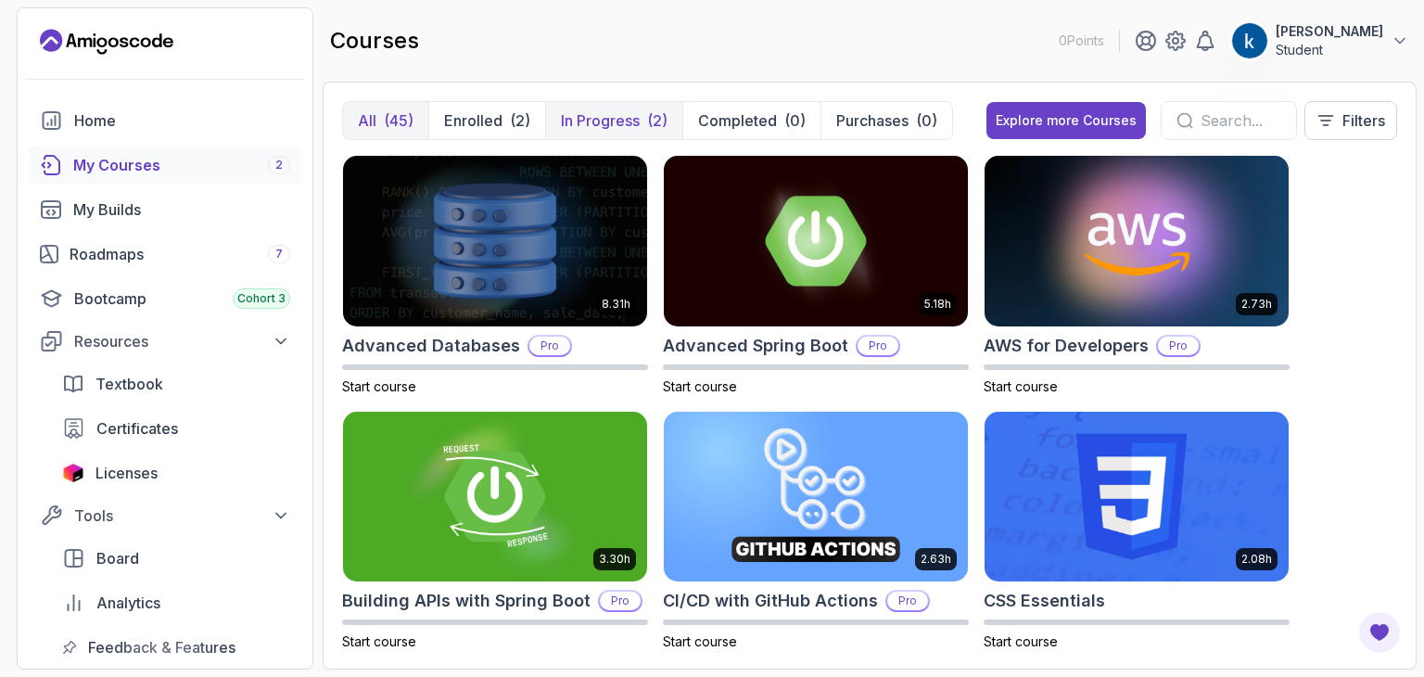
click at [593, 121] on p "In Progress" at bounding box center [600, 120] width 79 height 22
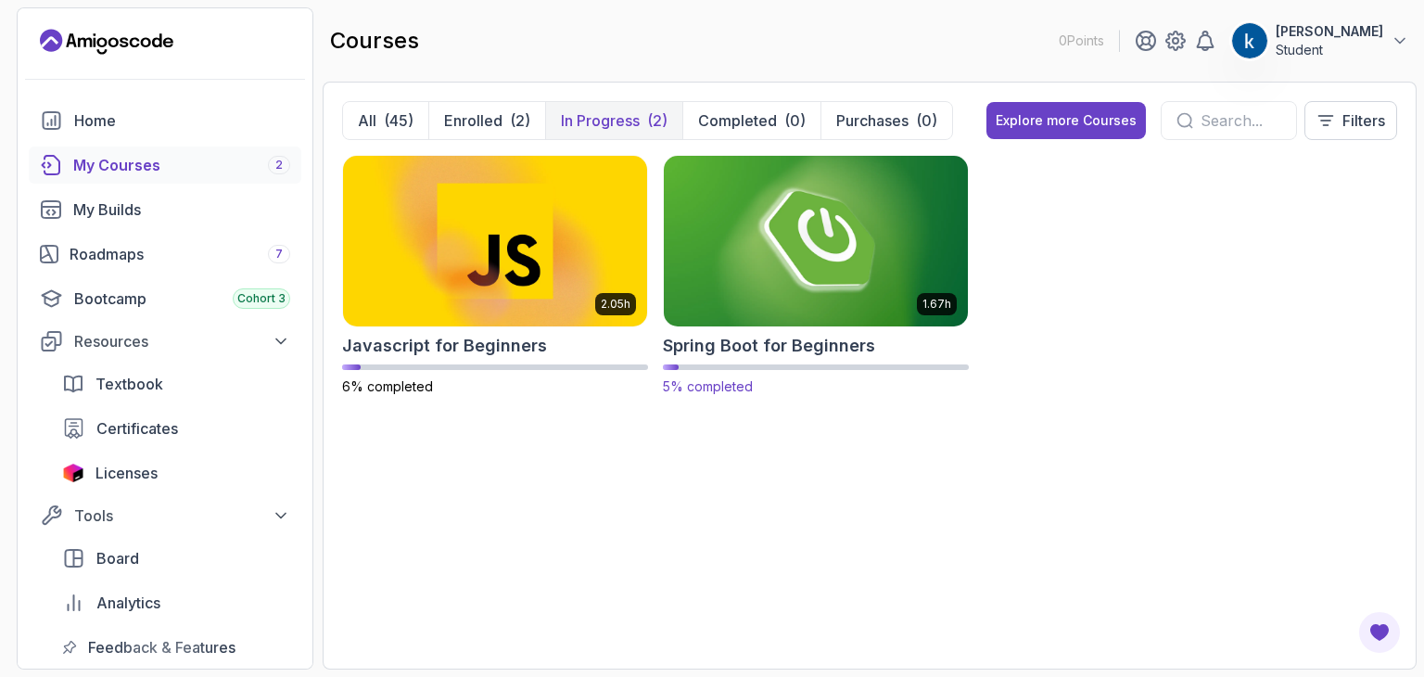
click at [712, 350] on h2 "Spring Boot for Beginners" at bounding box center [769, 346] width 212 height 26
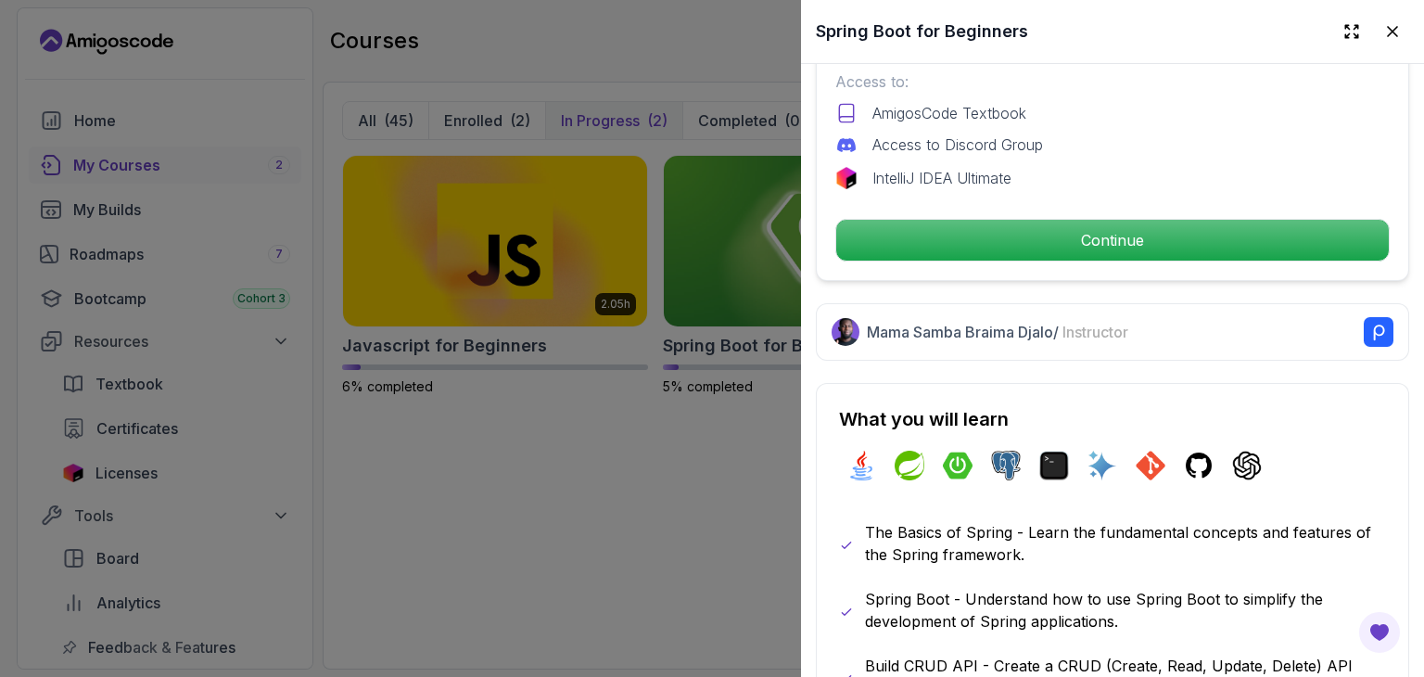
scroll to position [669, 0]
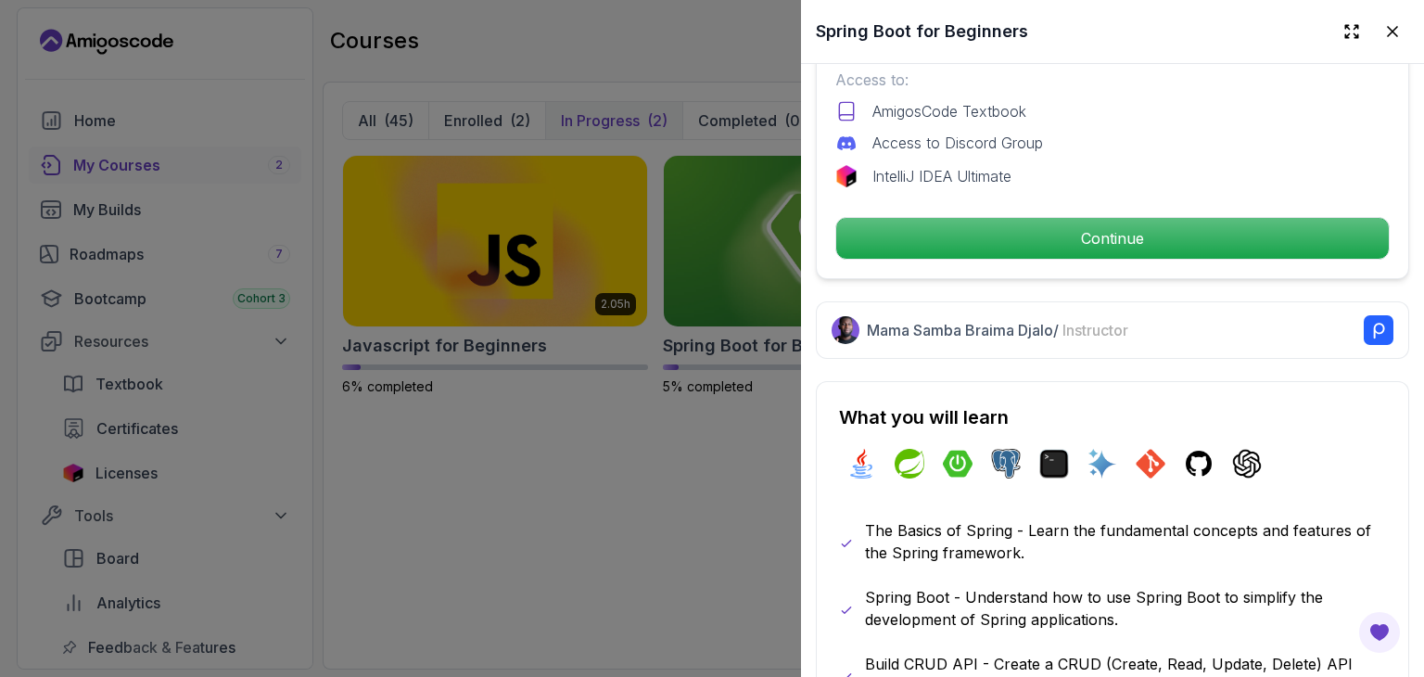
click at [557, 437] on div at bounding box center [712, 338] width 1424 height 677
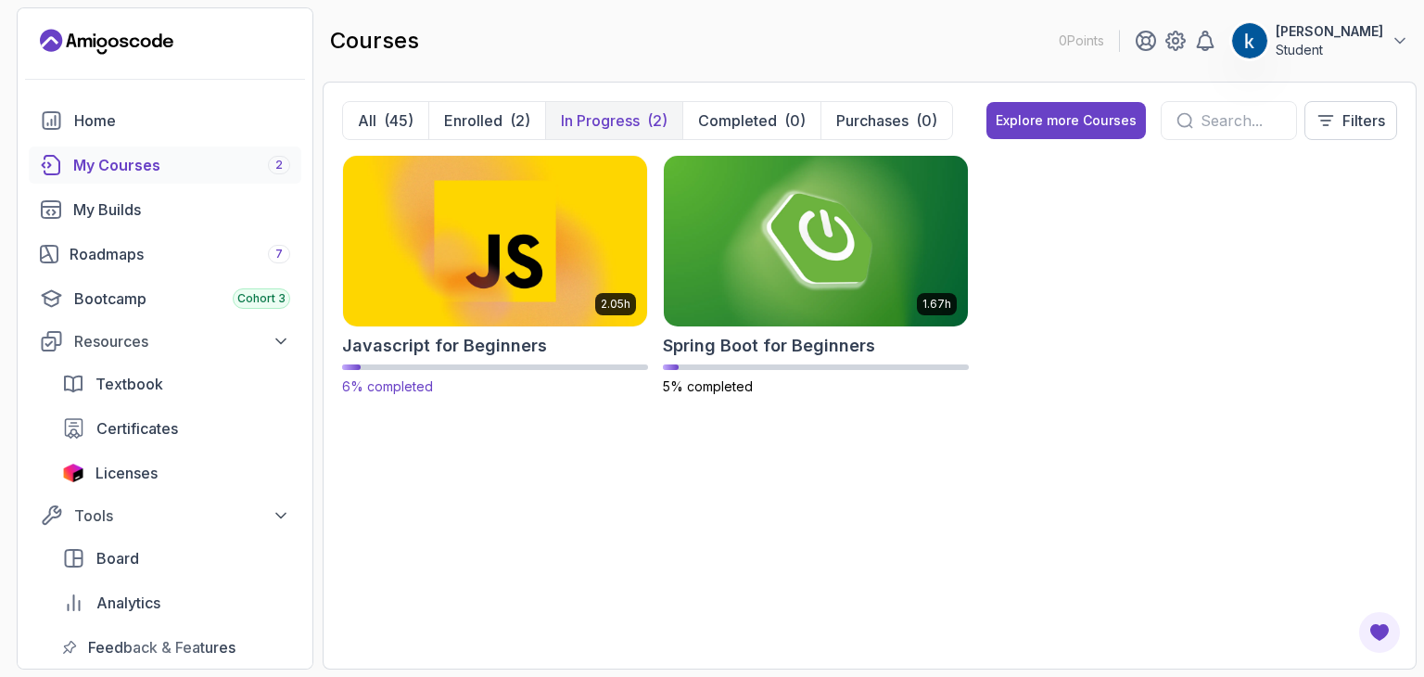
click at [535, 364] on div at bounding box center [495, 367] width 306 height 6
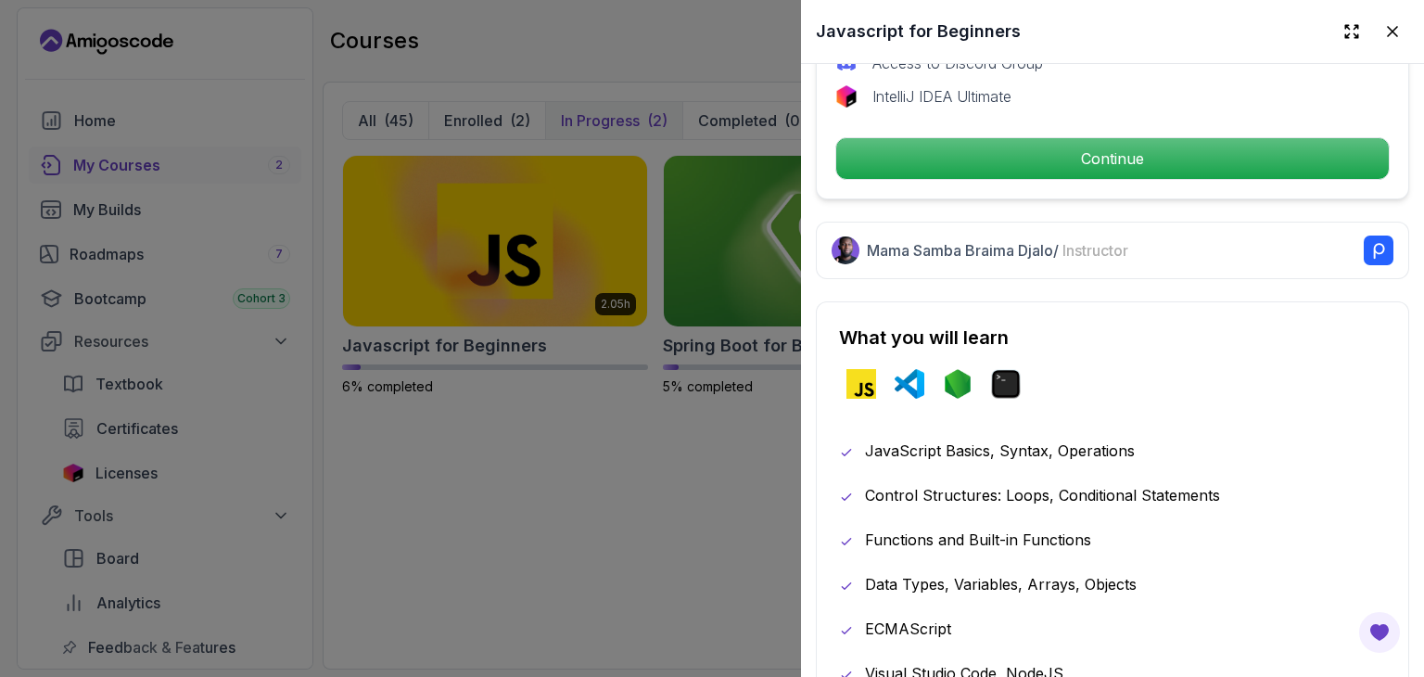
scroll to position [656, 0]
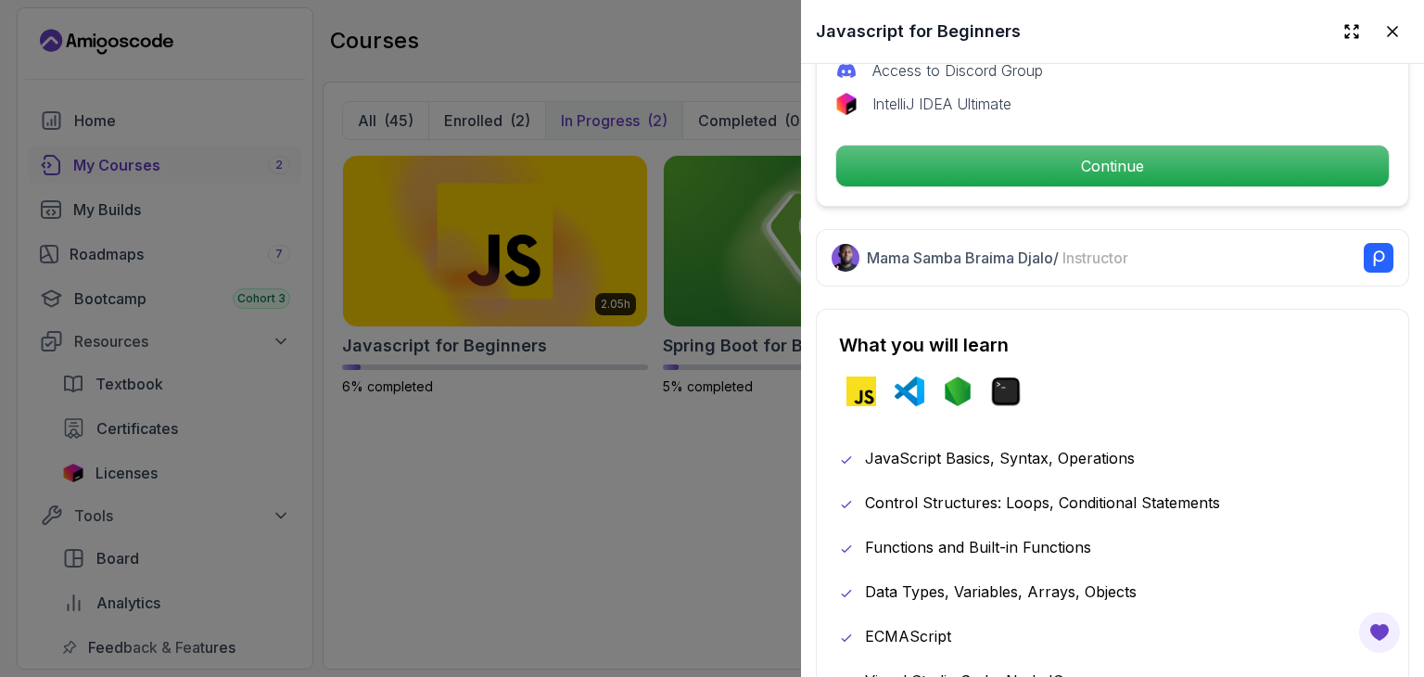
click at [1364, 243] on rect at bounding box center [1379, 258] width 30 height 30
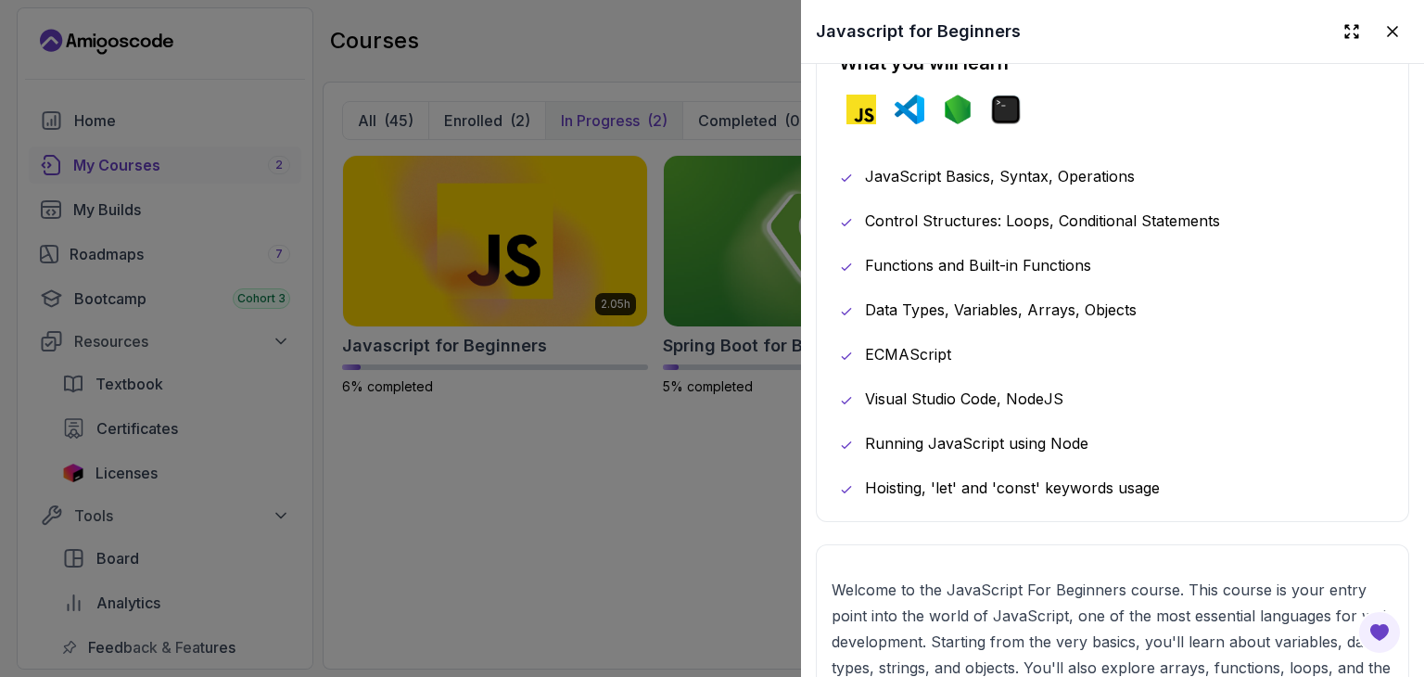
scroll to position [942, 0]
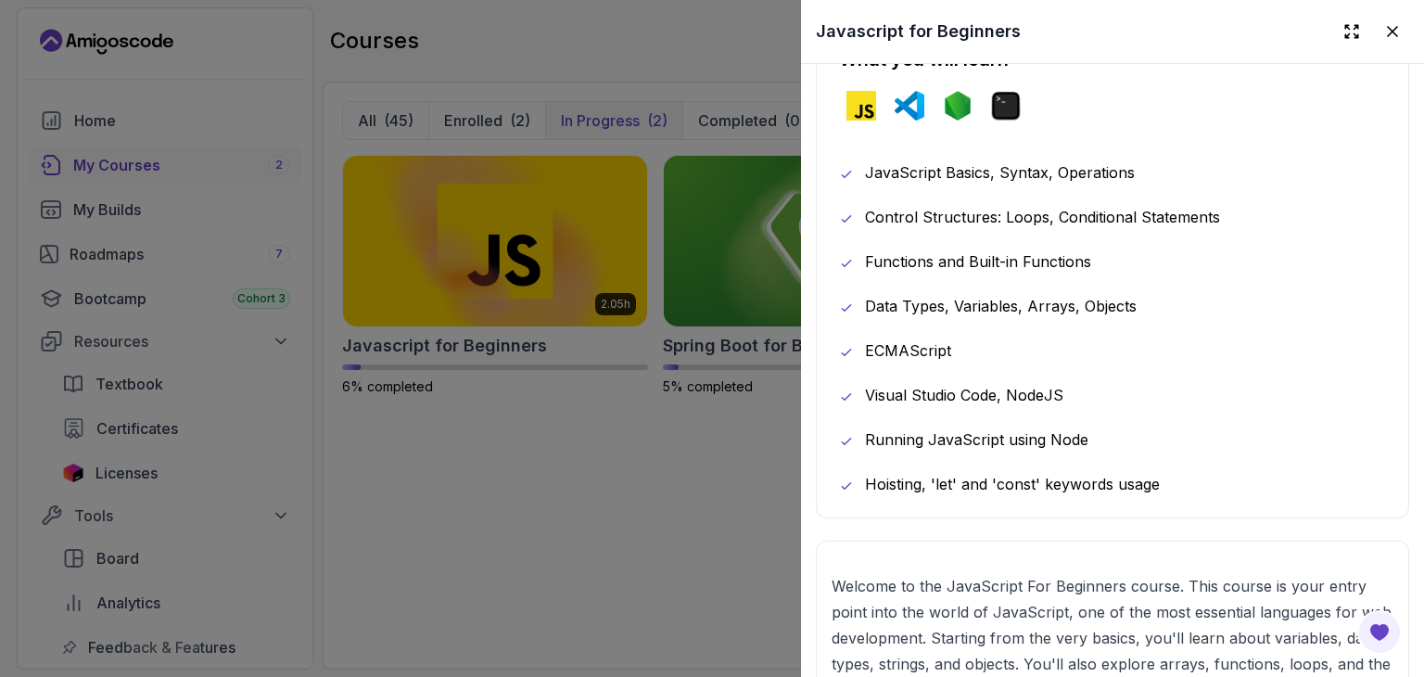
click at [667, 477] on div at bounding box center [712, 338] width 1424 height 677
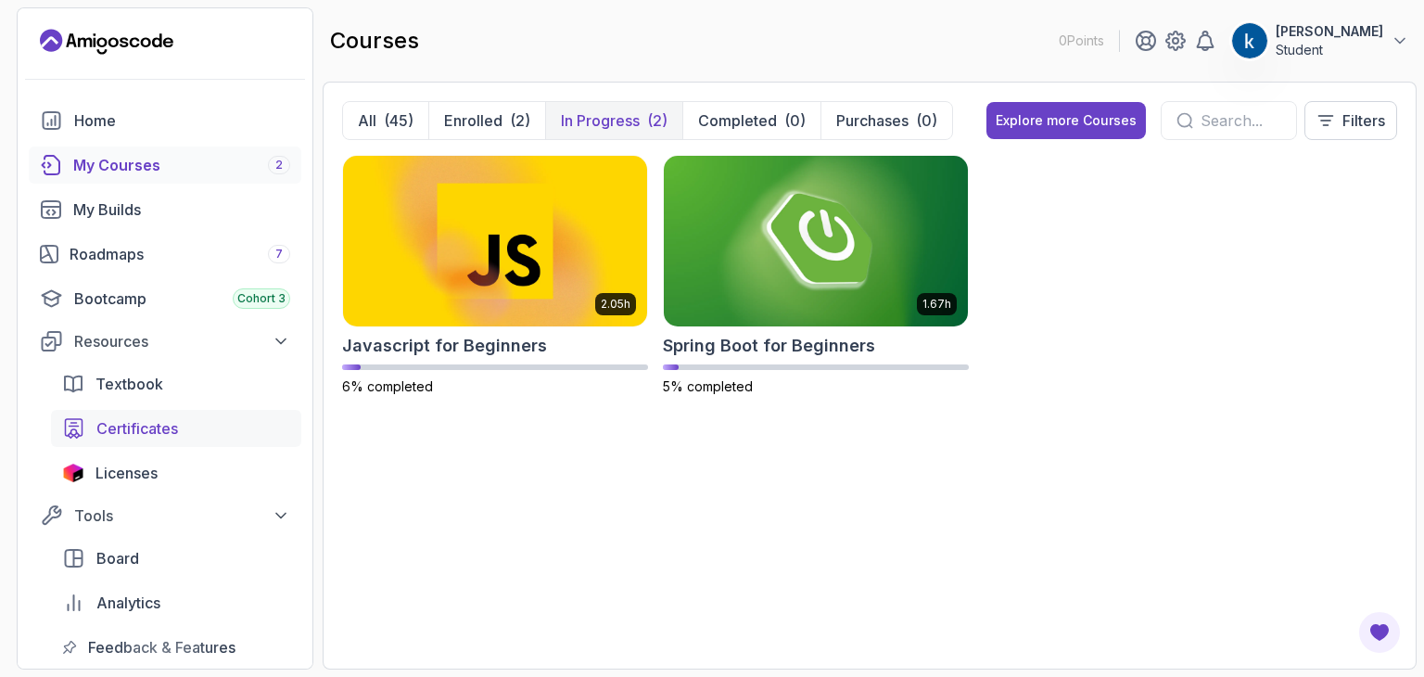
click at [115, 430] on span "Certificates" at bounding box center [137, 428] width 82 height 22
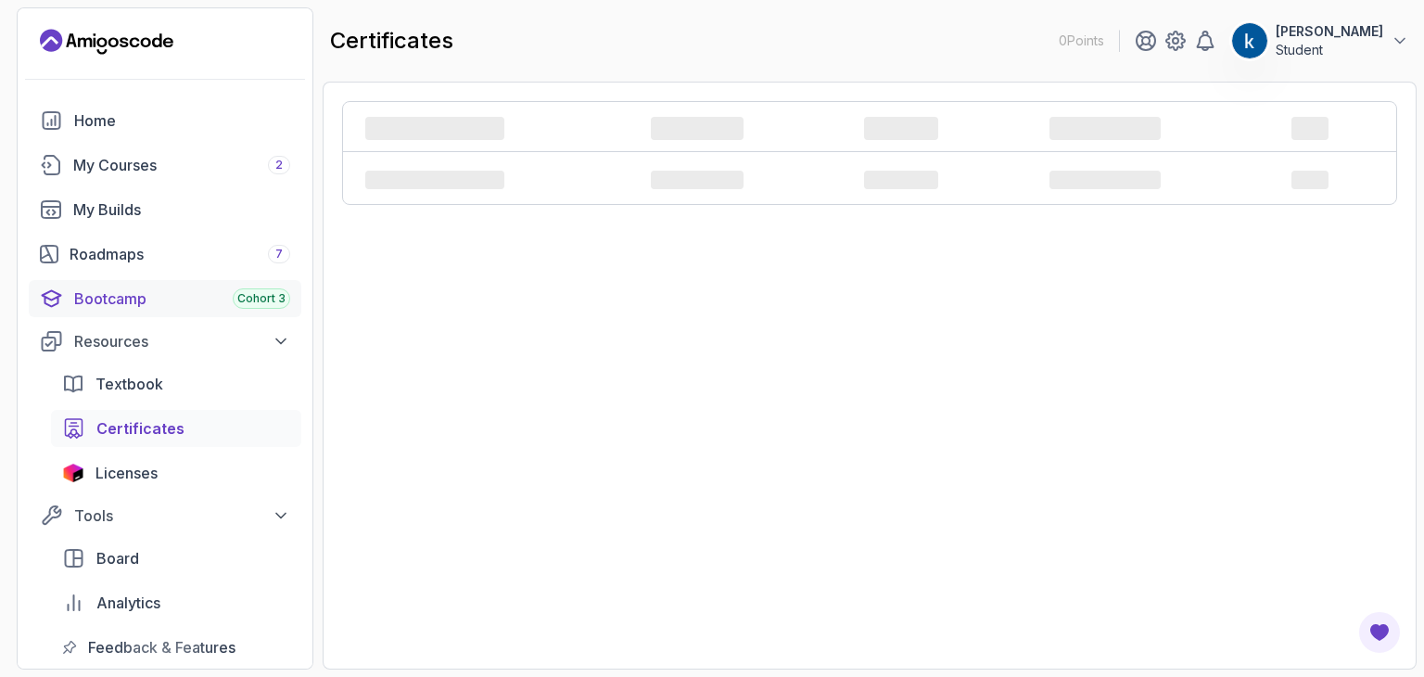
click at [197, 312] on link "Bootcamp Cohort 3" at bounding box center [165, 298] width 273 height 37
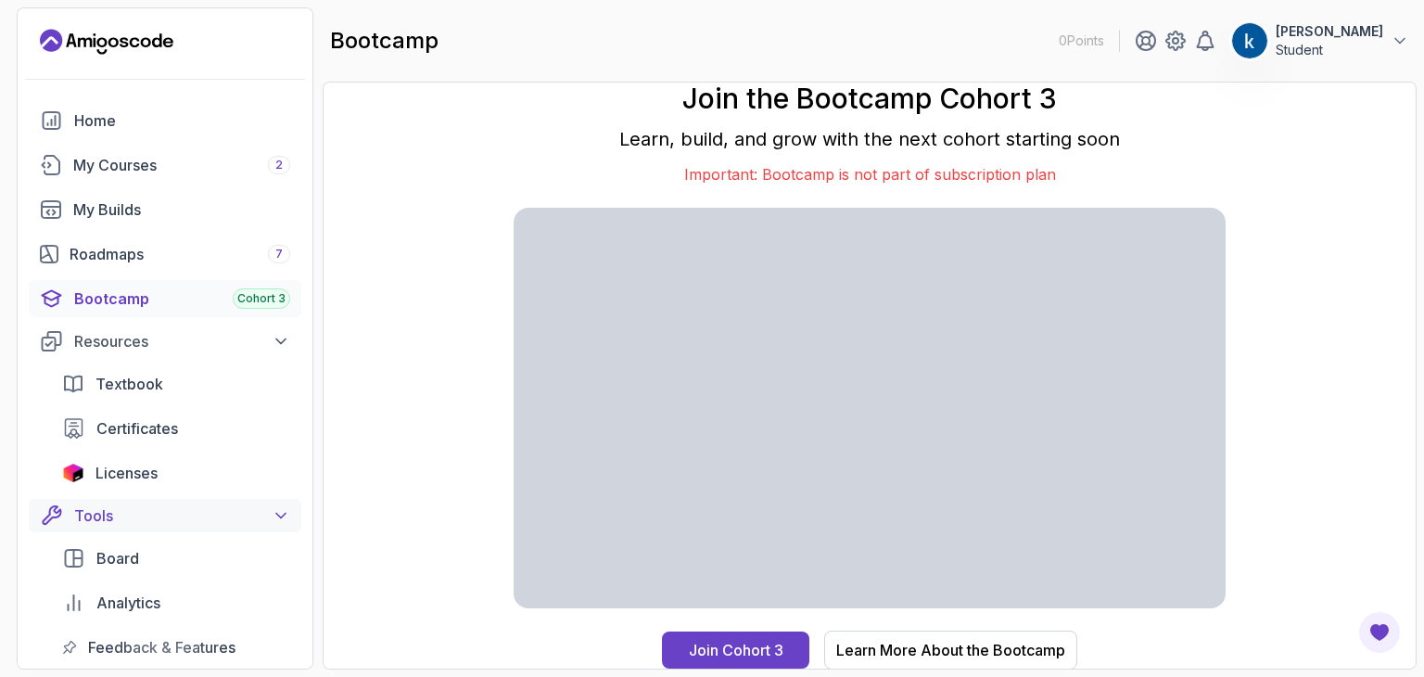
scroll to position [61, 0]
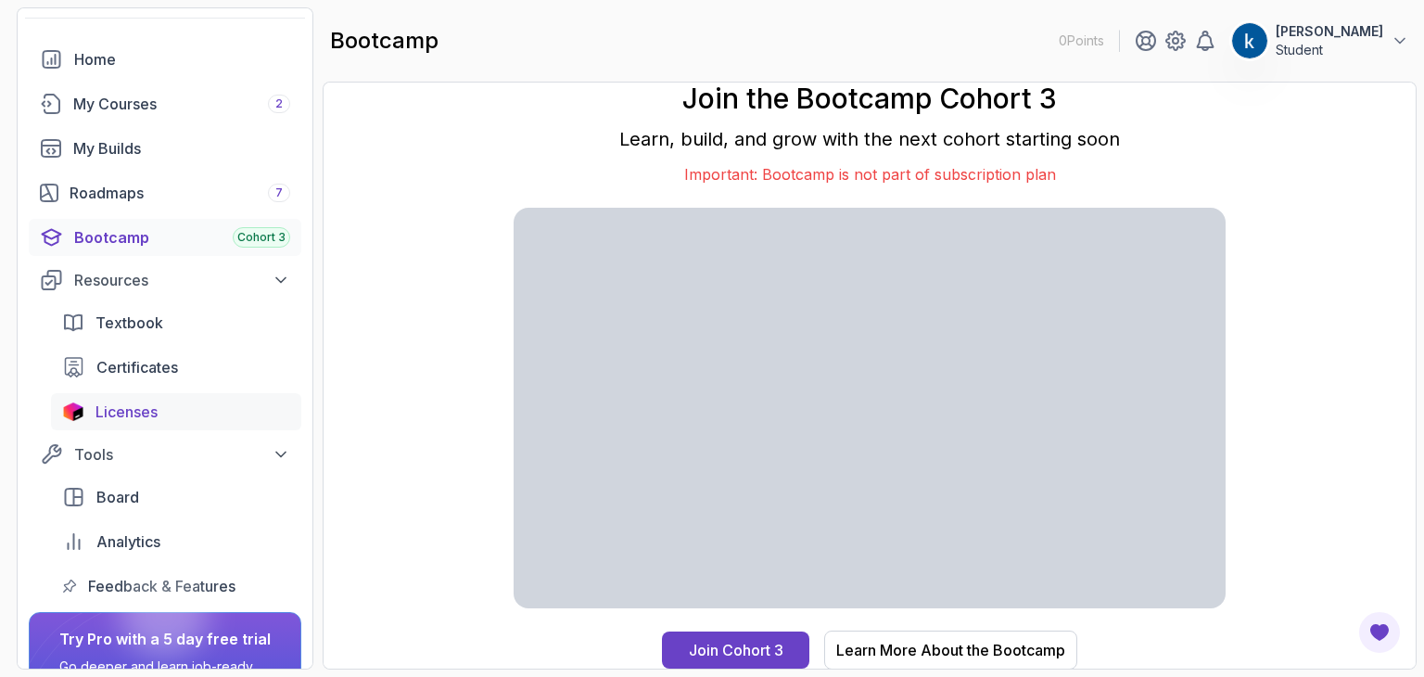
click at [141, 405] on span "Licenses" at bounding box center [126, 412] width 62 height 22
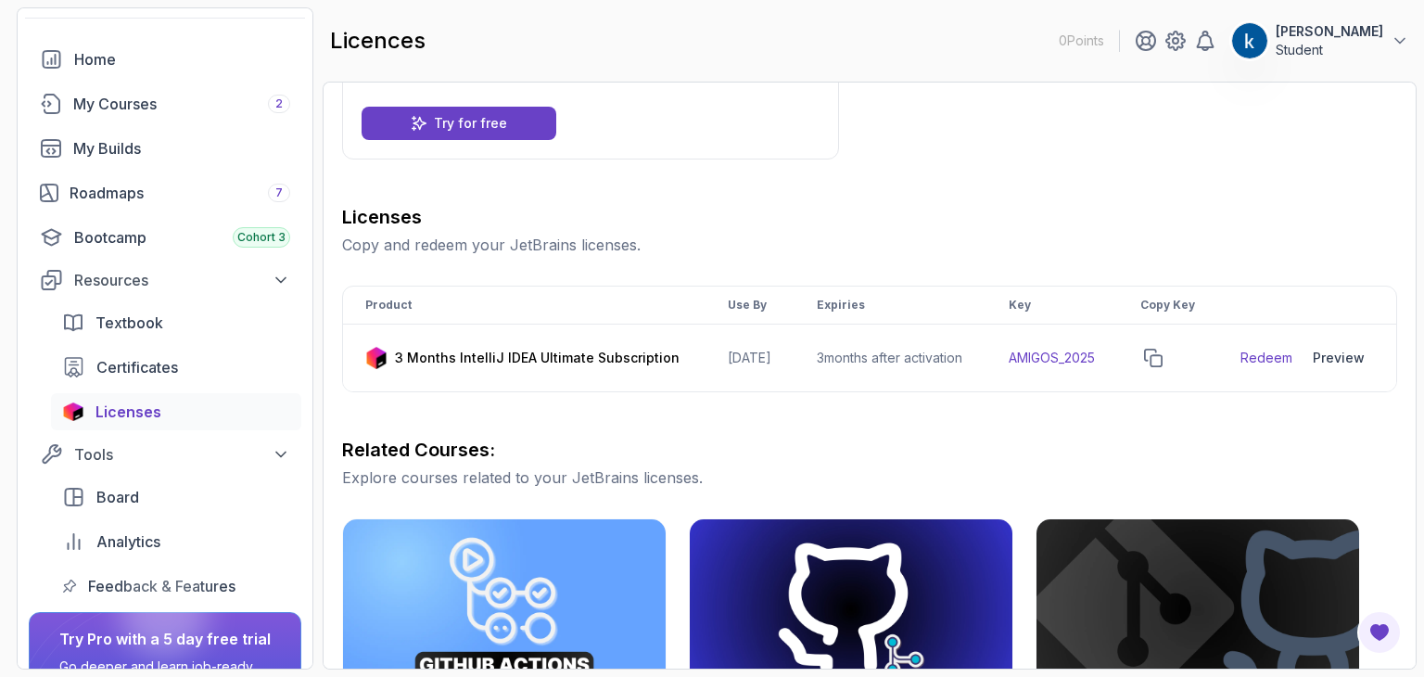
scroll to position [156, 0]
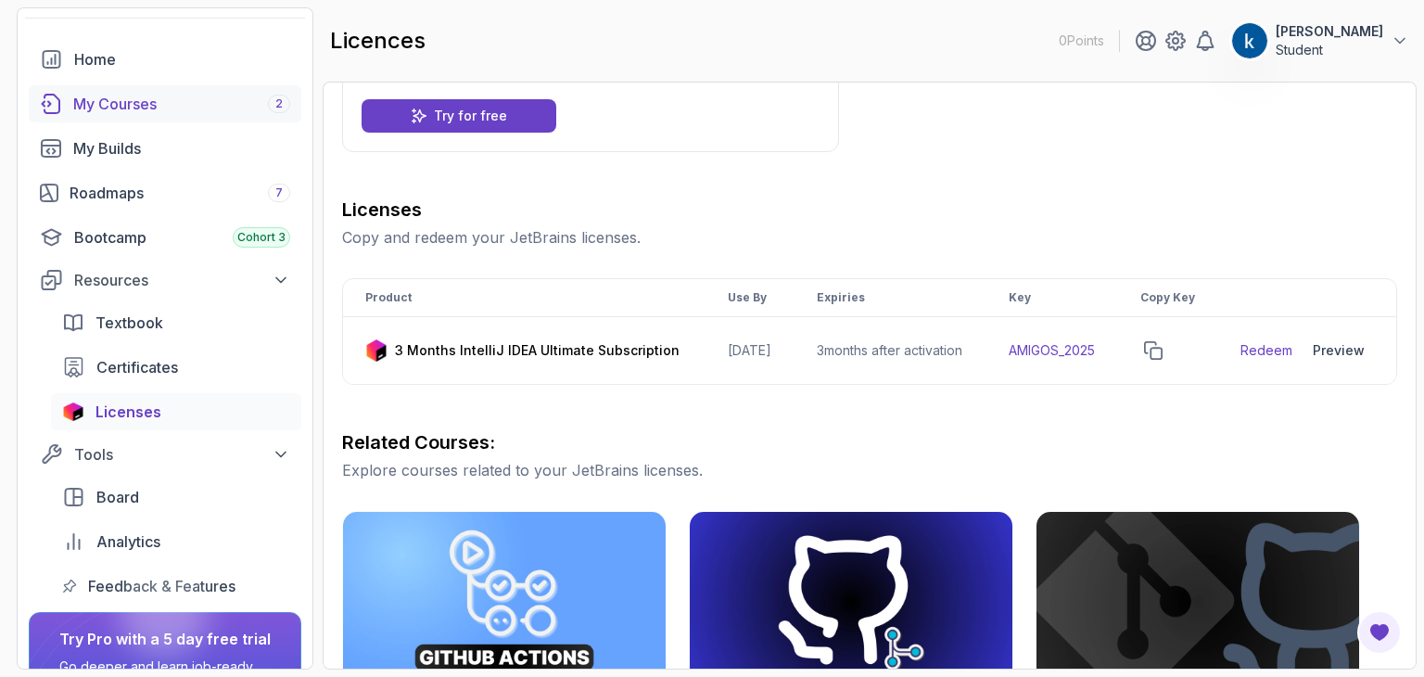
click at [241, 112] on div "My Courses 2" at bounding box center [181, 104] width 217 height 22
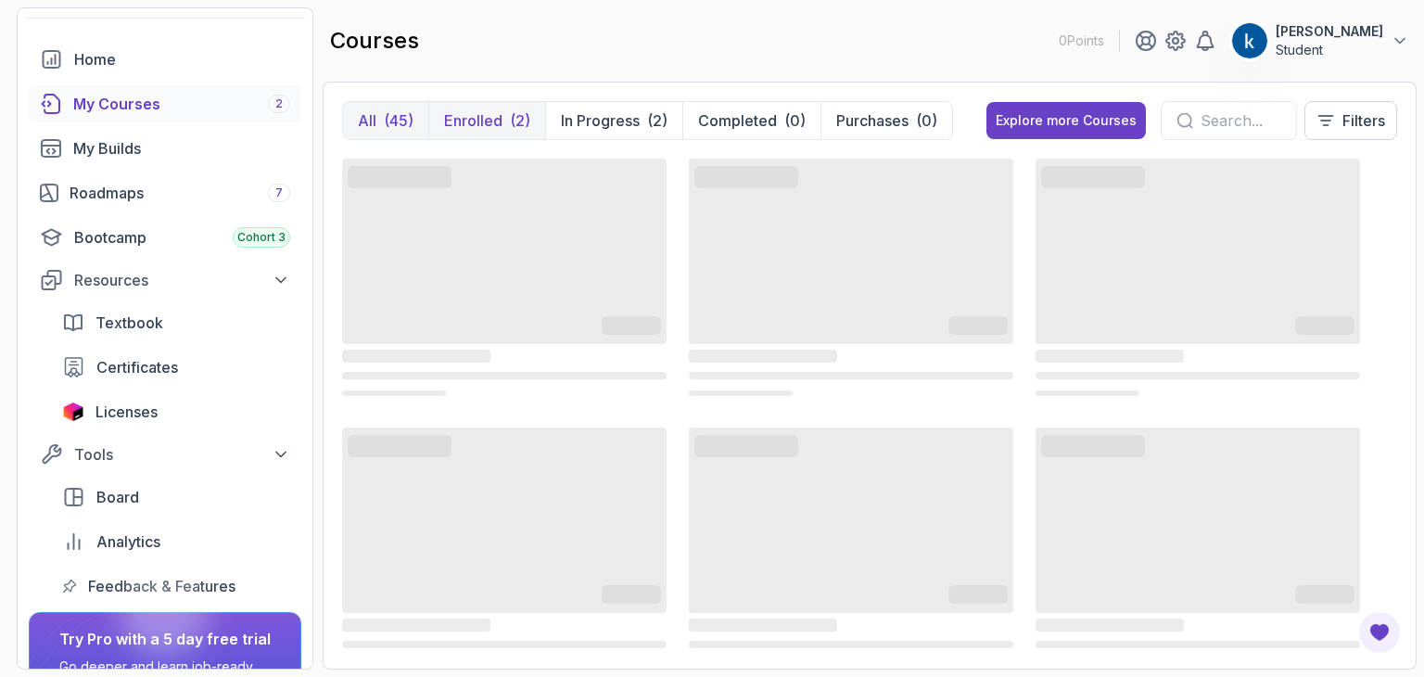
click at [482, 114] on p "Enrolled" at bounding box center [473, 120] width 58 height 22
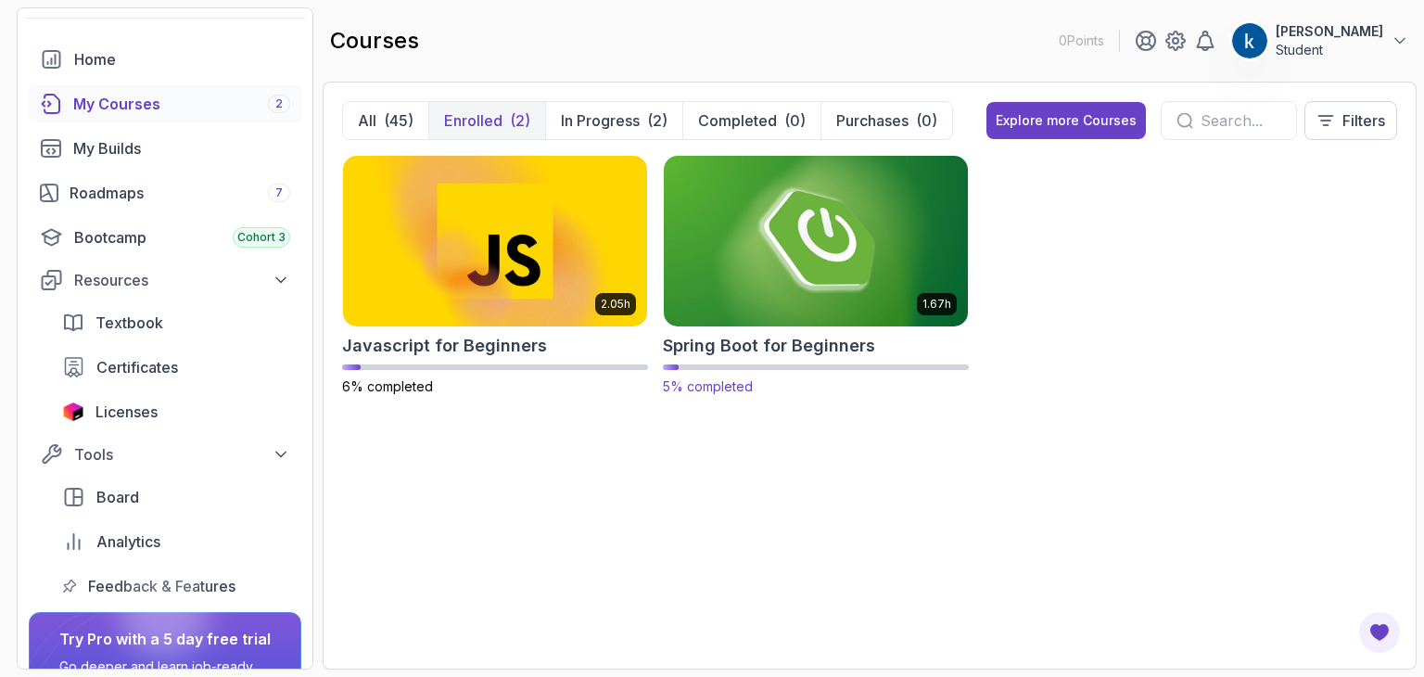
click at [767, 287] on img at bounding box center [815, 240] width 319 height 179
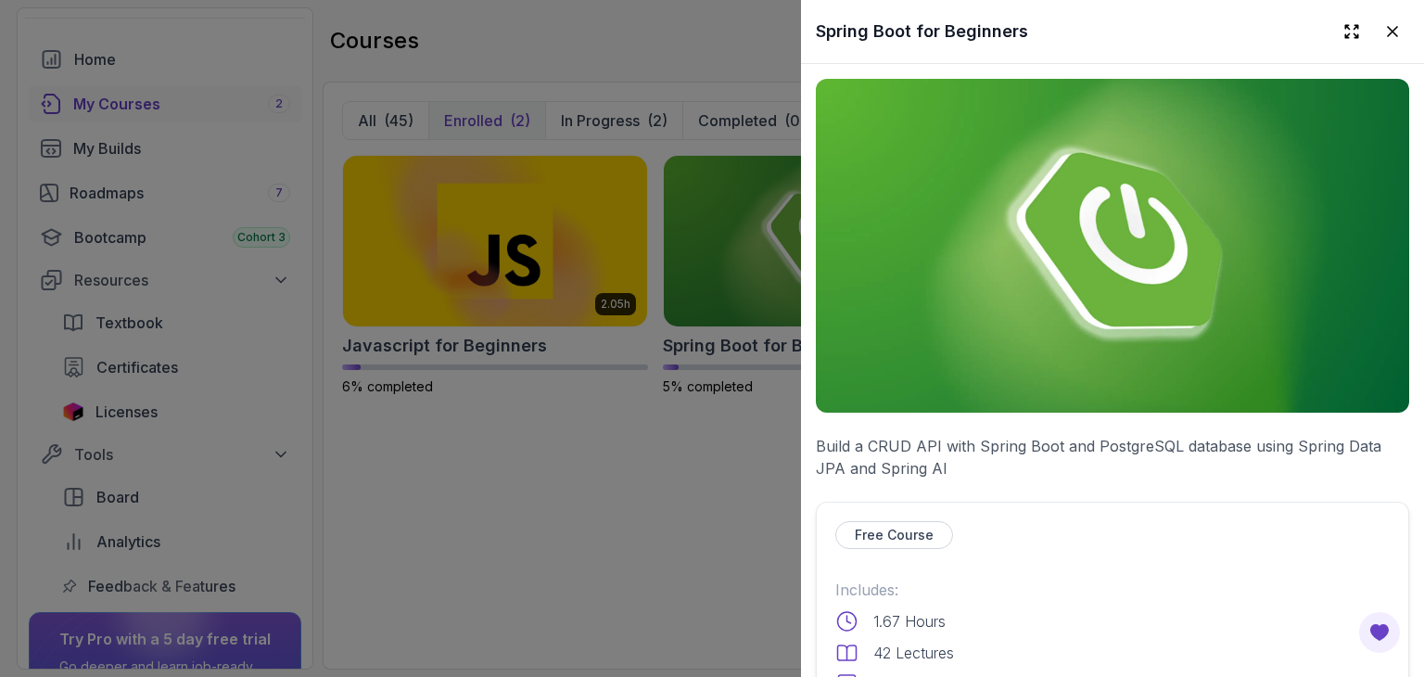
click at [875, 449] on p "Build a CRUD API with Spring Boot and PostgreSQL database using Spring Data JPA…" at bounding box center [1112, 457] width 593 height 45
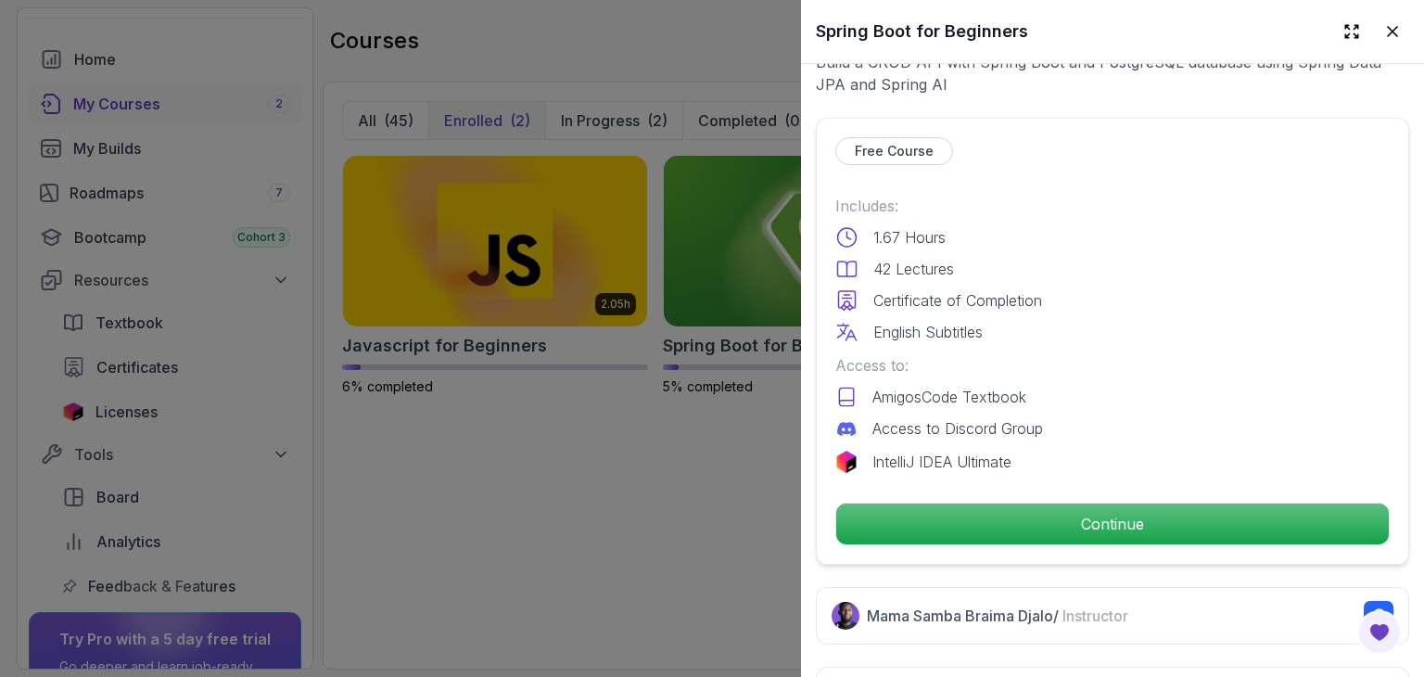
scroll to position [388, 0]
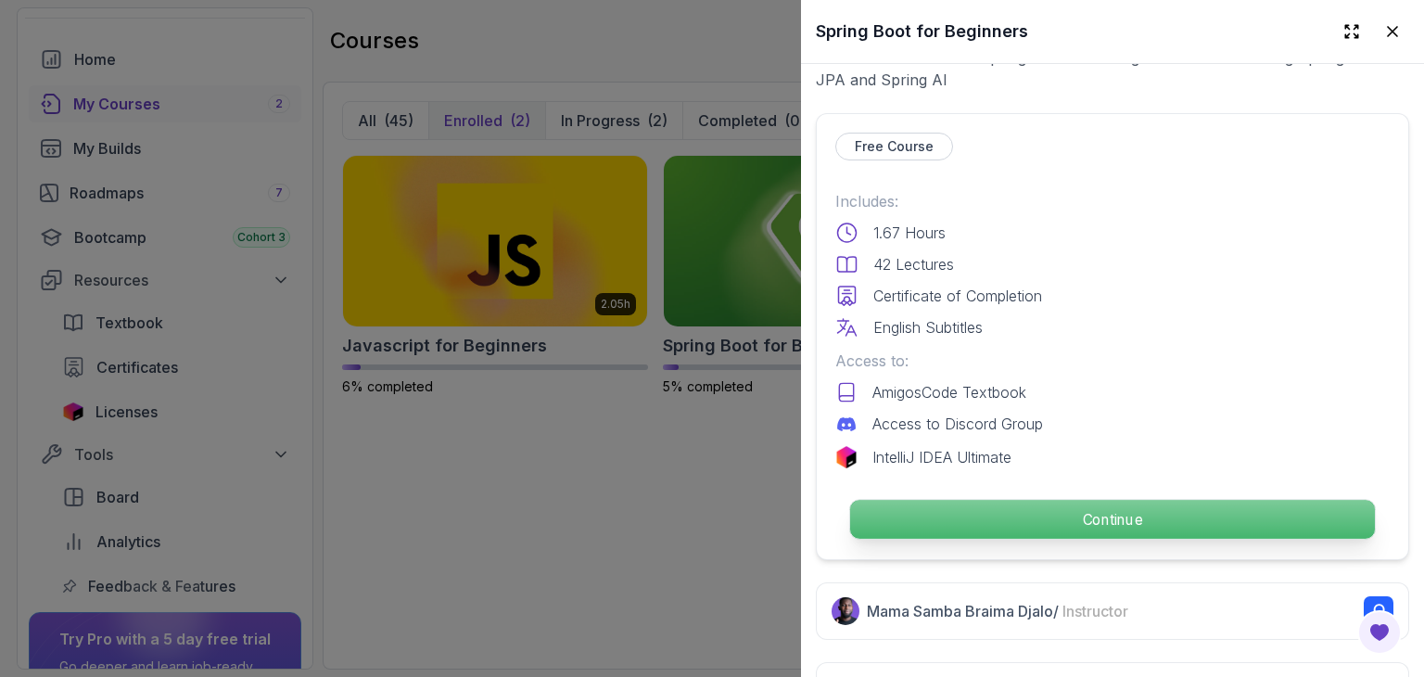
click at [960, 521] on p "Continue" at bounding box center [1112, 519] width 525 height 39
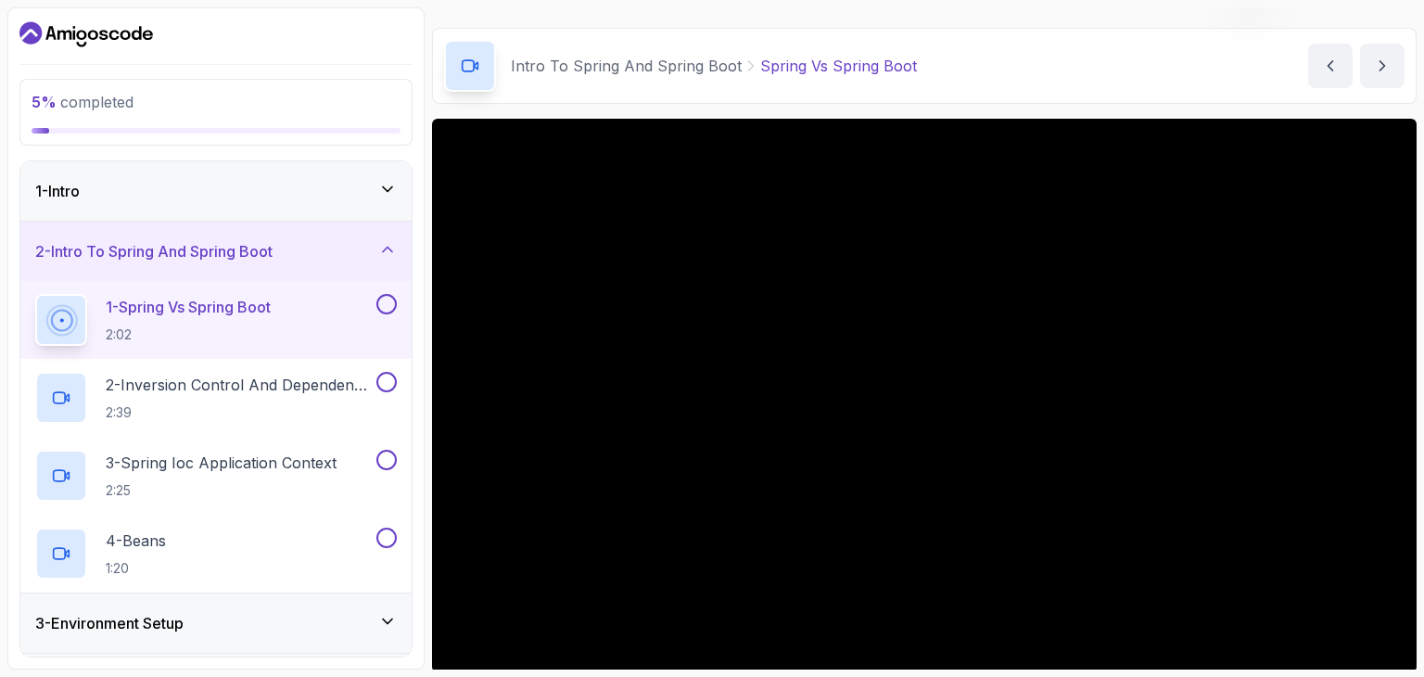
scroll to position [45, 0]
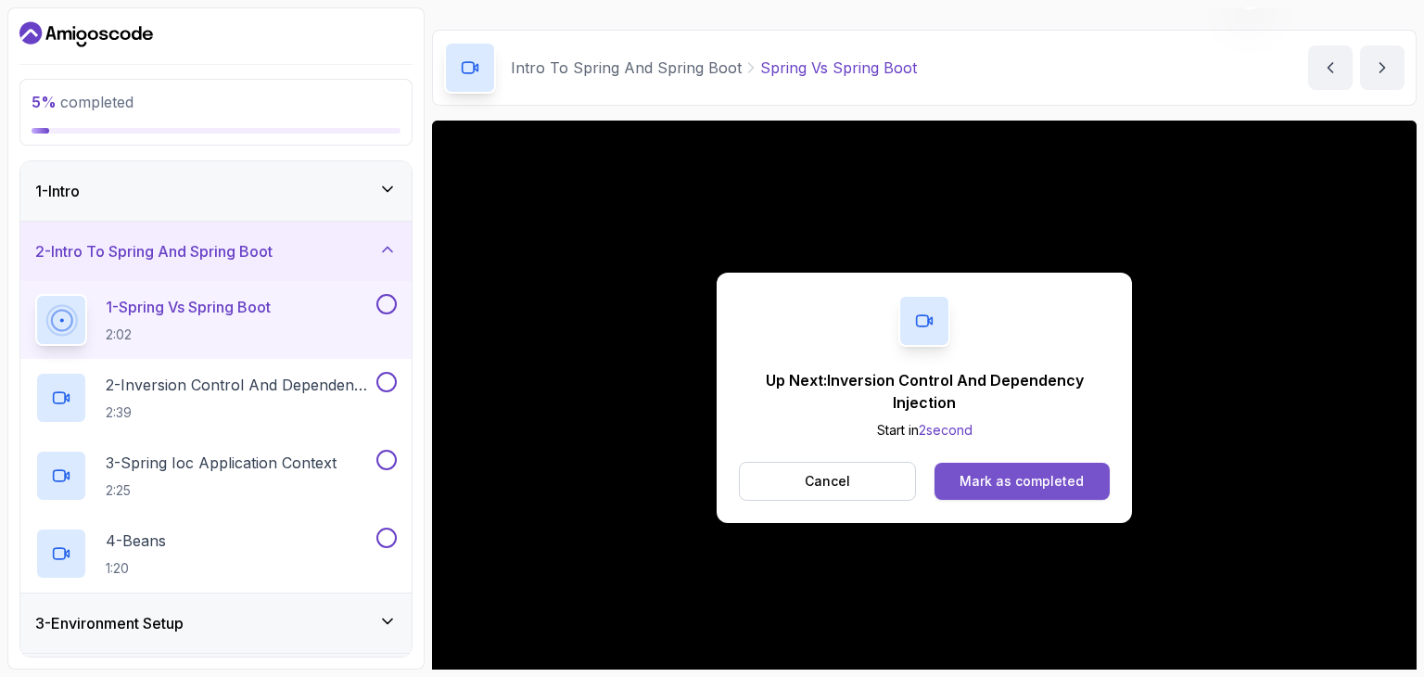
click at [1017, 479] on div "Mark as completed" at bounding box center [1022, 481] width 124 height 19
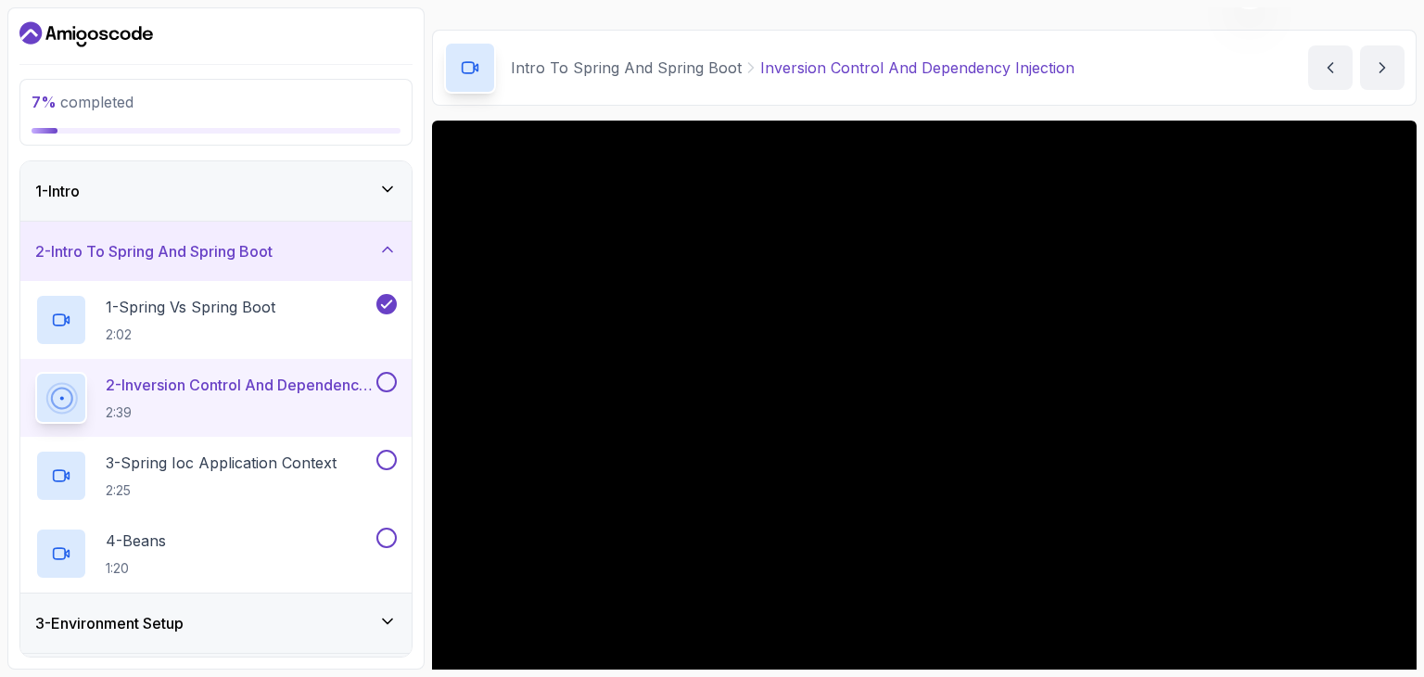
scroll to position [178, 0]
